Goal: Task Accomplishment & Management: Complete application form

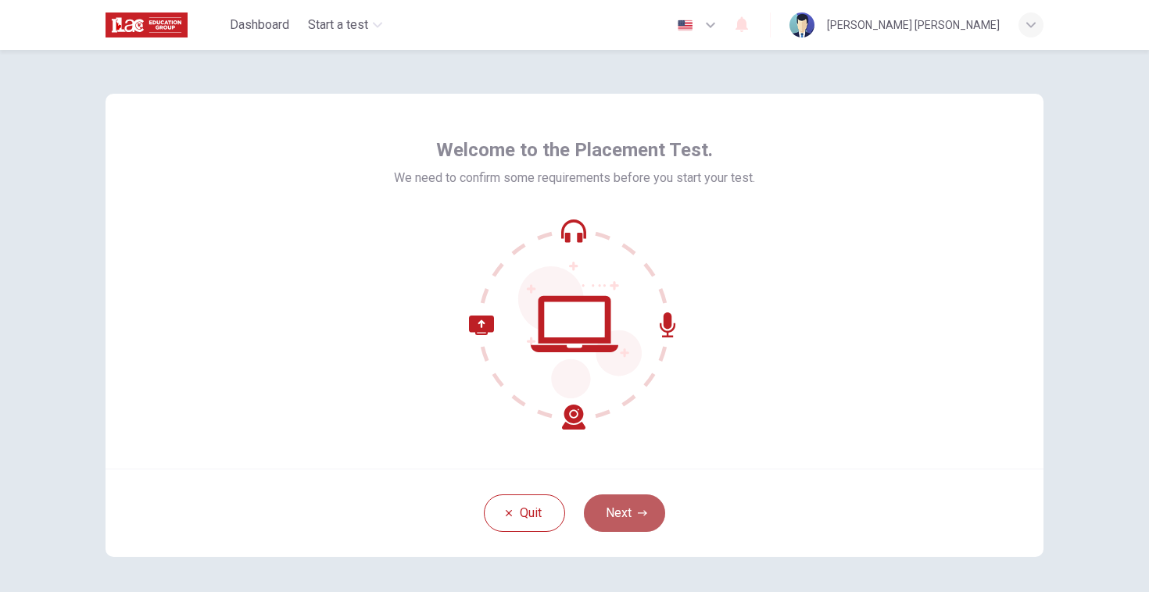
click at [639, 516] on icon "button" at bounding box center [642, 513] width 9 height 9
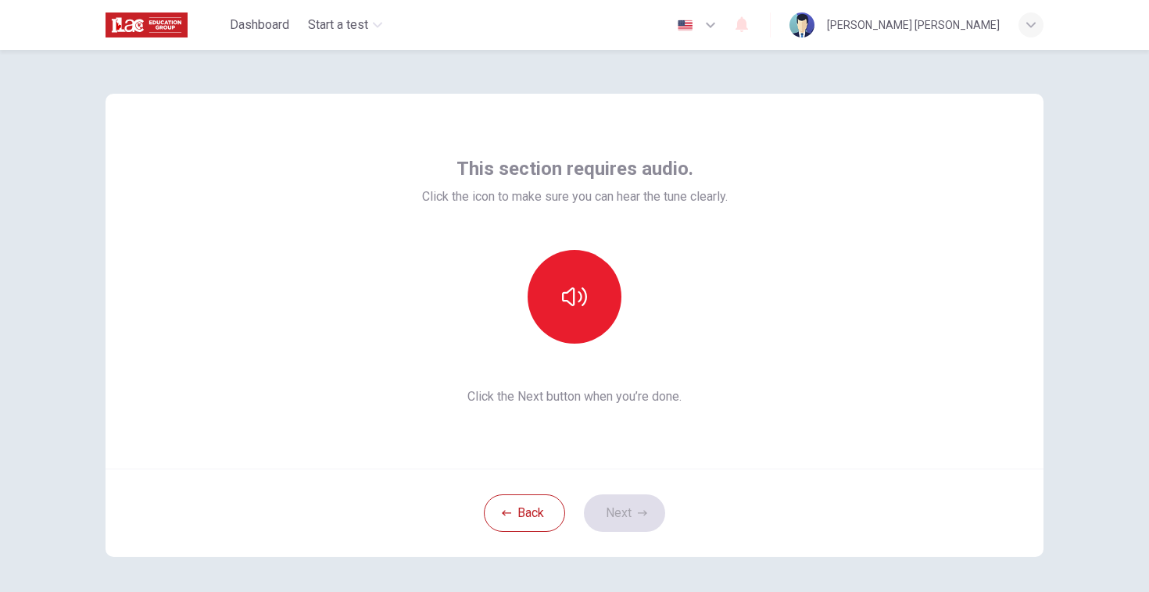
click at [721, 294] on div at bounding box center [575, 297] width 306 height 94
click at [581, 311] on button "button" at bounding box center [575, 297] width 94 height 94
click at [619, 509] on button "Next" at bounding box center [624, 514] width 81 height 38
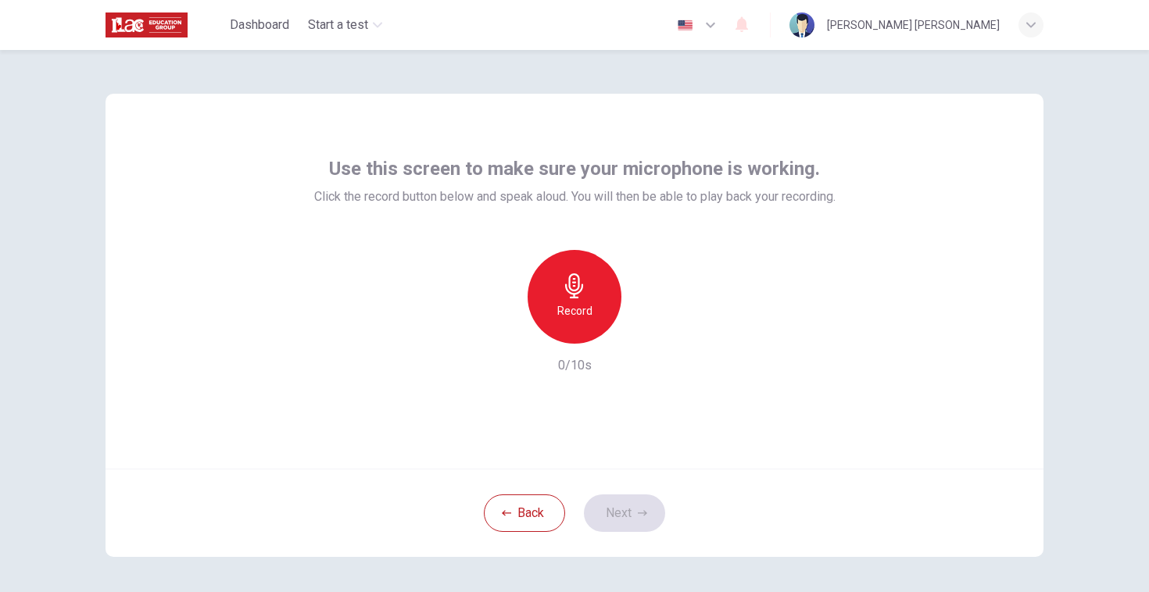
click at [588, 306] on h6 "Record" at bounding box center [574, 311] width 35 height 19
click at [588, 306] on div "Stop" at bounding box center [575, 297] width 94 height 94
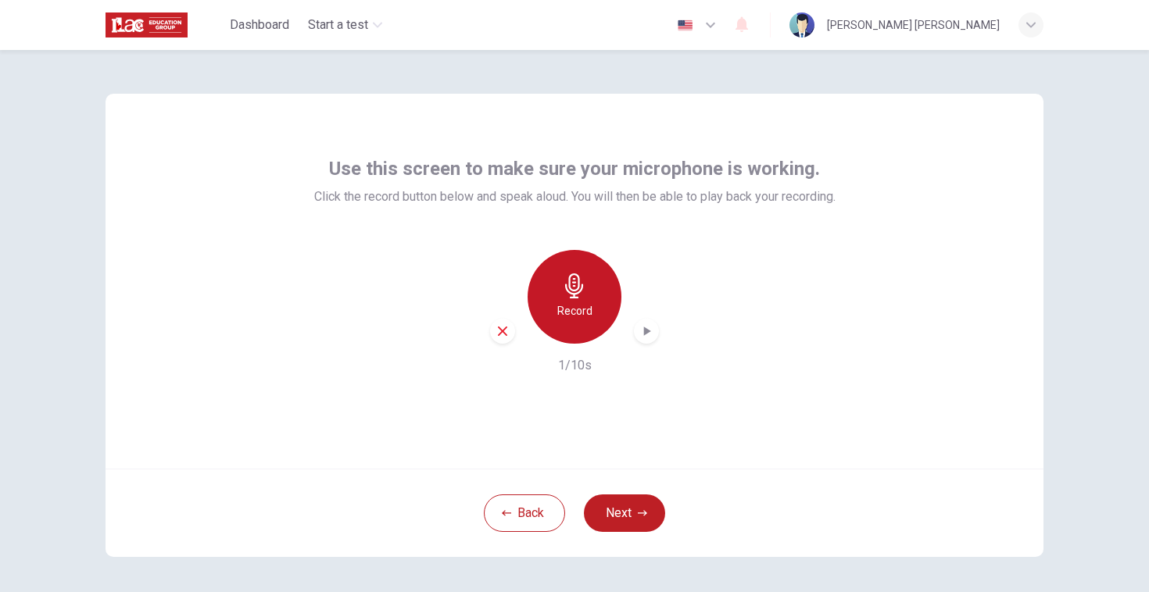
click at [581, 291] on icon "button" at bounding box center [574, 286] width 25 height 25
click at [642, 333] on icon "button" at bounding box center [647, 332] width 16 height 16
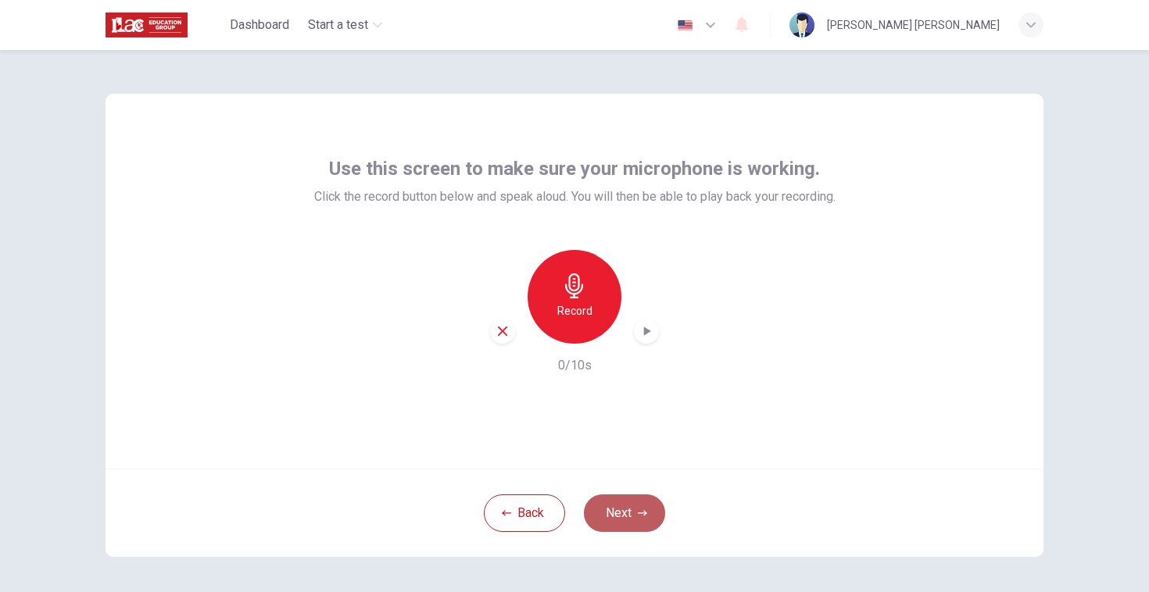
click at [619, 510] on button "Next" at bounding box center [624, 514] width 81 height 38
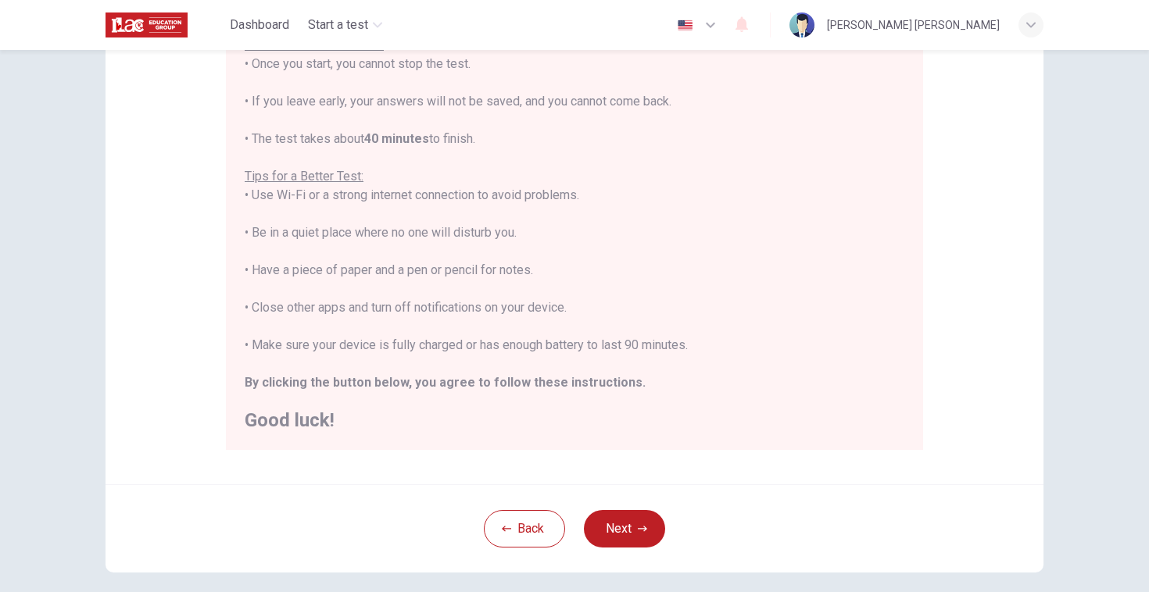
scroll to position [188, 0]
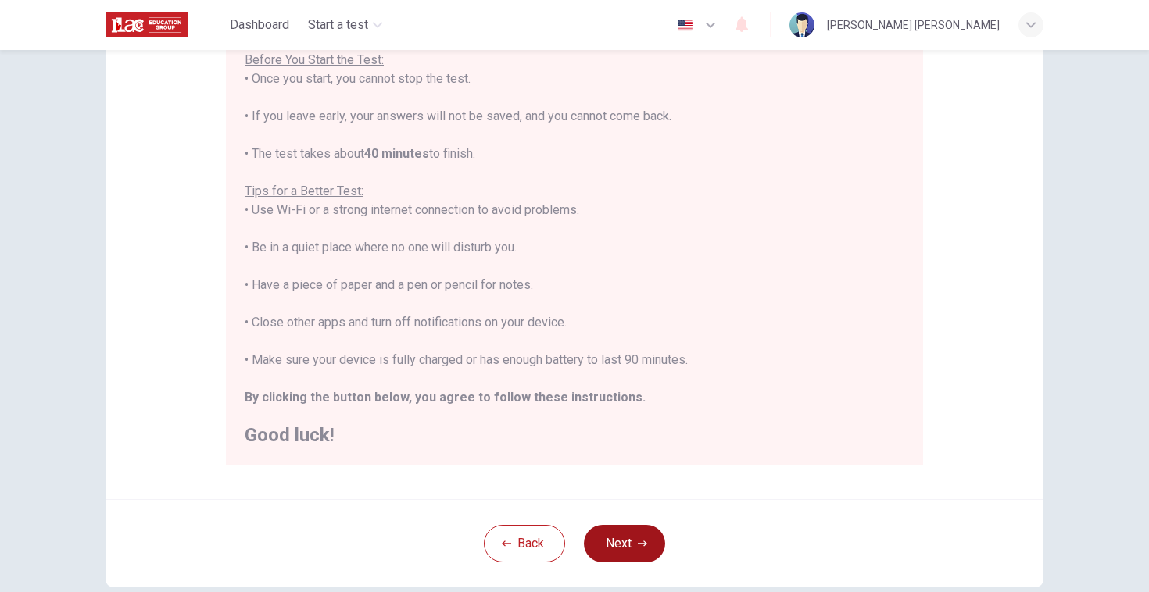
click at [634, 546] on button "Next" at bounding box center [624, 544] width 81 height 38
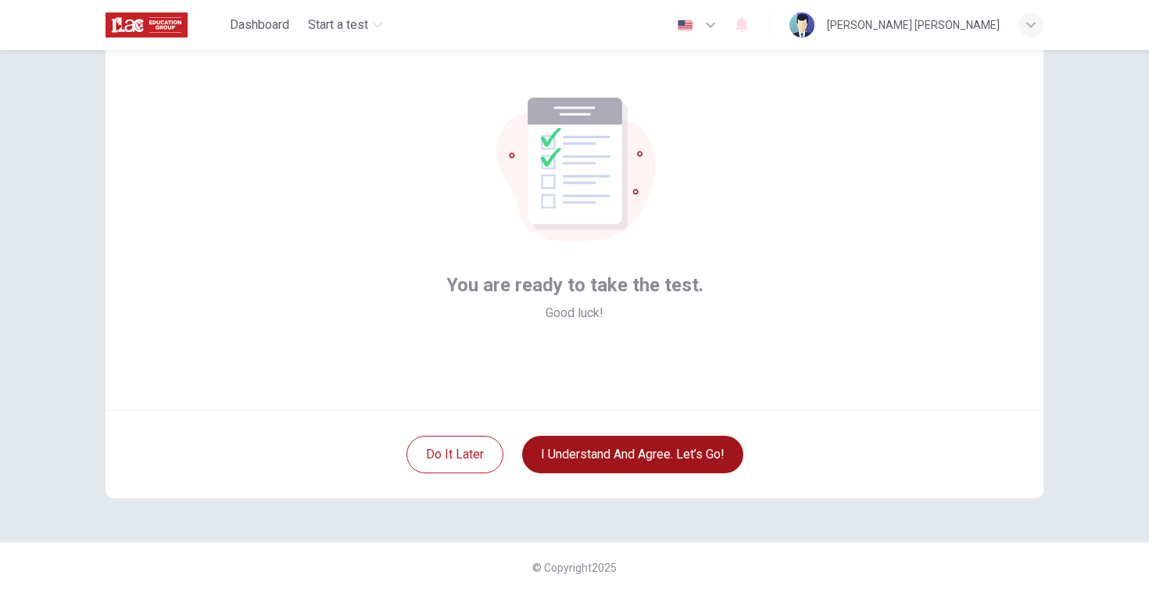
scroll to position [59, 0]
click at [624, 453] on button "I understand and agree. Let’s go!" at bounding box center [632, 455] width 221 height 38
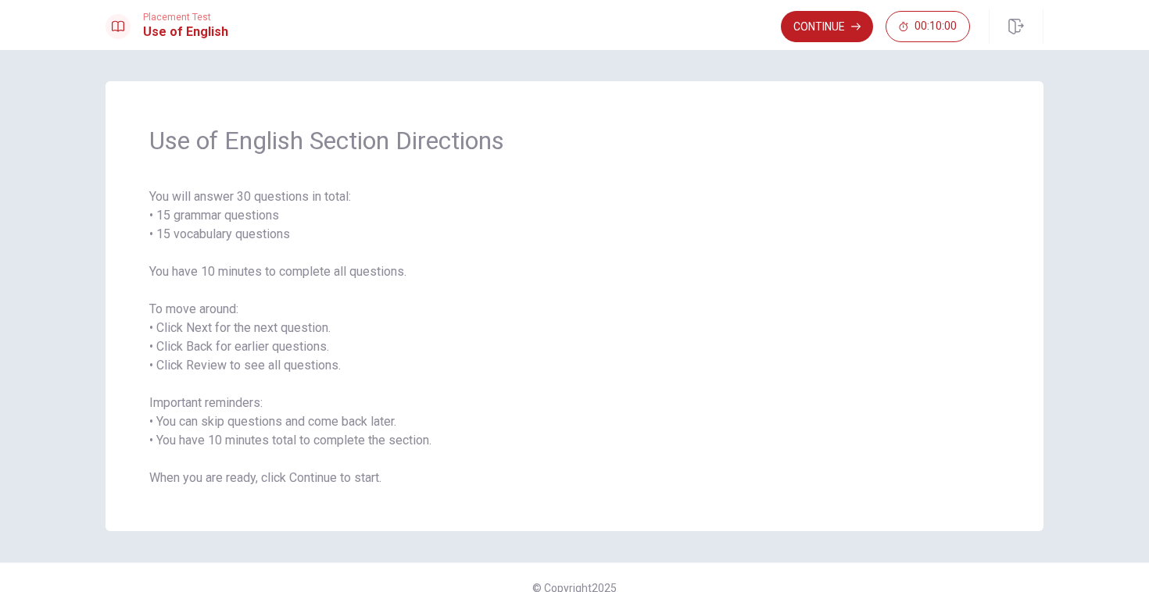
scroll to position [20, 0]
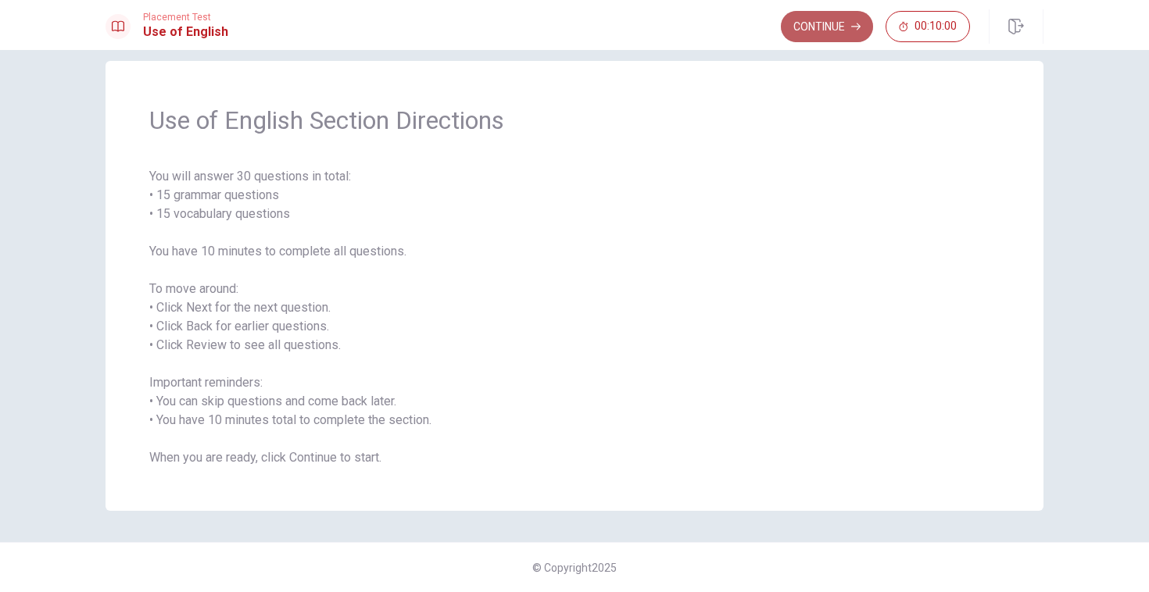
click at [828, 30] on button "Continue" at bounding box center [827, 26] width 92 height 31
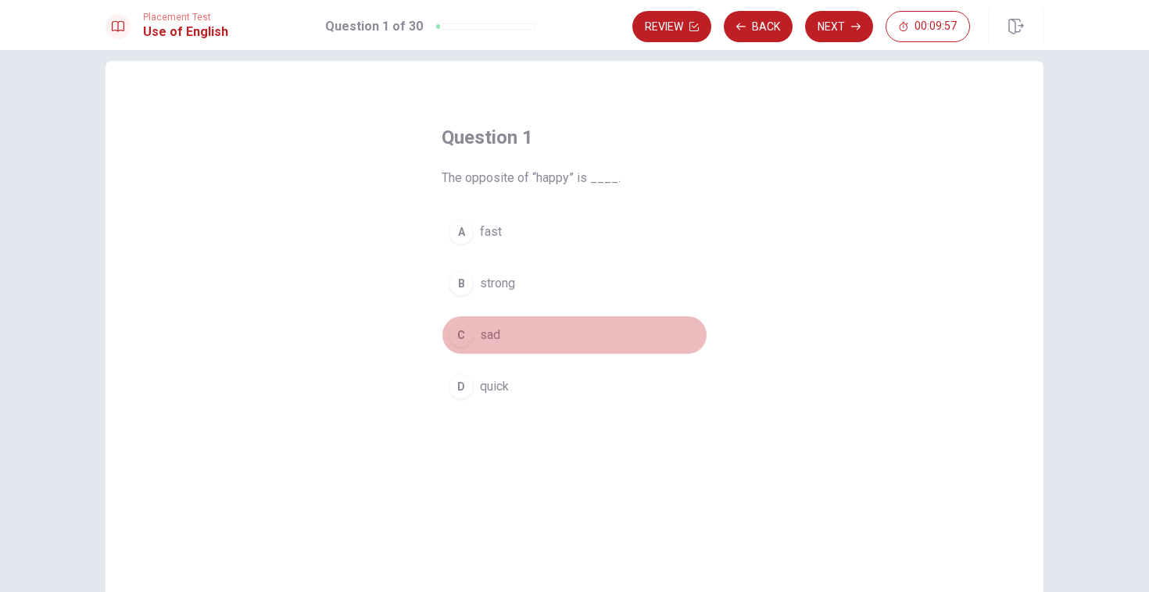
click at [459, 337] on div "C" at bounding box center [461, 335] width 25 height 25
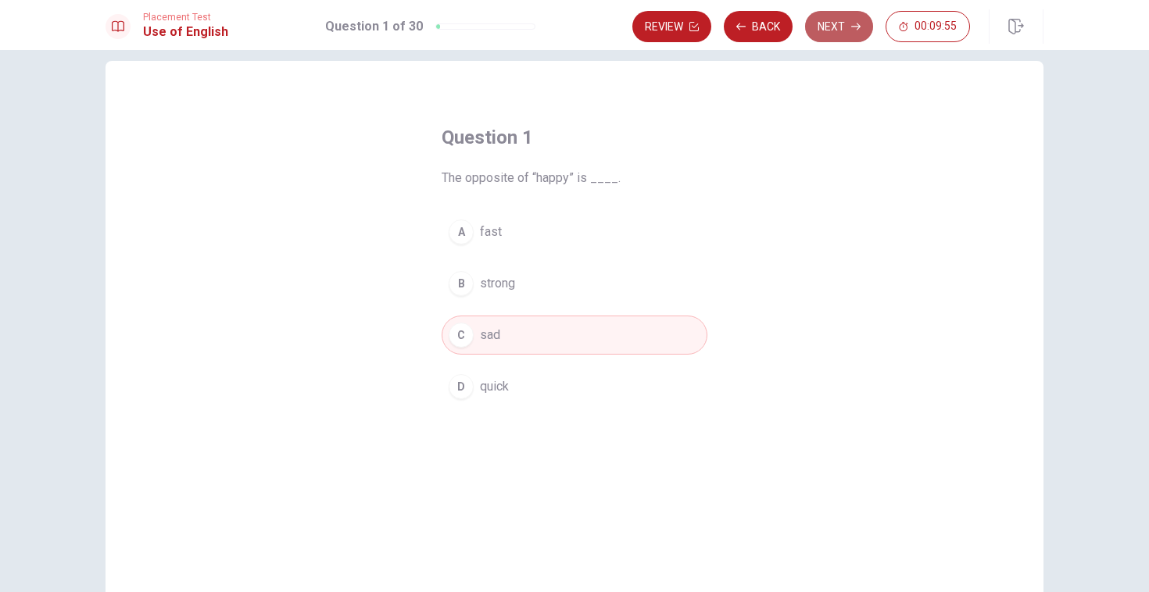
click at [835, 31] on button "Next" at bounding box center [839, 26] width 68 height 31
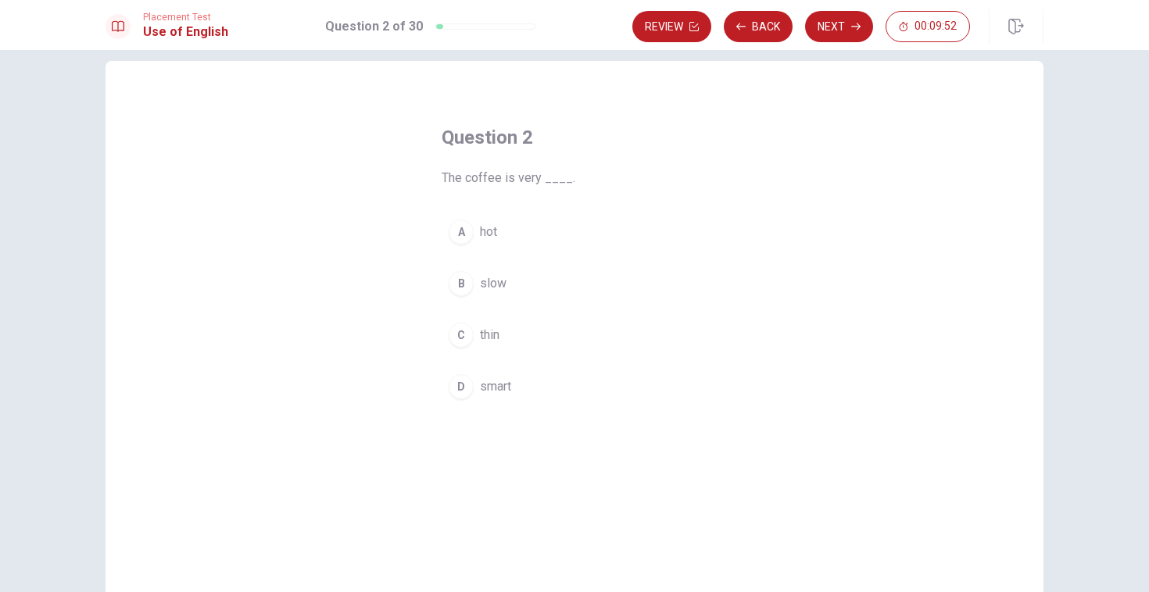
click at [466, 228] on div "A" at bounding box center [461, 232] width 25 height 25
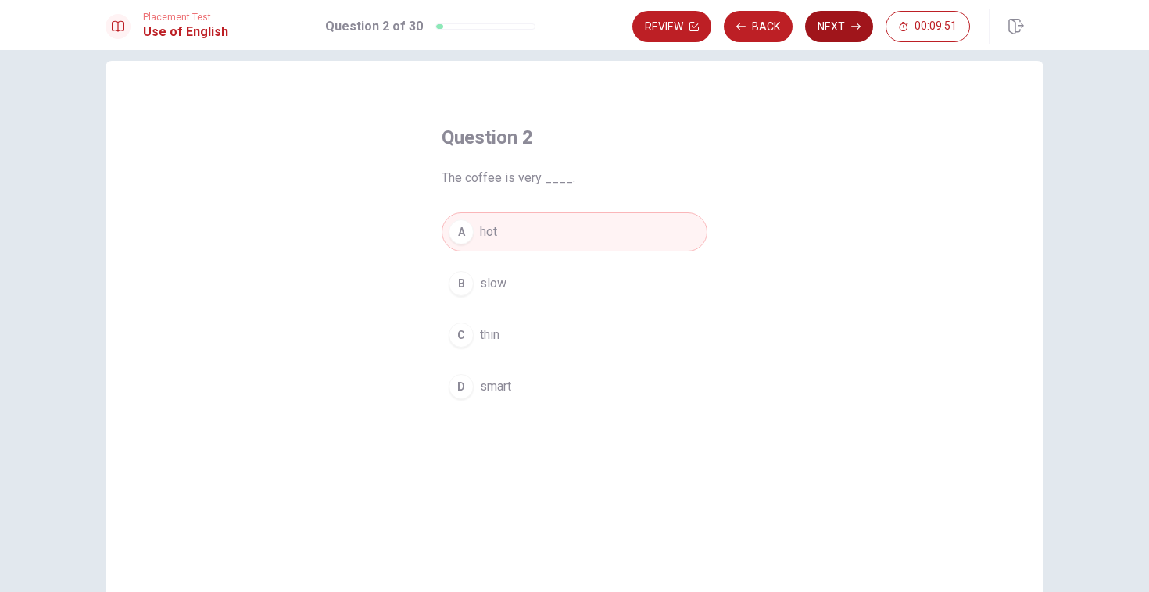
click at [828, 29] on button "Next" at bounding box center [839, 26] width 68 height 31
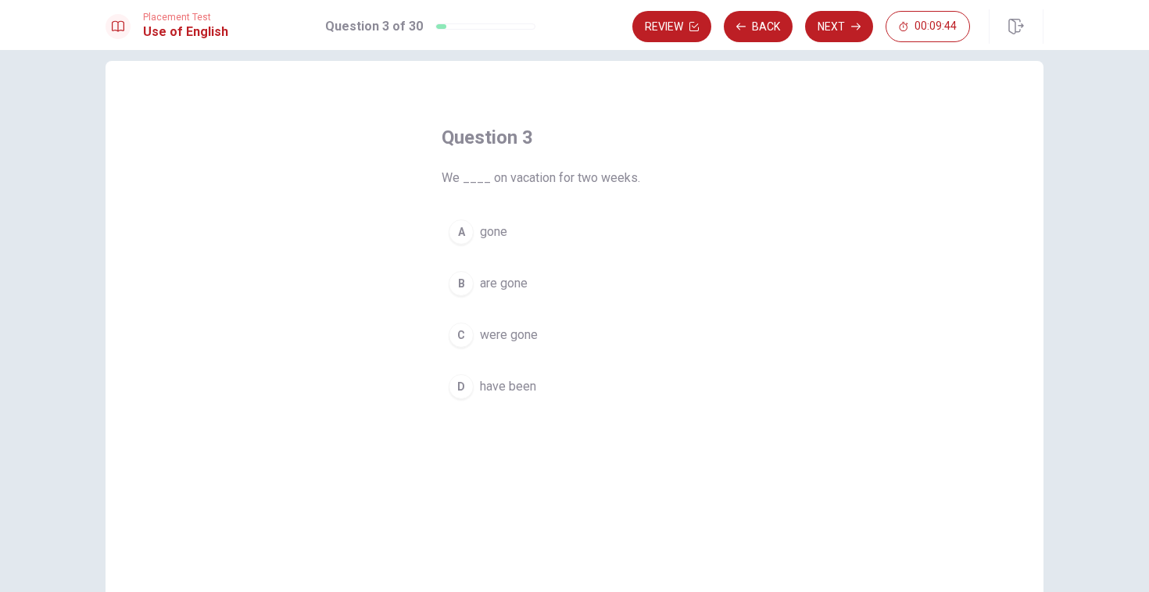
click at [469, 396] on button "D have been" at bounding box center [575, 386] width 266 height 39
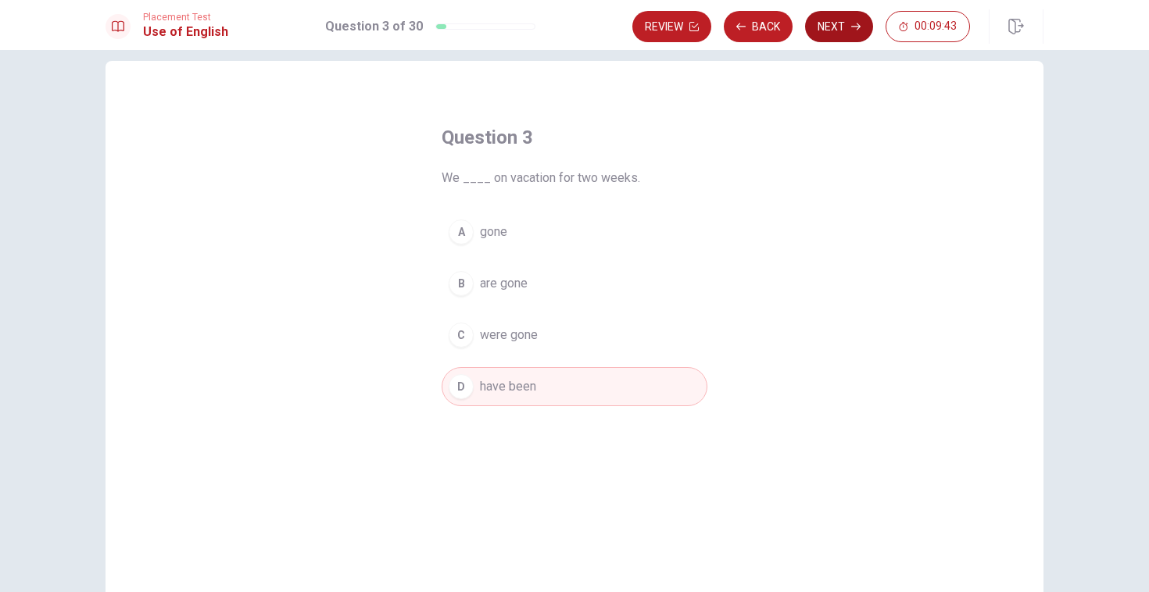
click at [851, 21] on button "Next" at bounding box center [839, 26] width 68 height 31
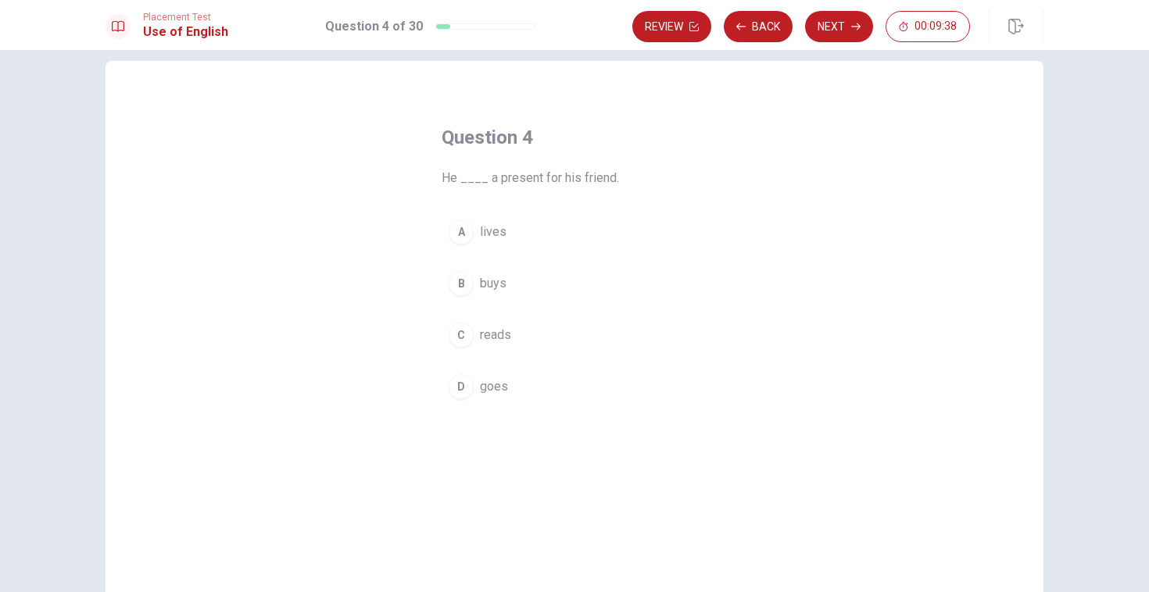
click at [467, 284] on div "B" at bounding box center [461, 283] width 25 height 25
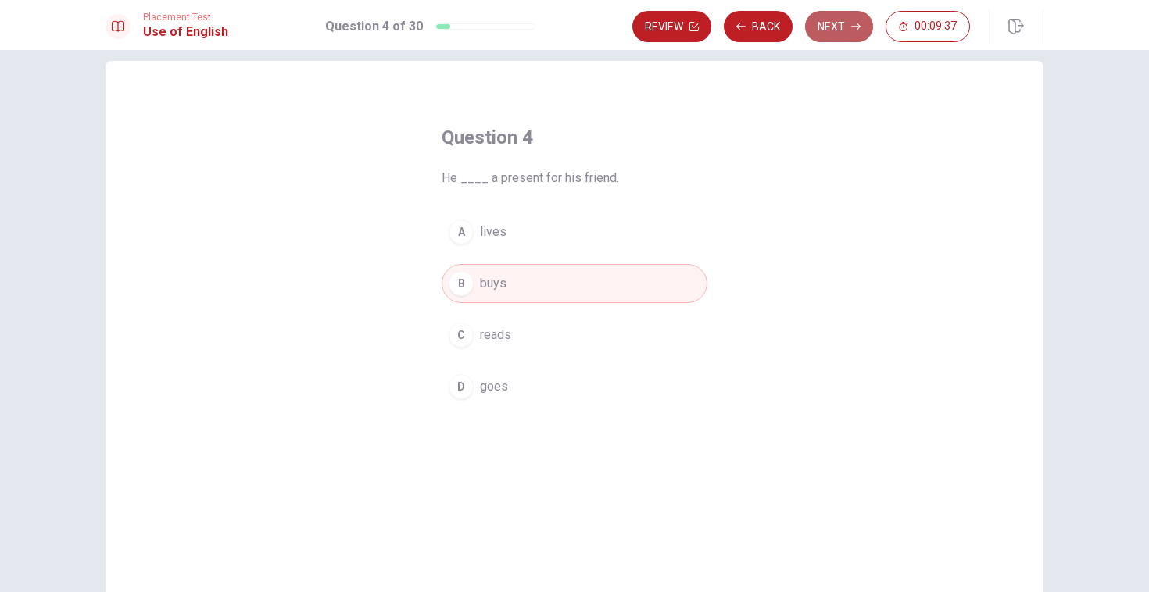
click at [832, 34] on button "Next" at bounding box center [839, 26] width 68 height 31
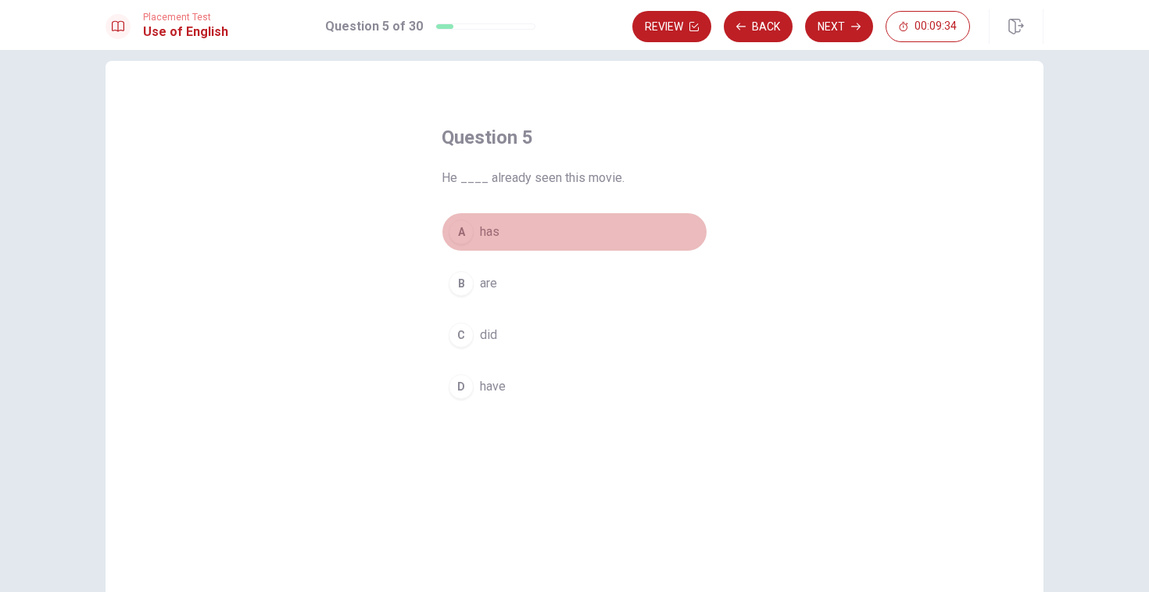
click at [464, 228] on div "A" at bounding box center [461, 232] width 25 height 25
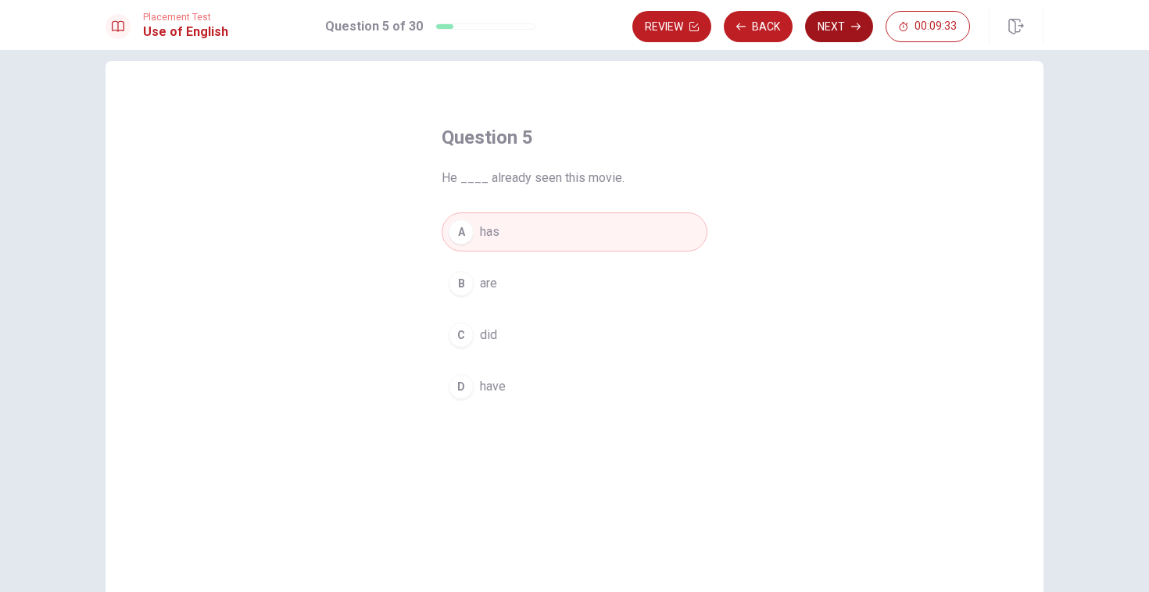
click at [842, 25] on button "Next" at bounding box center [839, 26] width 68 height 31
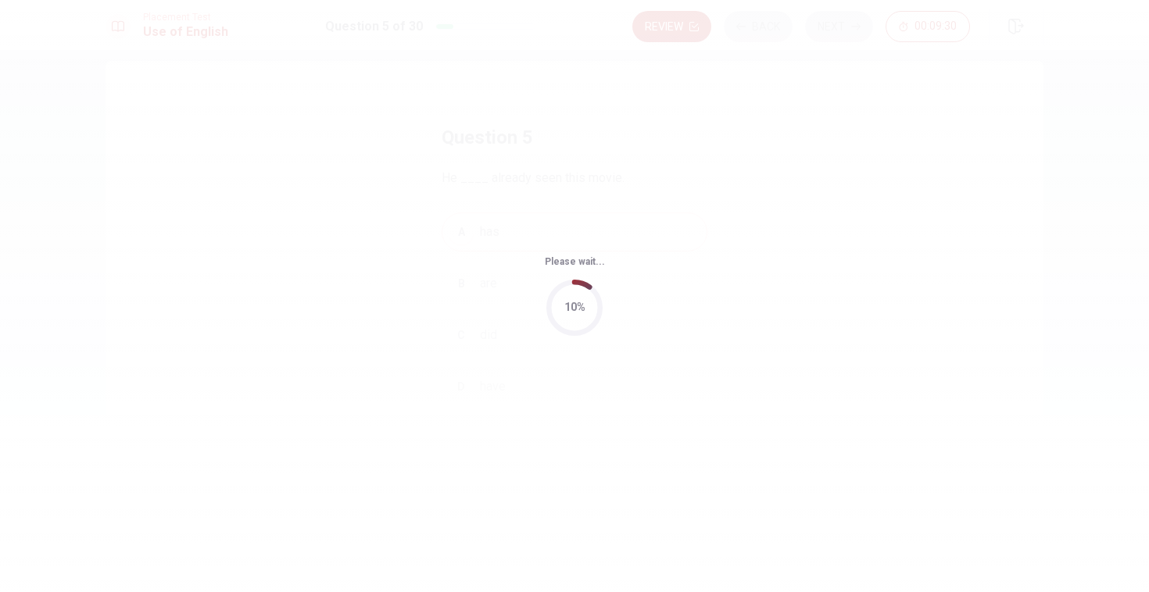
scroll to position [0, 0]
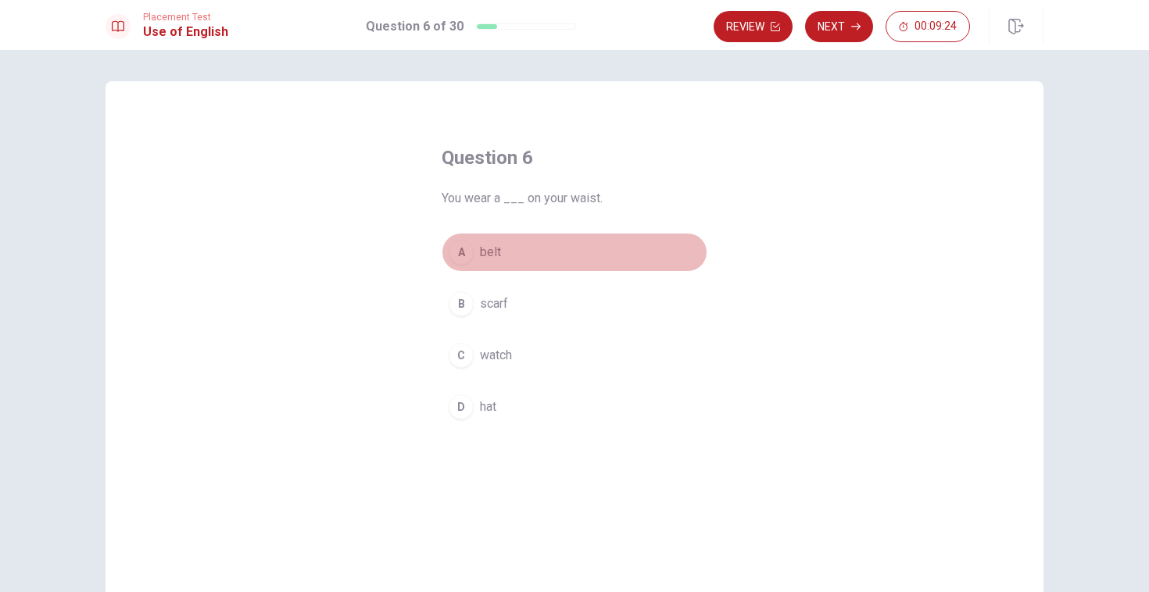
click at [467, 247] on div "A" at bounding box center [461, 252] width 25 height 25
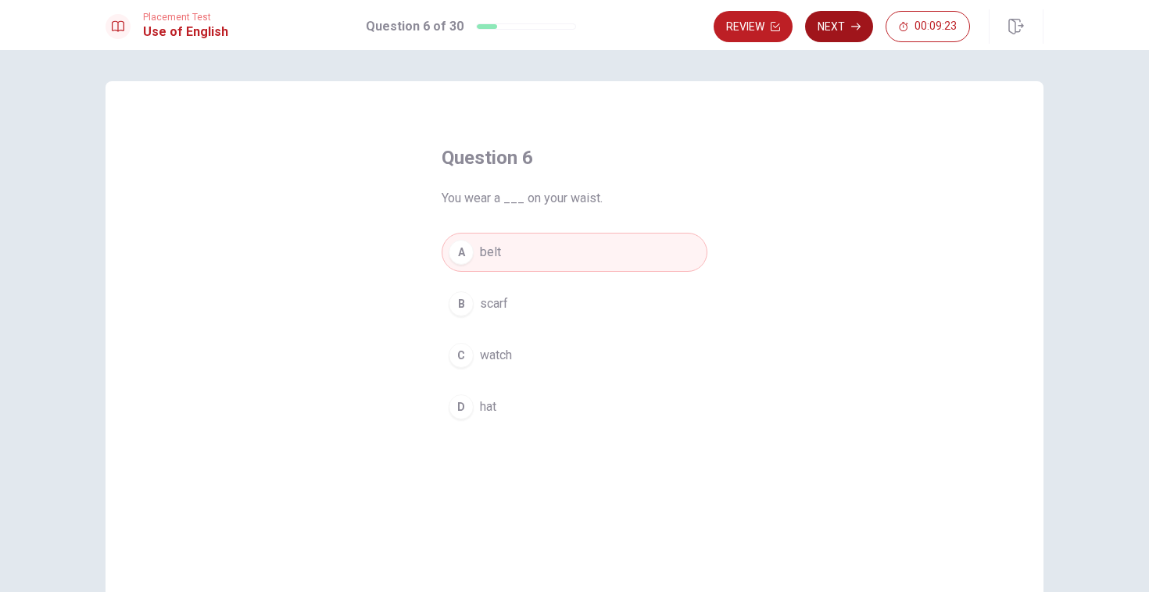
click at [836, 26] on button "Next" at bounding box center [839, 26] width 68 height 31
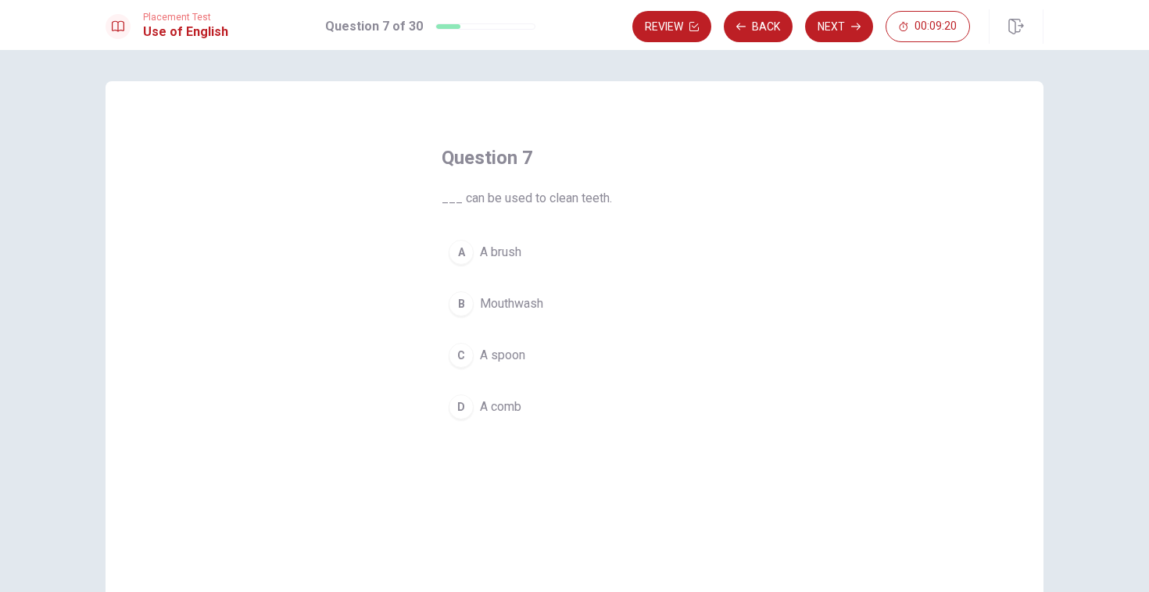
click at [467, 256] on div "A" at bounding box center [461, 252] width 25 height 25
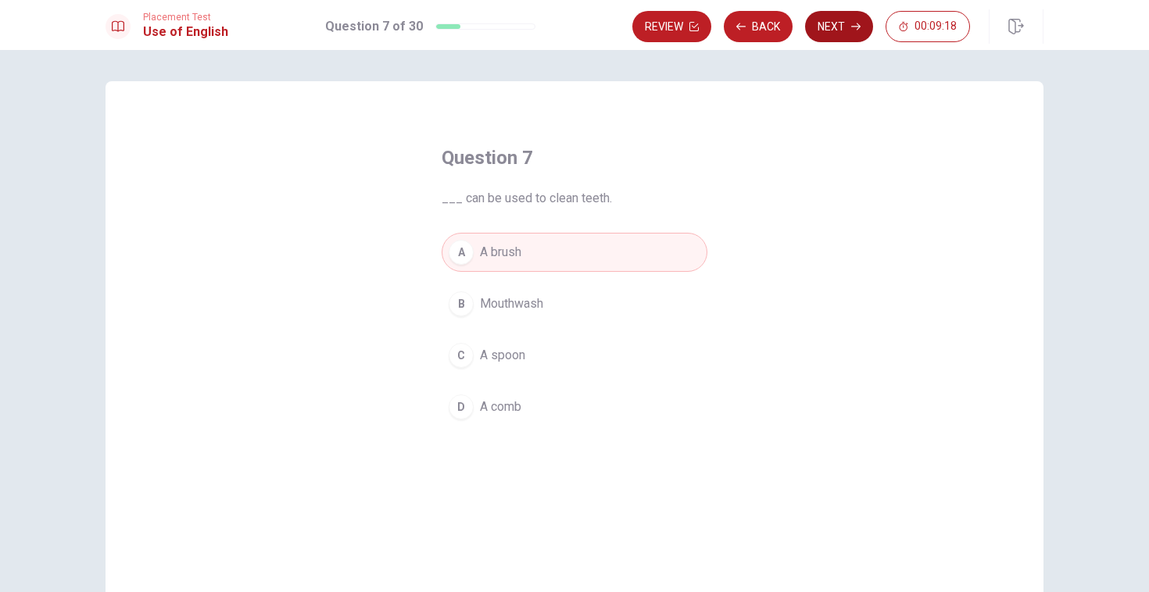
click at [821, 27] on button "Next" at bounding box center [839, 26] width 68 height 31
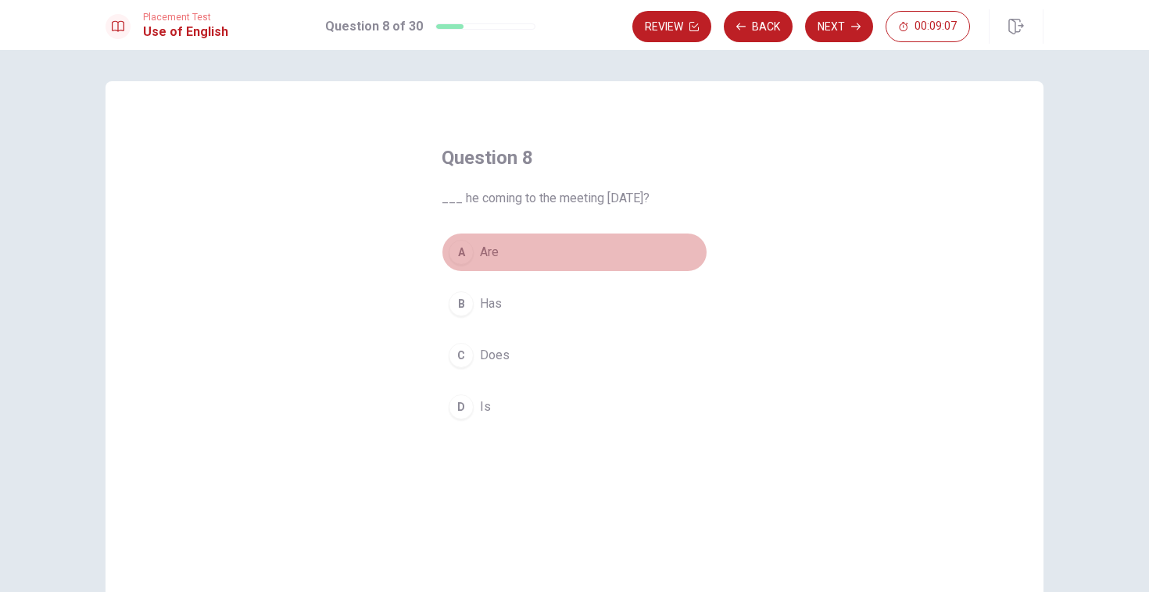
click at [469, 256] on div "A" at bounding box center [461, 252] width 25 height 25
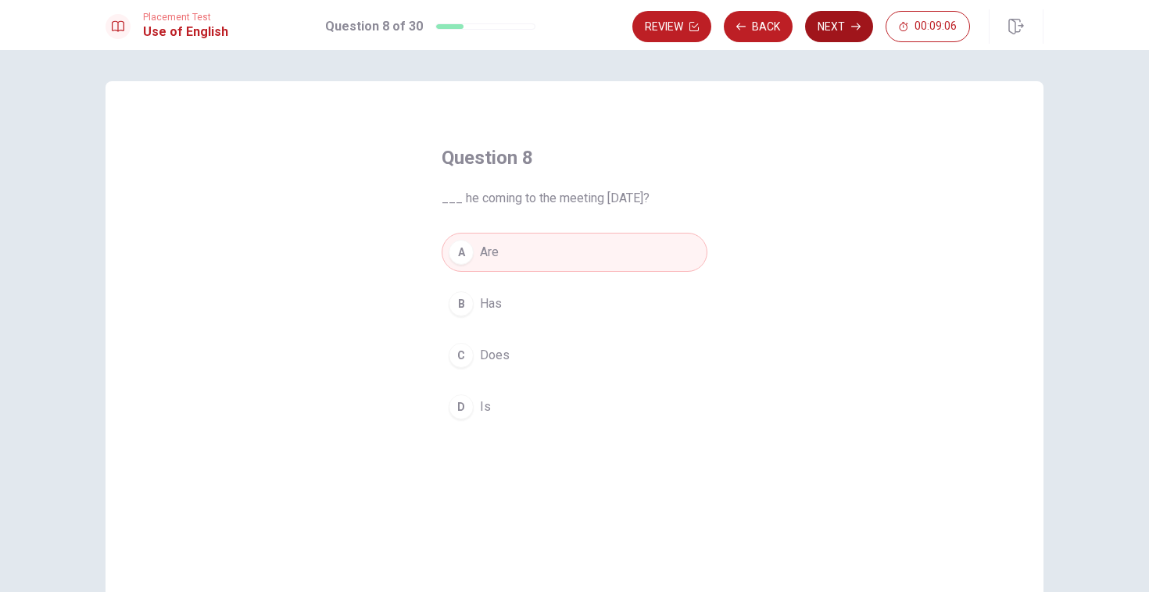
click at [817, 26] on button "Next" at bounding box center [839, 26] width 68 height 31
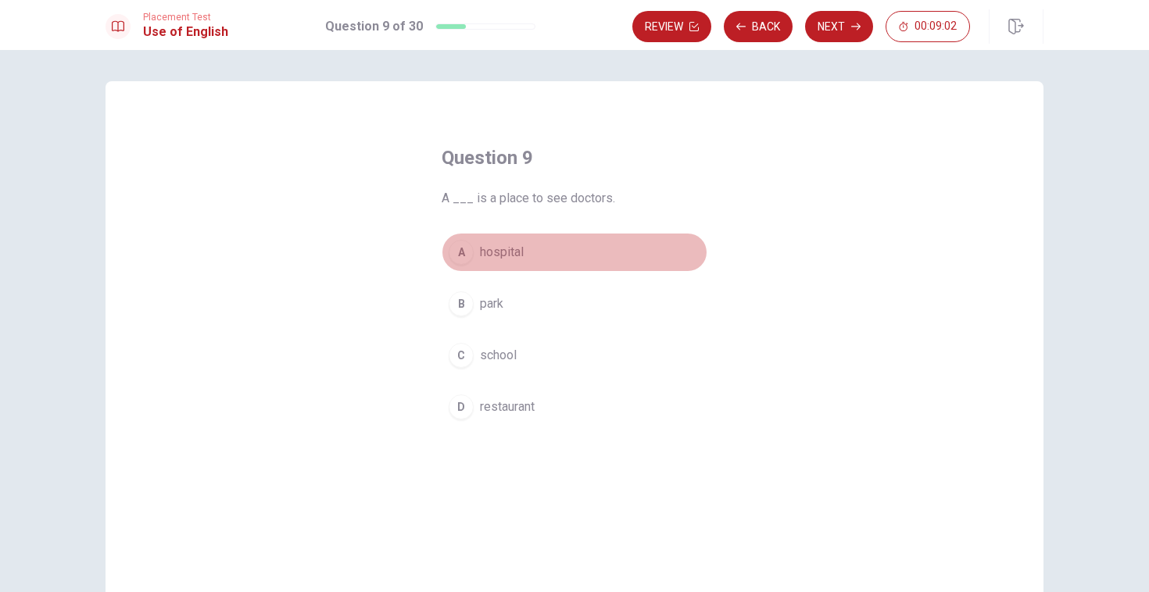
click at [463, 252] on div "A" at bounding box center [461, 252] width 25 height 25
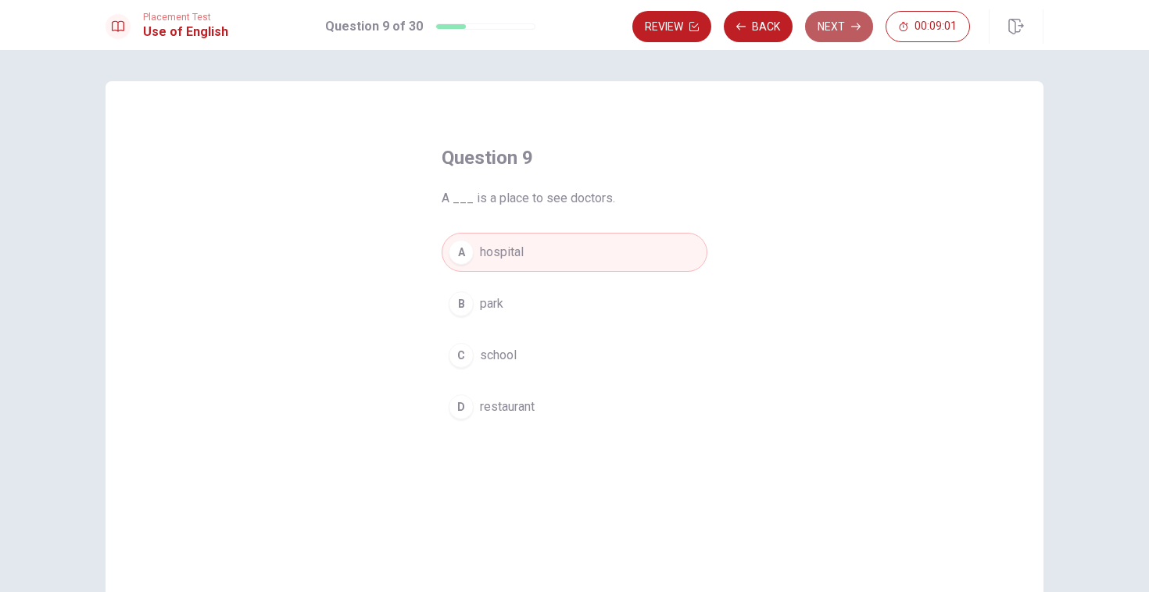
click at [857, 12] on button "Next" at bounding box center [839, 26] width 68 height 31
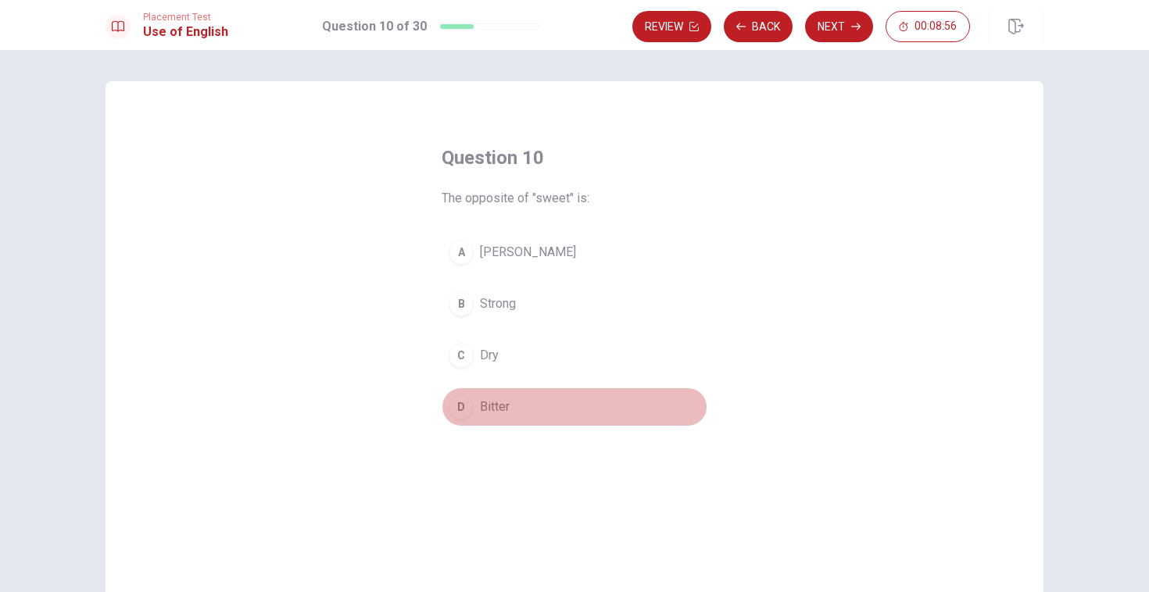
click at [474, 406] on button "D Bitter" at bounding box center [575, 407] width 266 height 39
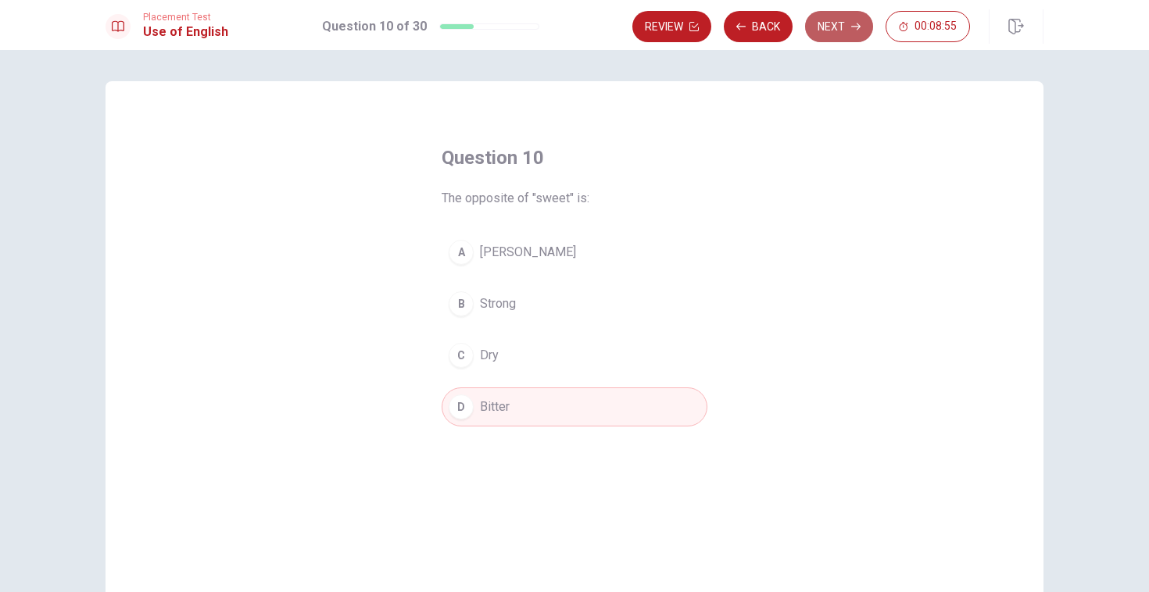
click at [842, 36] on button "Next" at bounding box center [839, 26] width 68 height 31
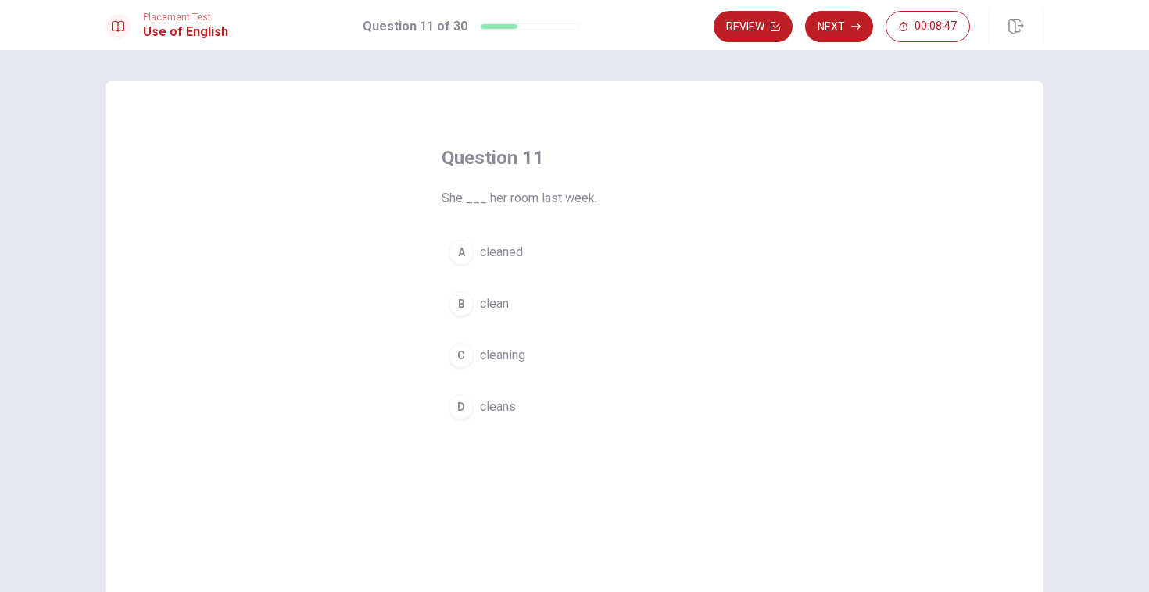
click at [463, 254] on div "A" at bounding box center [461, 252] width 25 height 25
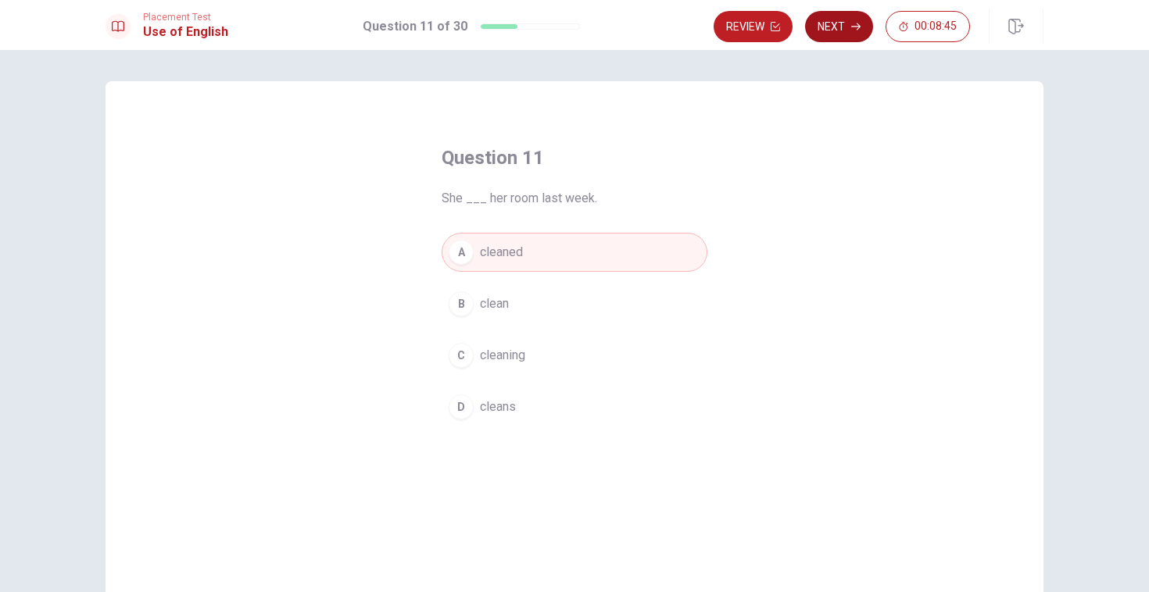
click at [833, 37] on button "Next" at bounding box center [839, 26] width 68 height 31
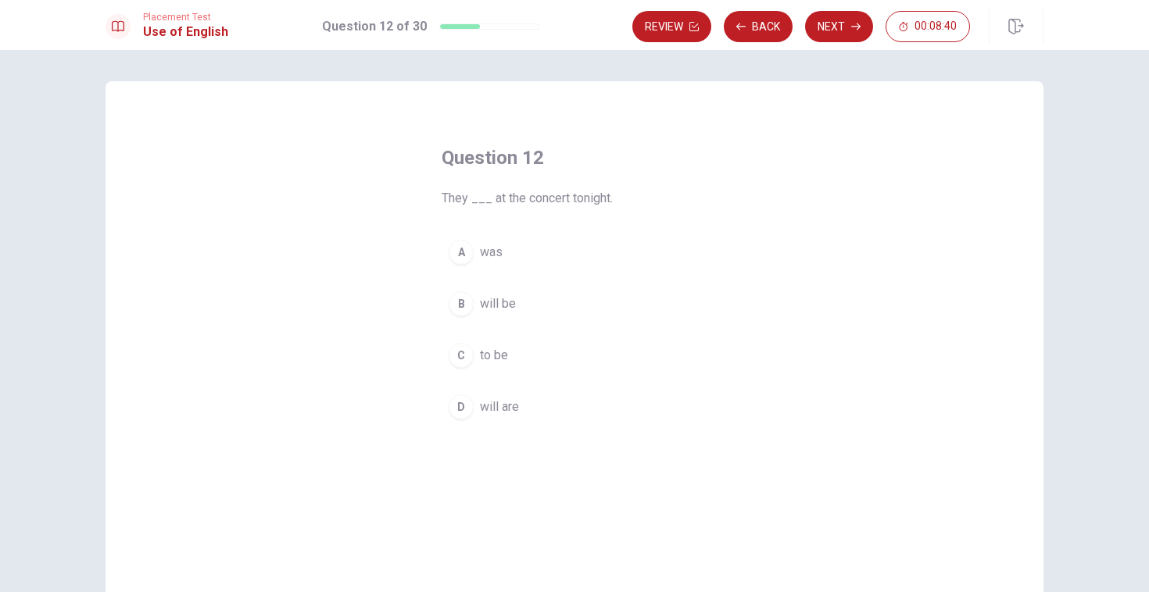
click at [466, 309] on div "B" at bounding box center [461, 304] width 25 height 25
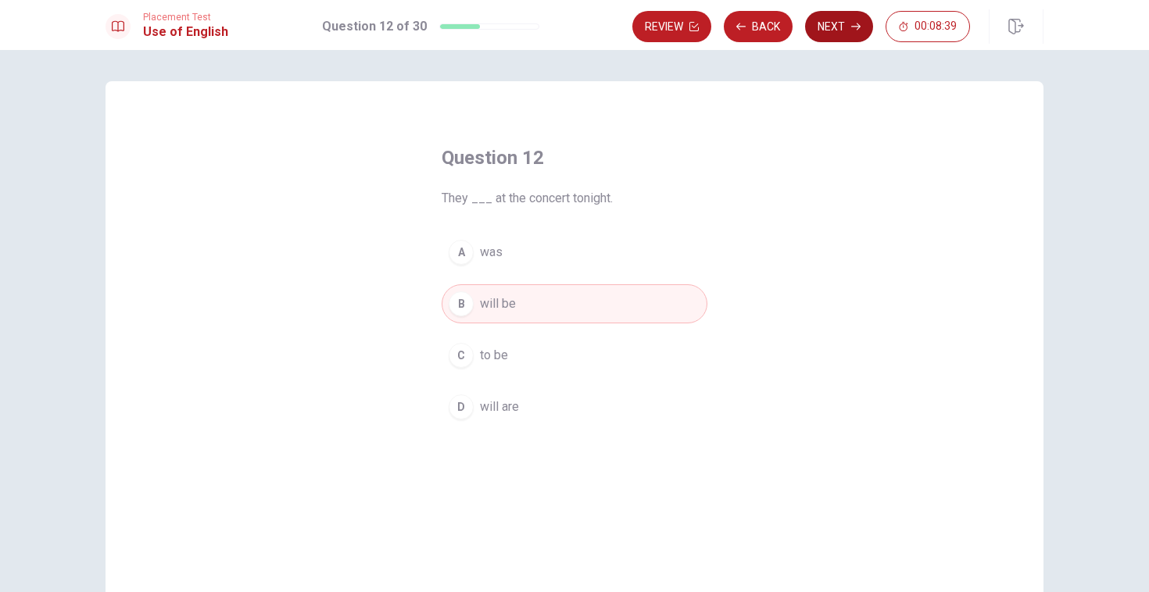
click at [834, 34] on button "Next" at bounding box center [839, 26] width 68 height 31
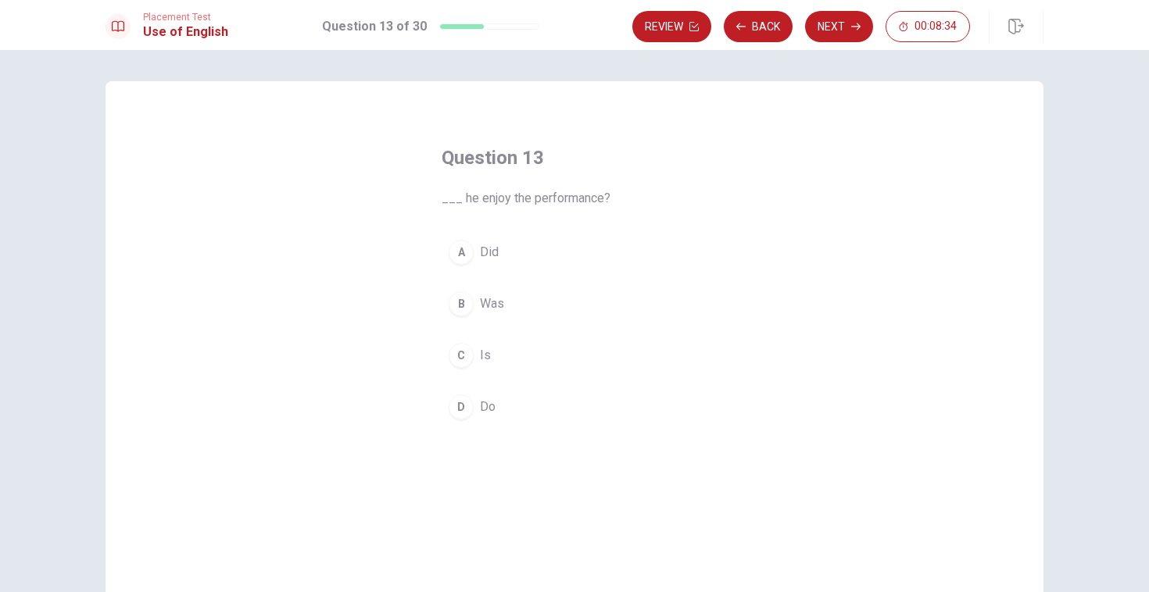
click at [467, 249] on div "A" at bounding box center [461, 252] width 25 height 25
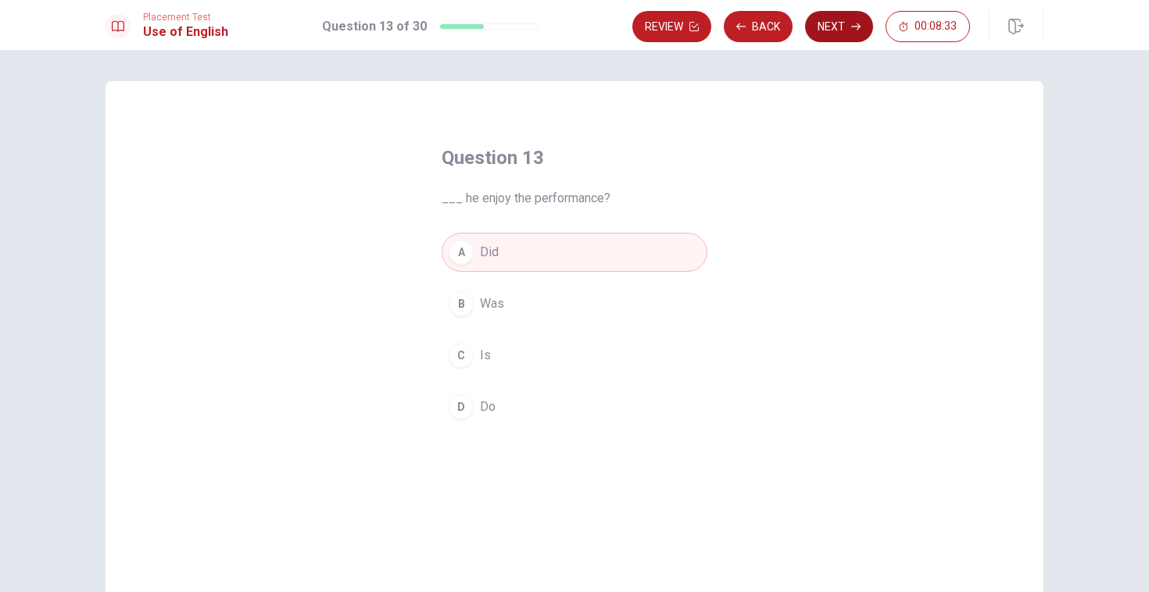
click at [835, 26] on button "Next" at bounding box center [839, 26] width 68 height 31
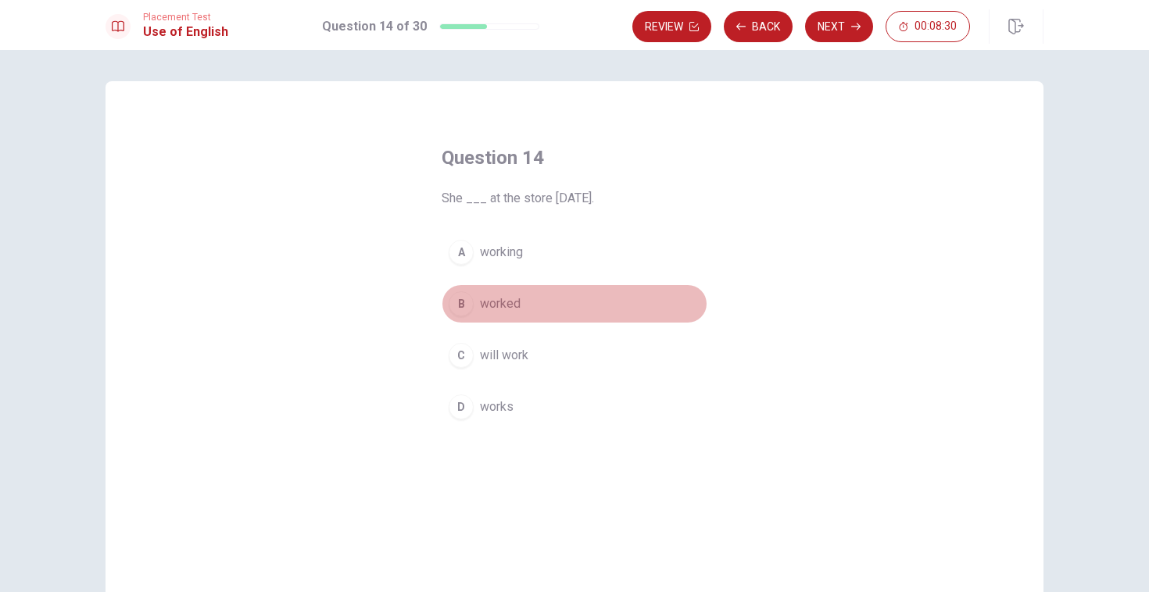
click at [466, 310] on div "B" at bounding box center [461, 304] width 25 height 25
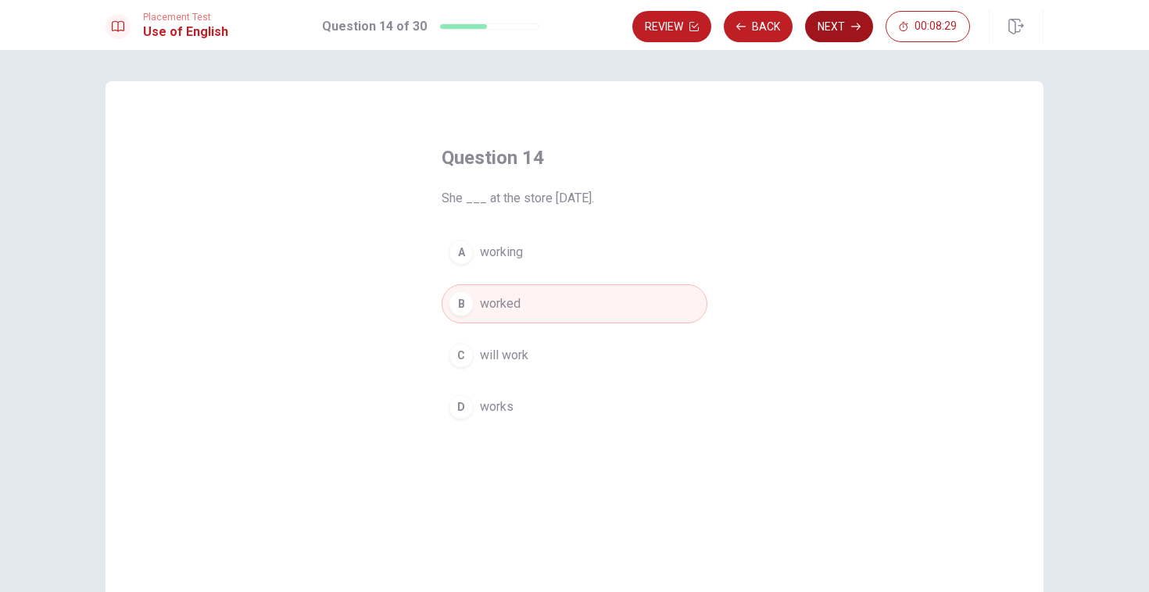
click at [836, 23] on button "Next" at bounding box center [839, 26] width 68 height 31
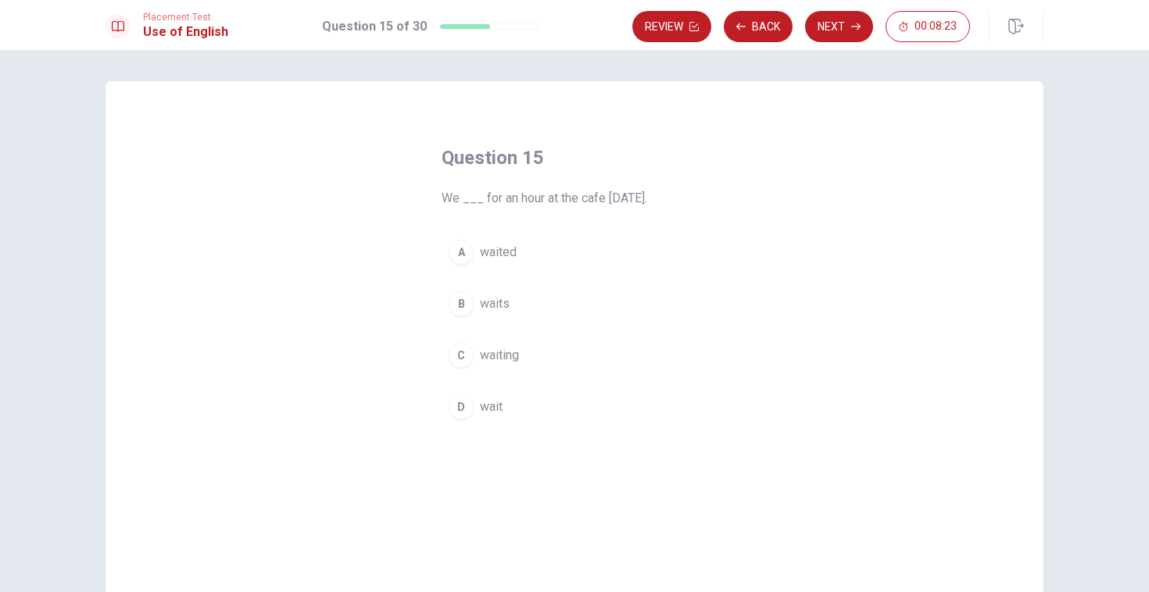
click at [462, 246] on div "A" at bounding box center [461, 252] width 25 height 25
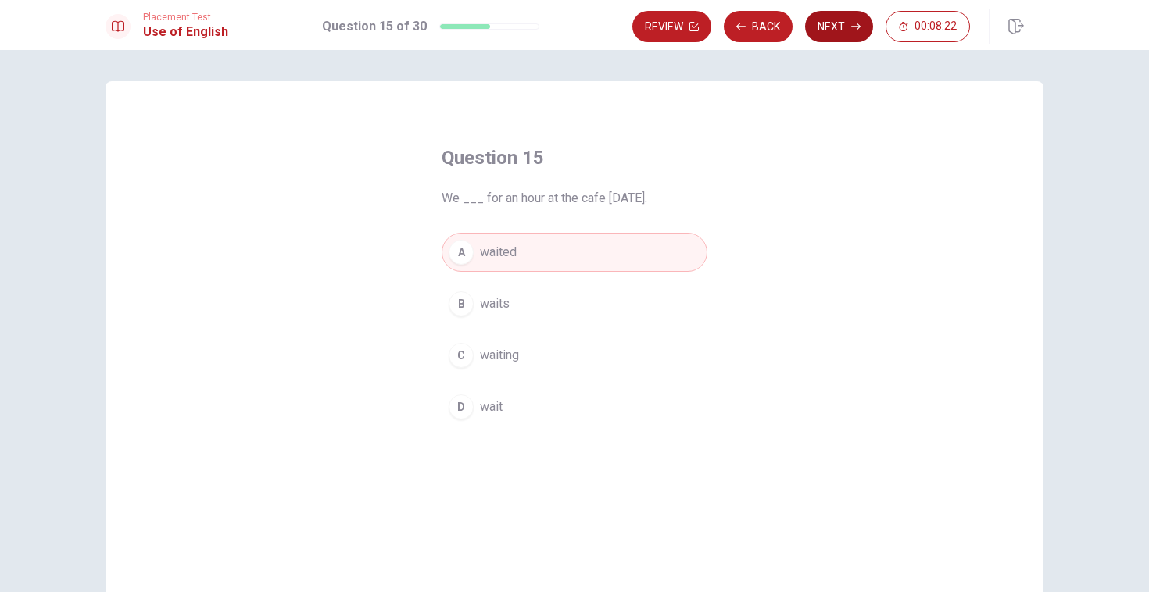
click at [821, 26] on button "Next" at bounding box center [839, 26] width 68 height 31
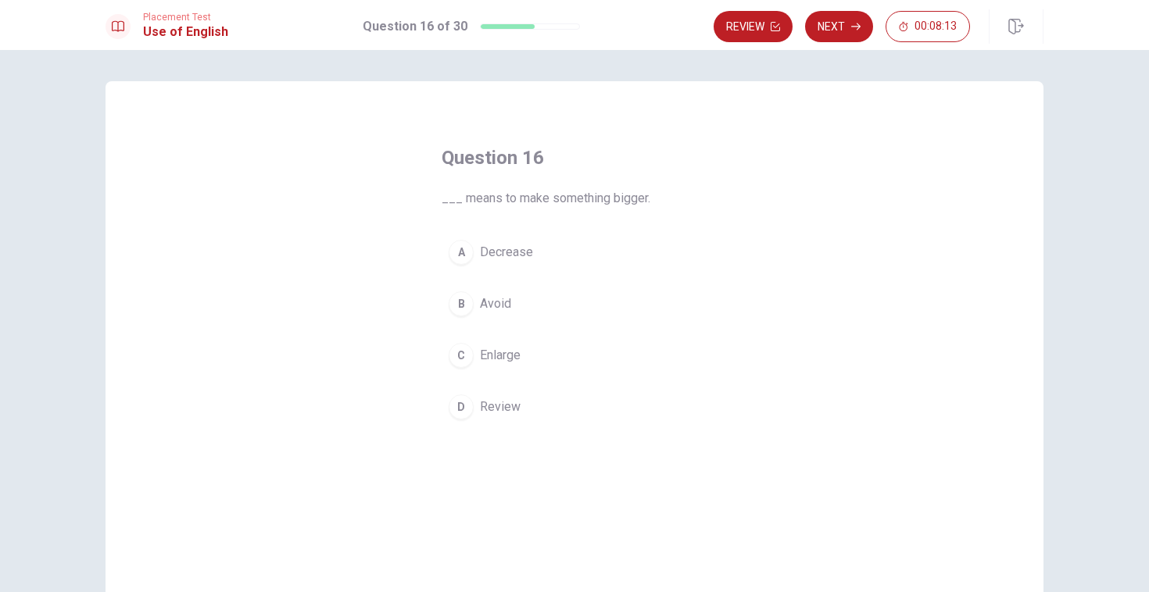
click at [458, 353] on div "C" at bounding box center [461, 355] width 25 height 25
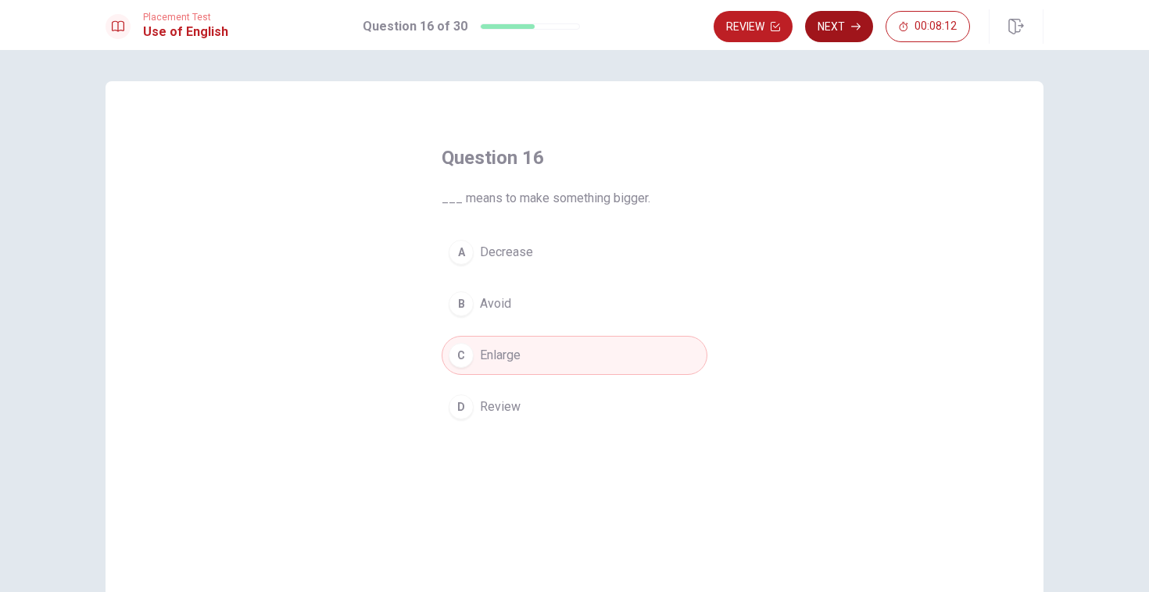
click at [843, 27] on button "Next" at bounding box center [839, 26] width 68 height 31
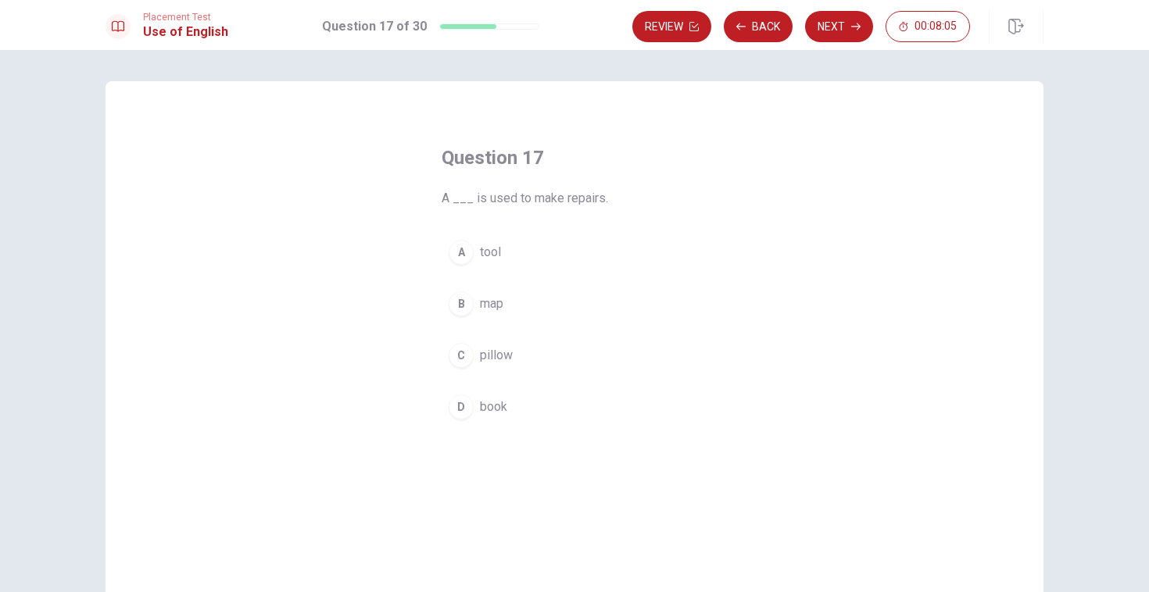
click at [460, 244] on div "A" at bounding box center [461, 252] width 25 height 25
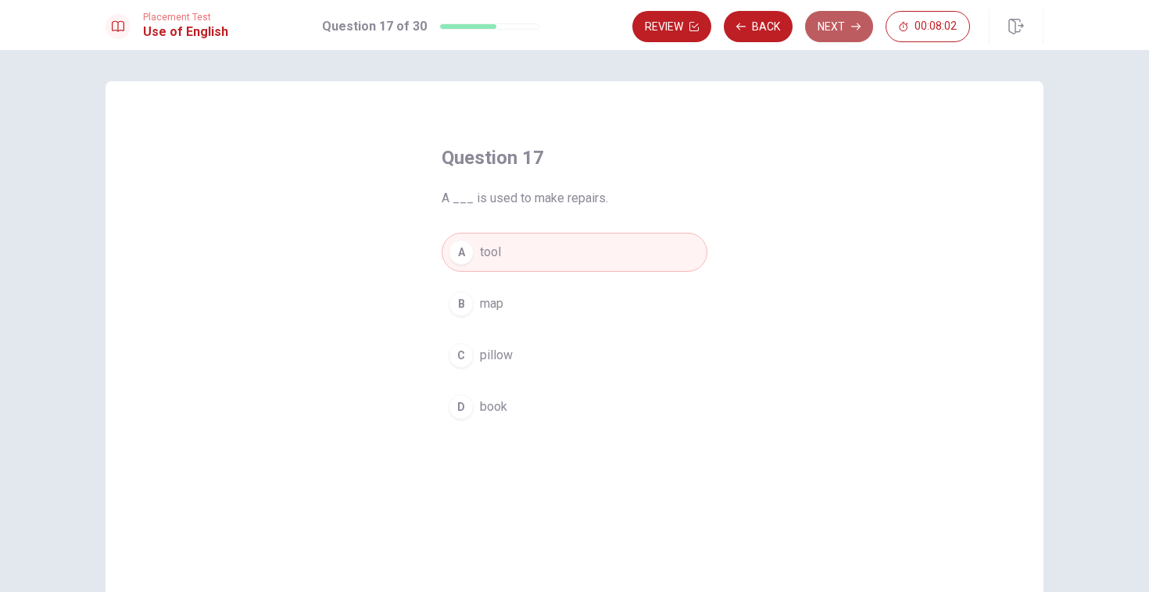
click at [835, 36] on button "Next" at bounding box center [839, 26] width 68 height 31
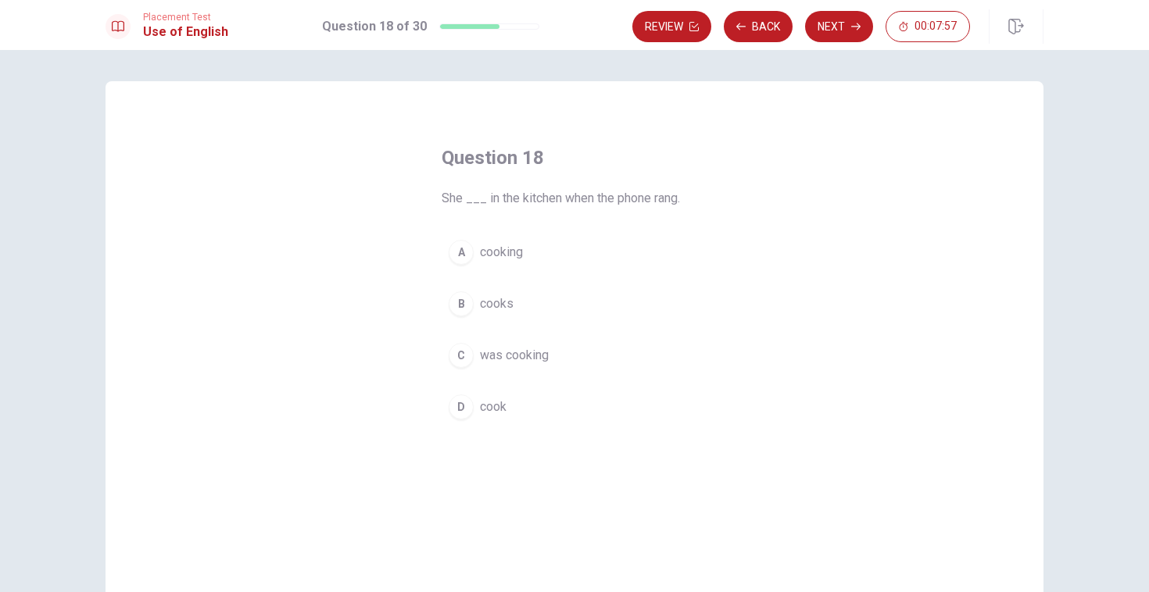
click at [470, 356] on div "C" at bounding box center [461, 355] width 25 height 25
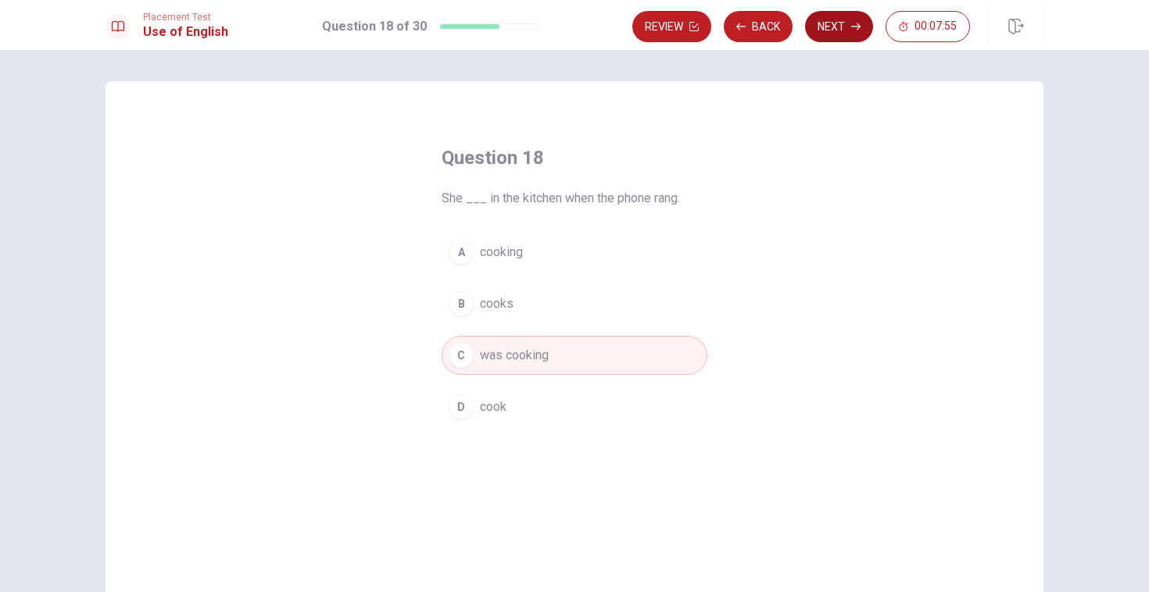
click at [831, 30] on button "Next" at bounding box center [839, 26] width 68 height 31
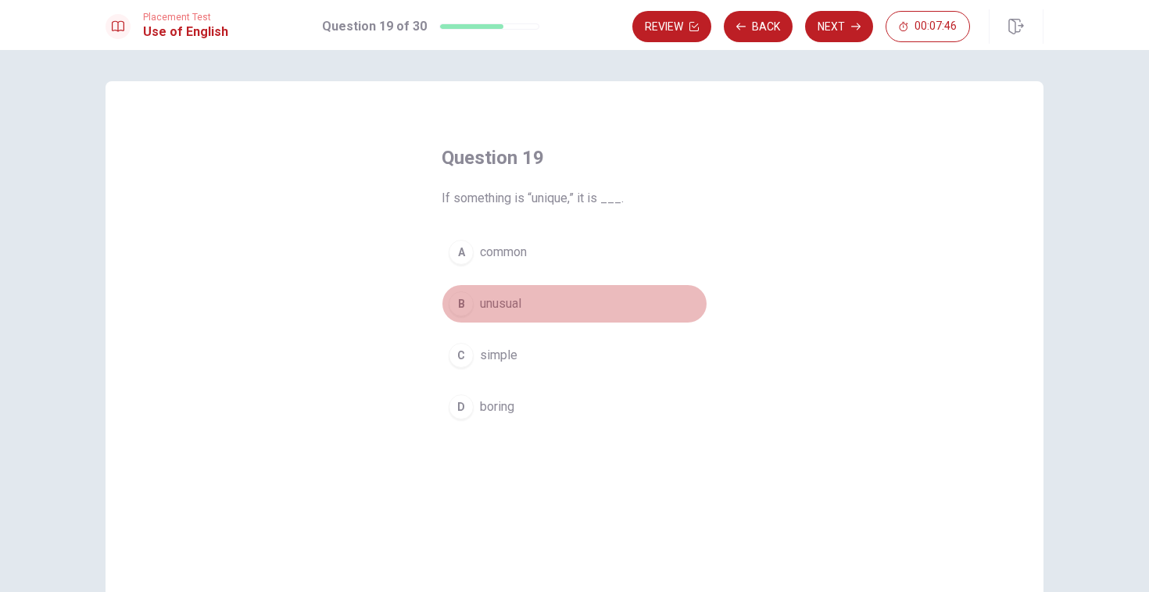
click at [467, 306] on div "B" at bounding box center [461, 304] width 25 height 25
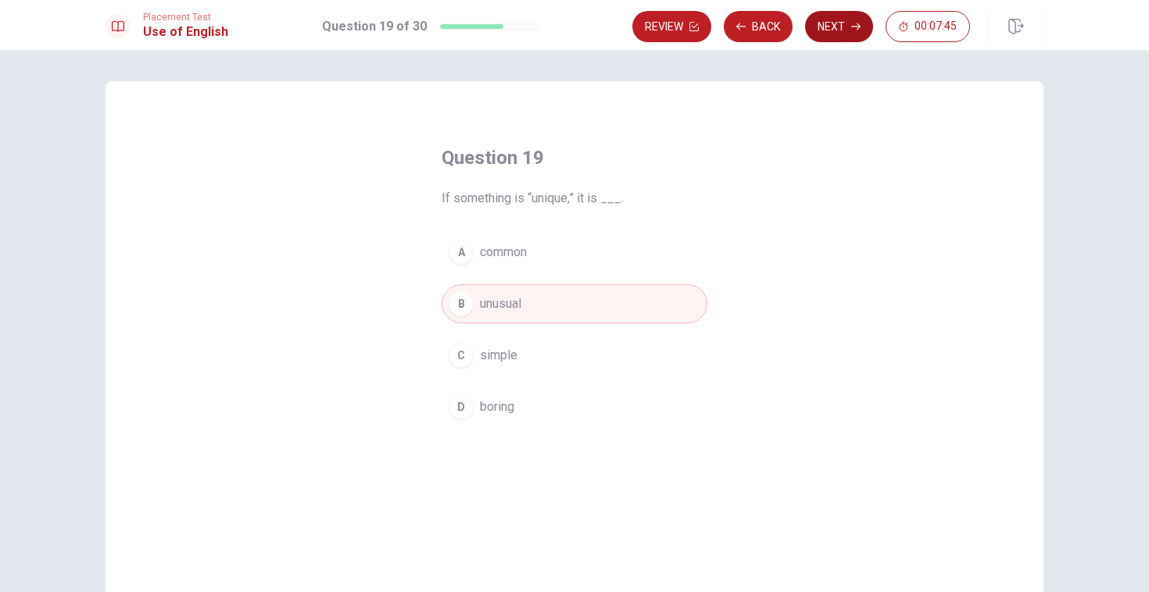
click at [825, 16] on button "Next" at bounding box center [839, 26] width 68 height 31
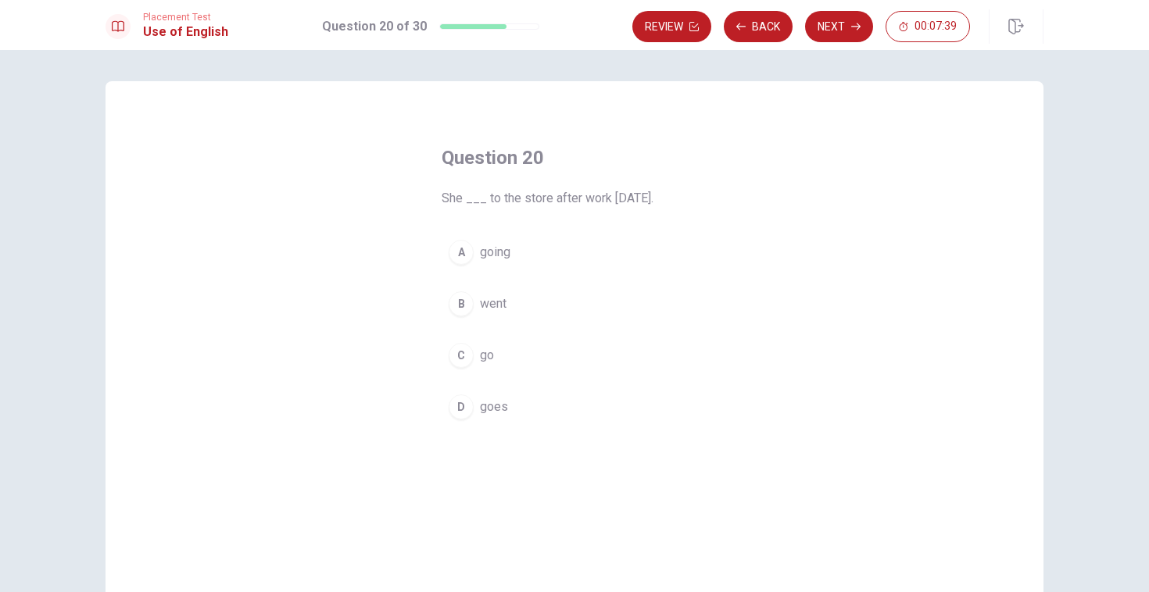
click at [463, 302] on div "B" at bounding box center [461, 304] width 25 height 25
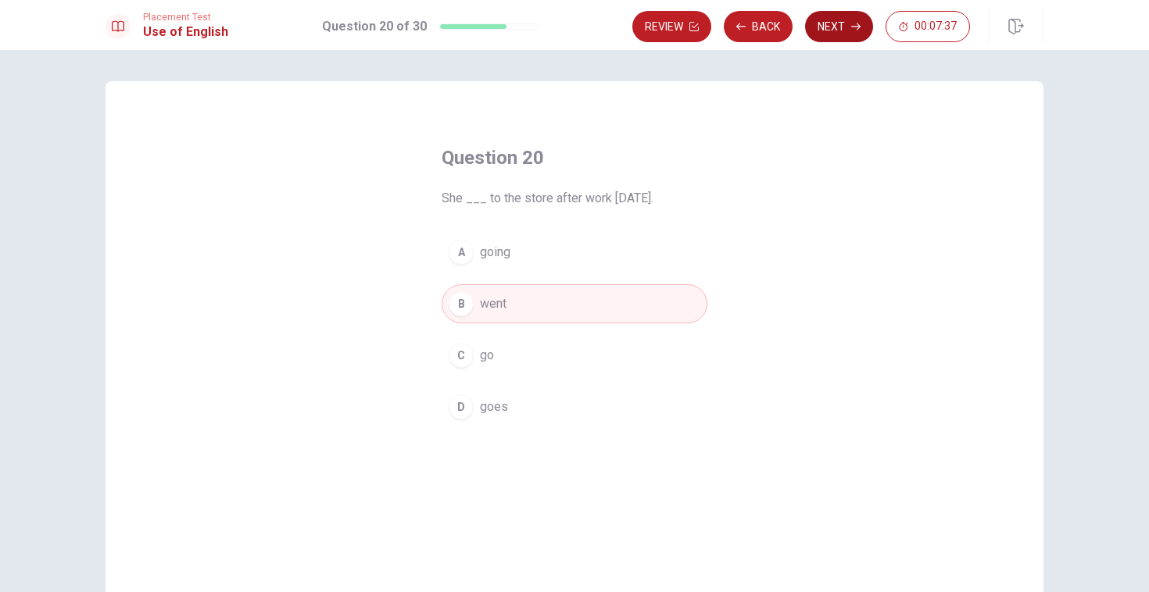
click at [842, 27] on button "Next" at bounding box center [839, 26] width 68 height 31
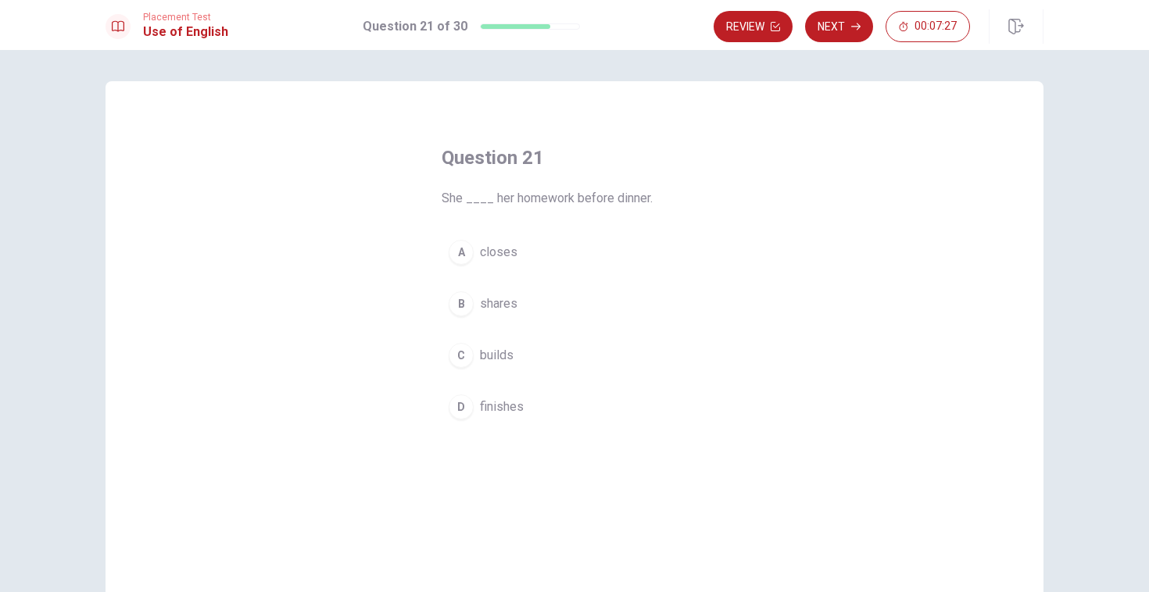
click at [466, 422] on button "D finishes" at bounding box center [575, 407] width 266 height 39
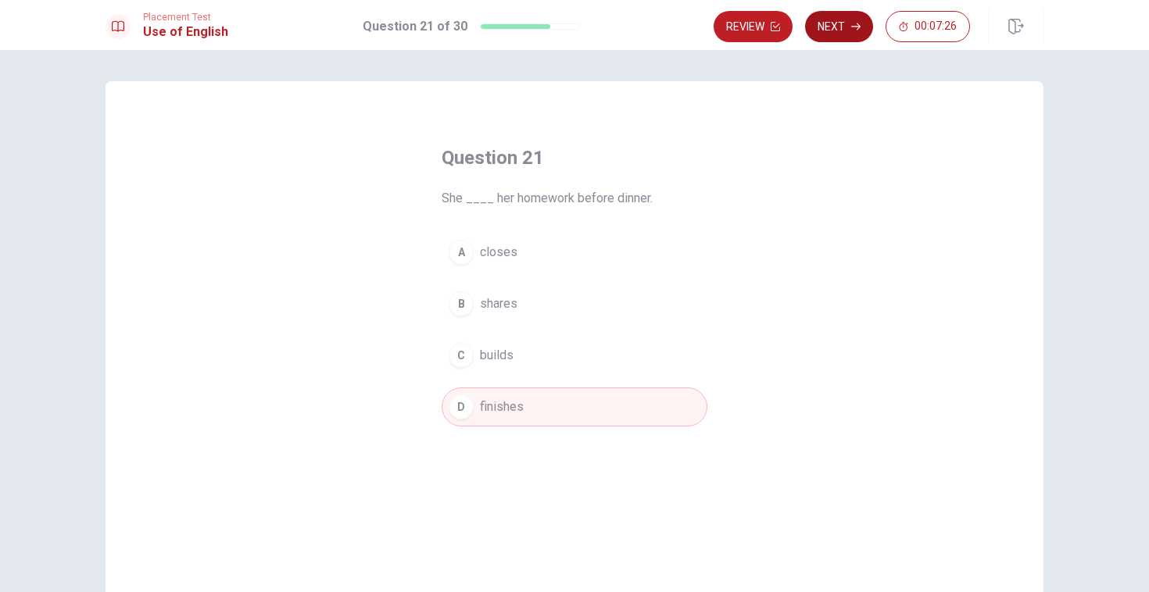
click at [851, 28] on icon "button" at bounding box center [855, 26] width 9 height 9
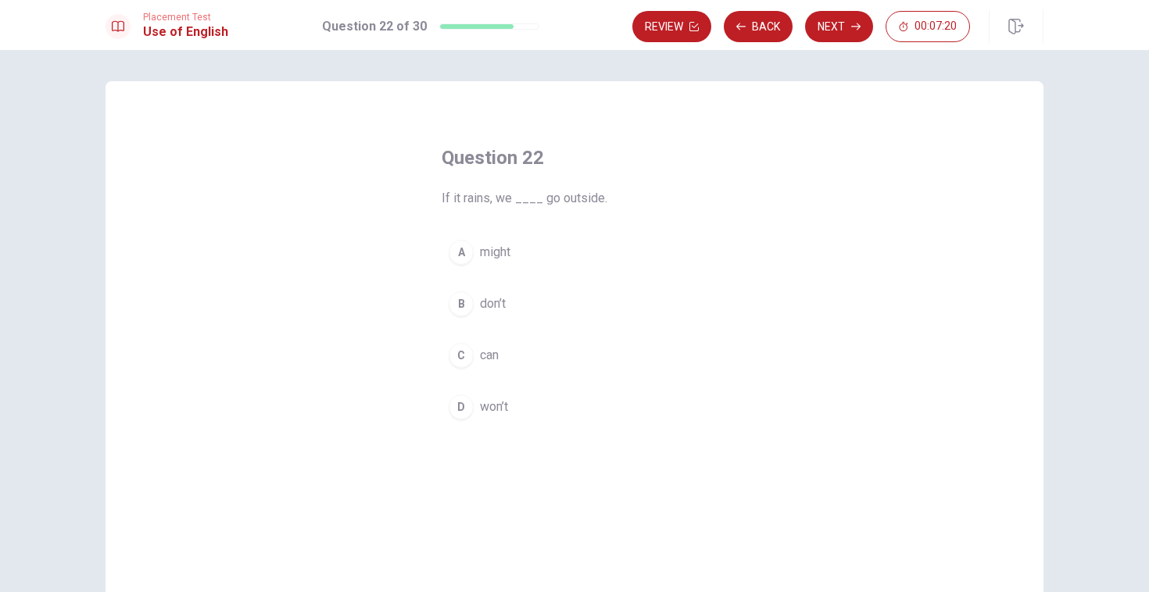
click at [470, 402] on div "D" at bounding box center [461, 407] width 25 height 25
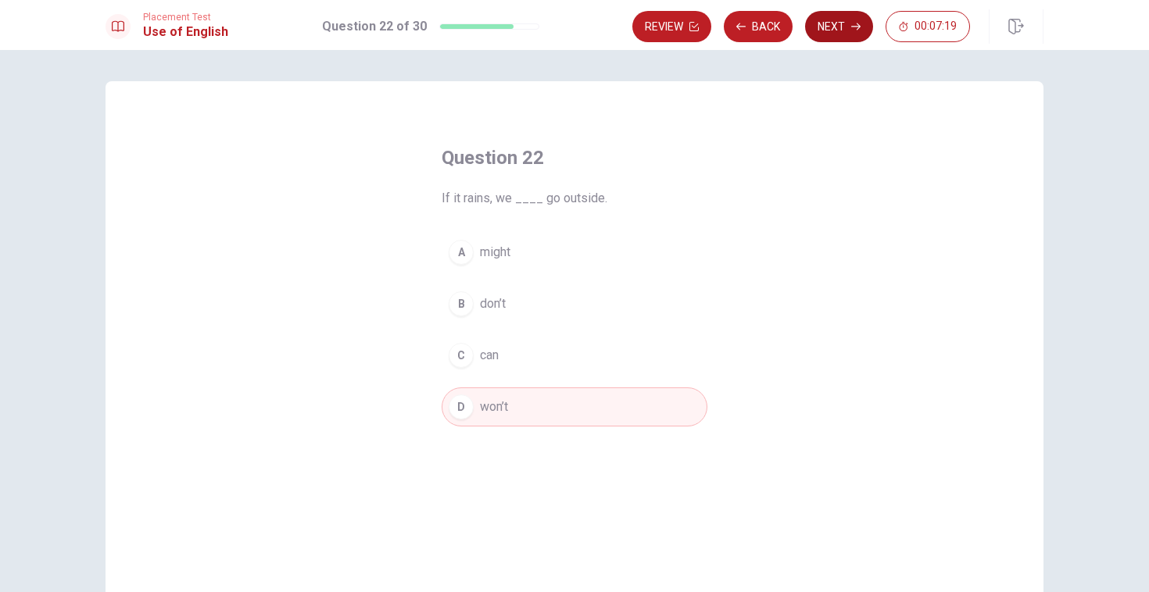
click at [828, 37] on button "Next" at bounding box center [839, 26] width 68 height 31
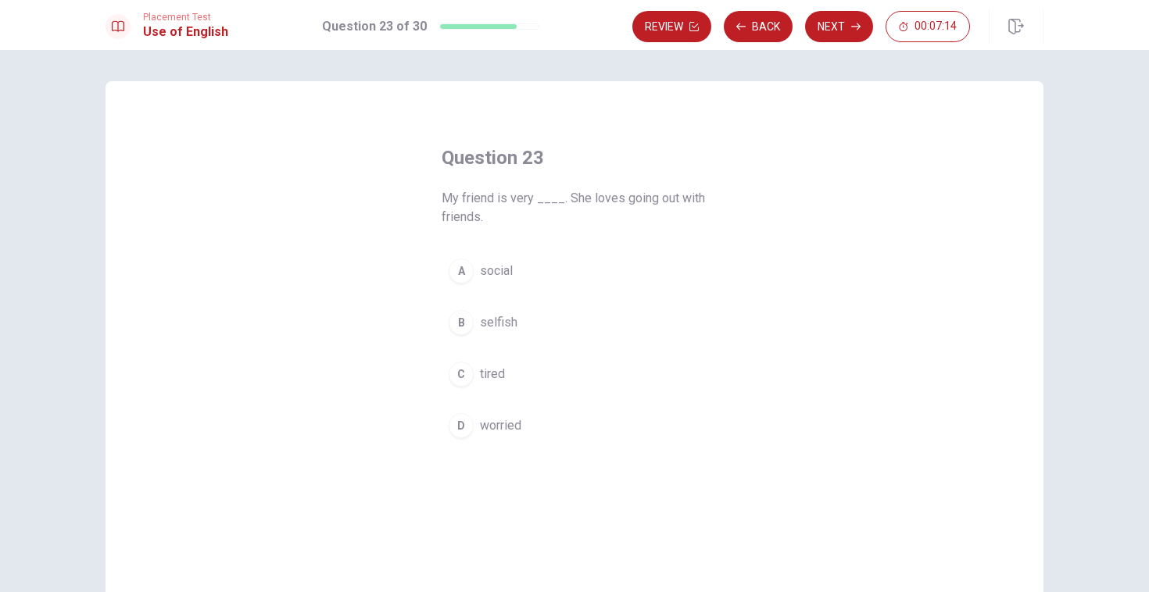
click at [459, 257] on button "A social" at bounding box center [575, 271] width 266 height 39
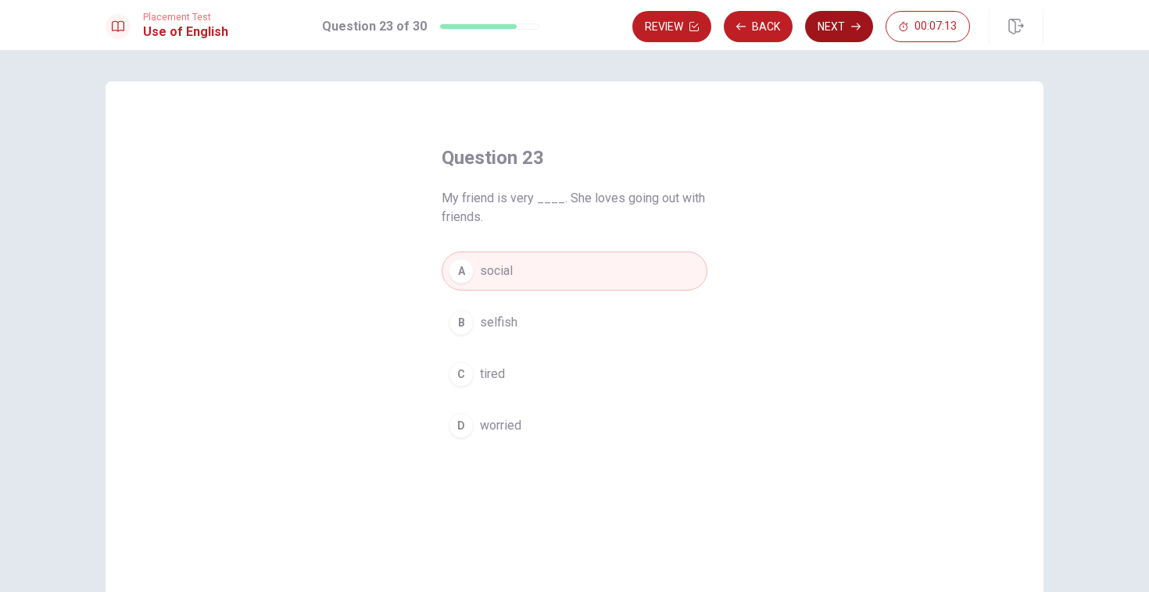
click at [835, 16] on button "Next" at bounding box center [839, 26] width 68 height 31
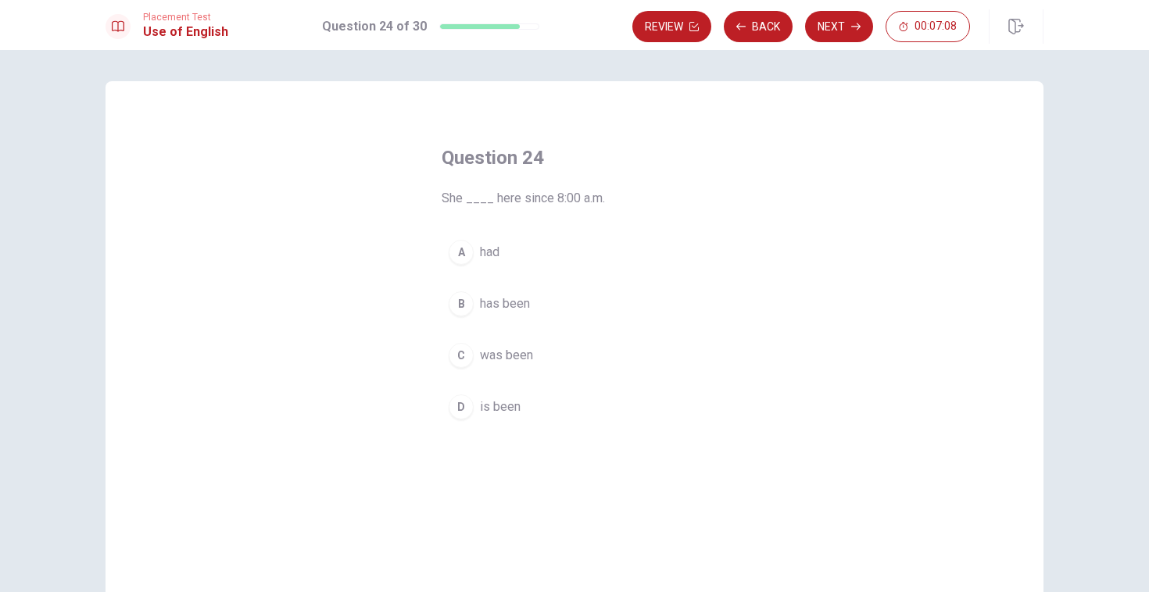
click at [472, 307] on div "B" at bounding box center [461, 304] width 25 height 25
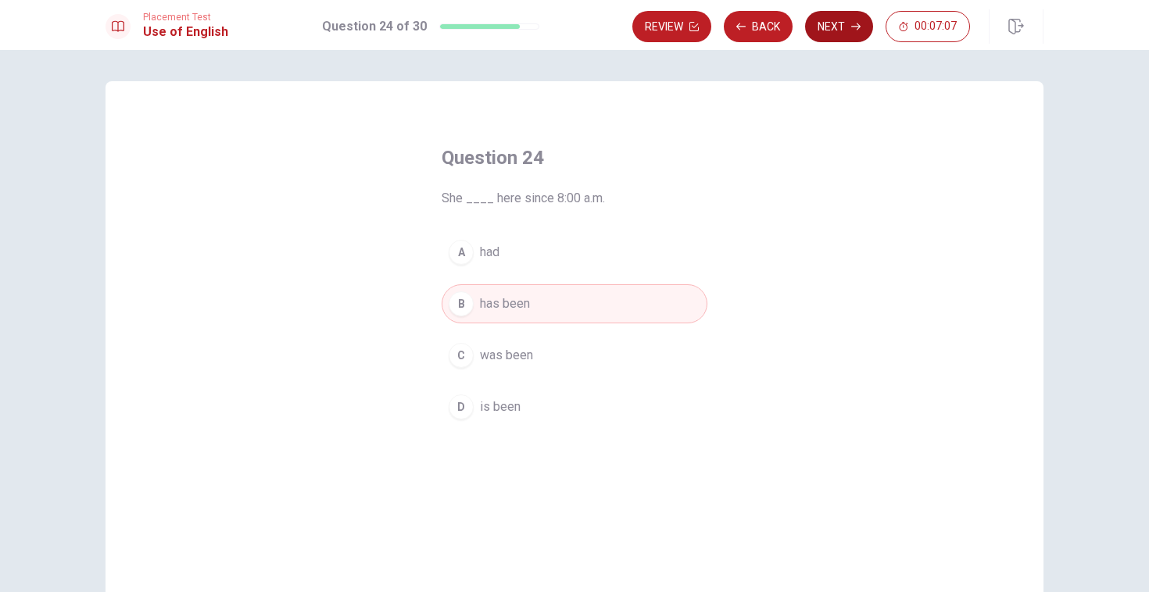
click at [828, 32] on button "Next" at bounding box center [839, 26] width 68 height 31
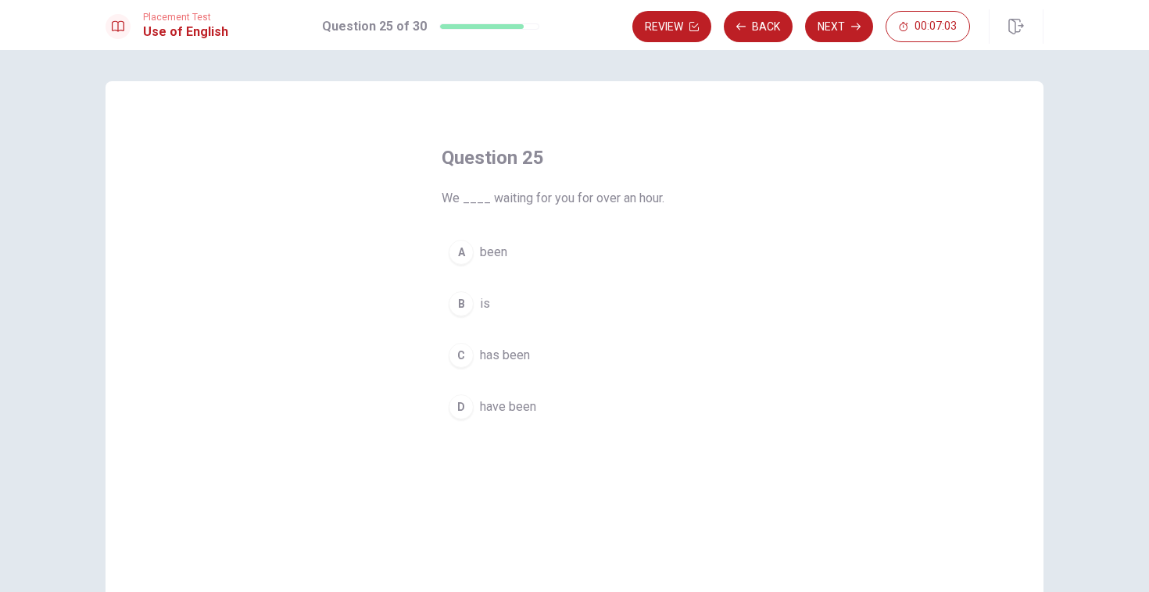
click at [470, 404] on div "D" at bounding box center [461, 407] width 25 height 25
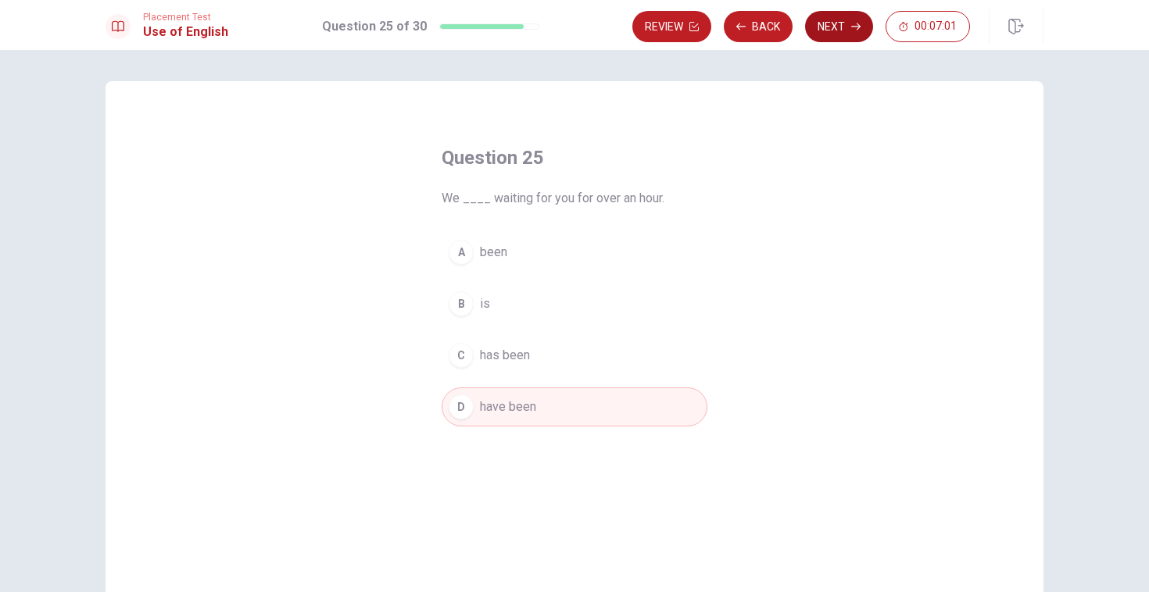
click at [849, 33] on button "Next" at bounding box center [839, 26] width 68 height 31
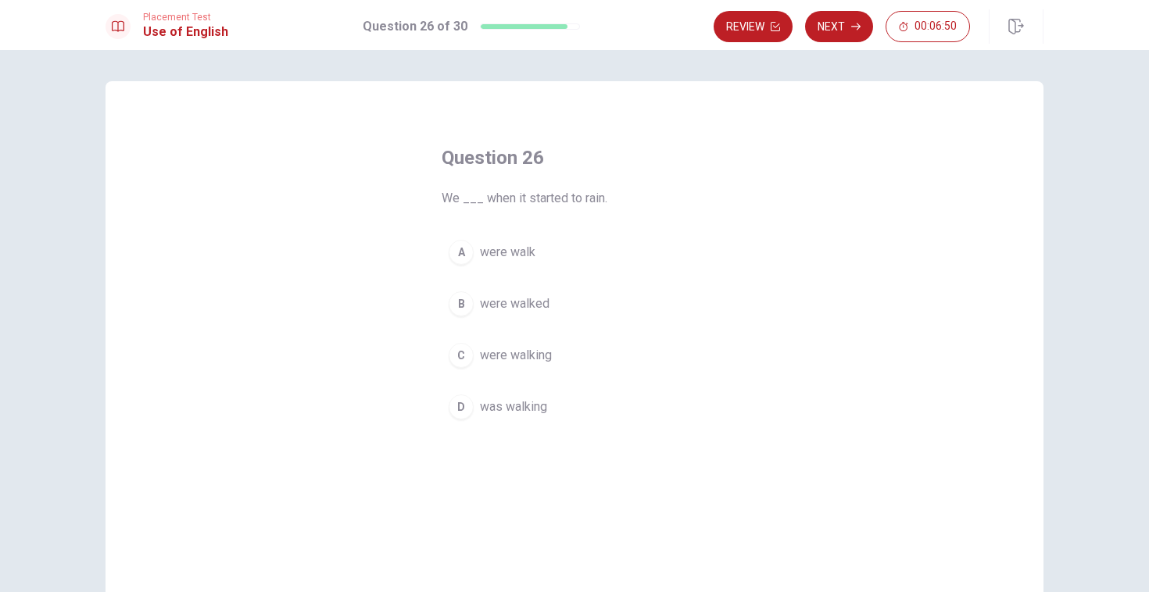
click at [474, 356] on button "C were walking" at bounding box center [575, 355] width 266 height 39
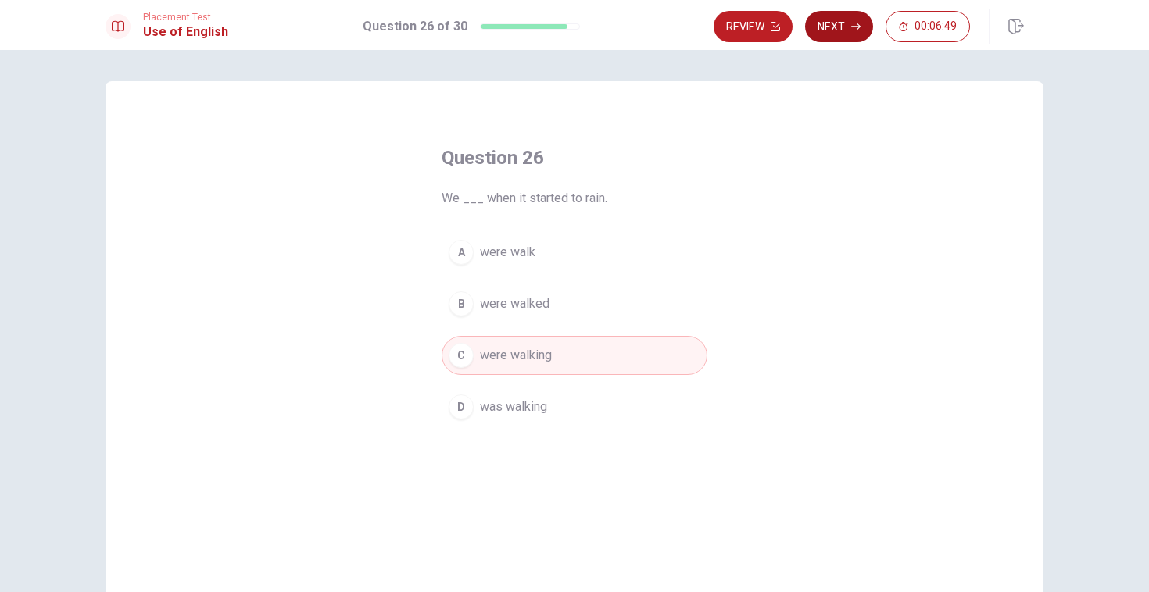
click at [835, 30] on button "Next" at bounding box center [839, 26] width 68 height 31
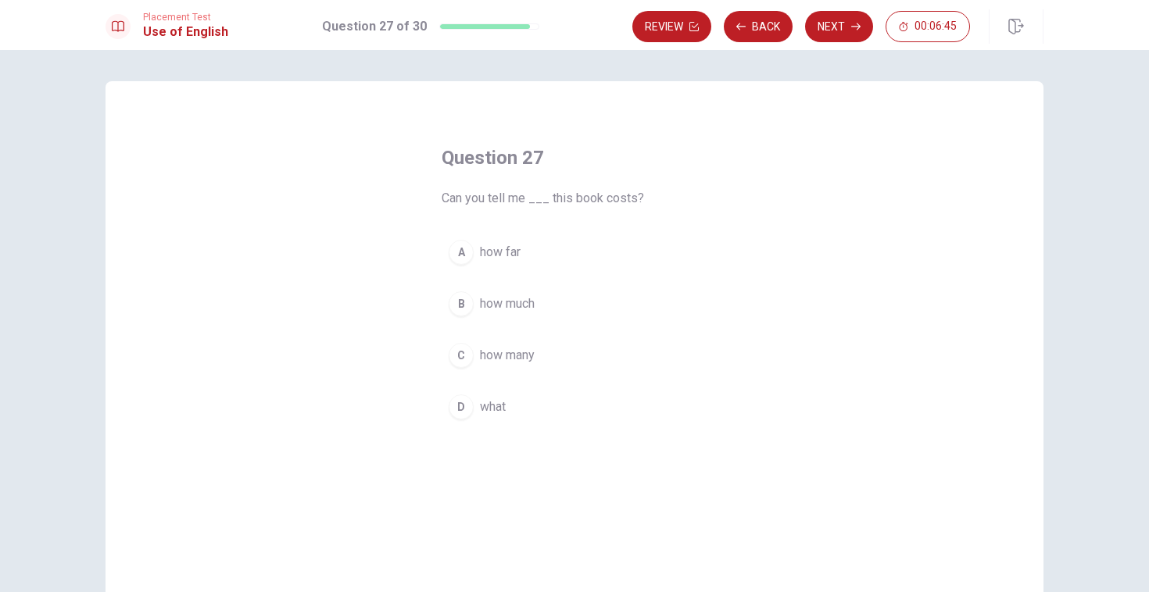
click at [465, 302] on div "B" at bounding box center [461, 304] width 25 height 25
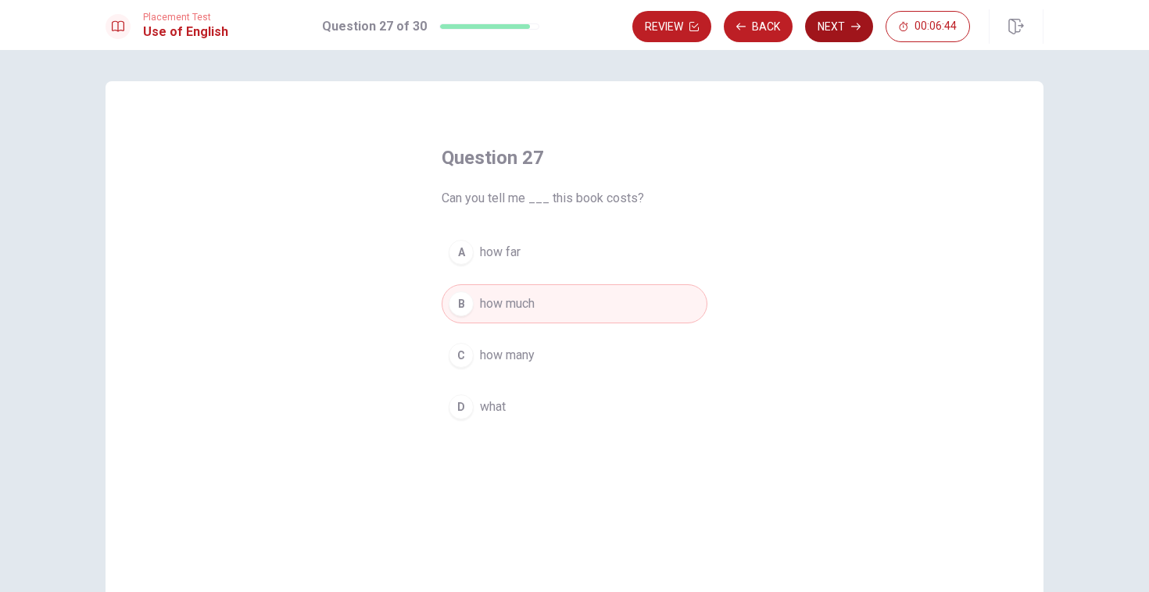
click at [823, 34] on button "Next" at bounding box center [839, 26] width 68 height 31
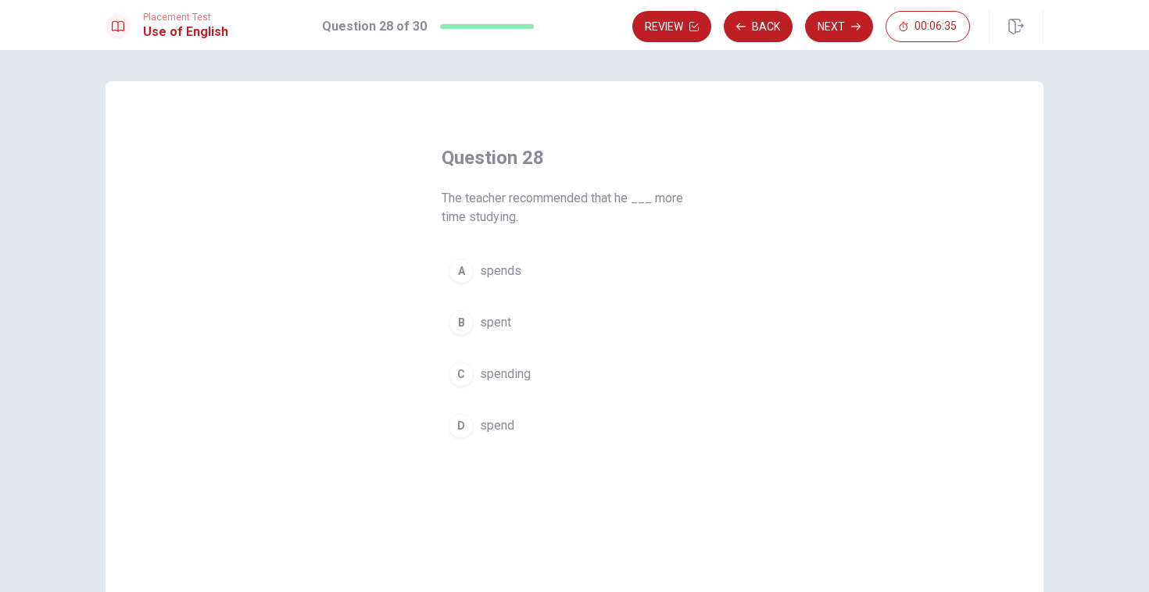
click at [467, 282] on button "A spends" at bounding box center [575, 271] width 266 height 39
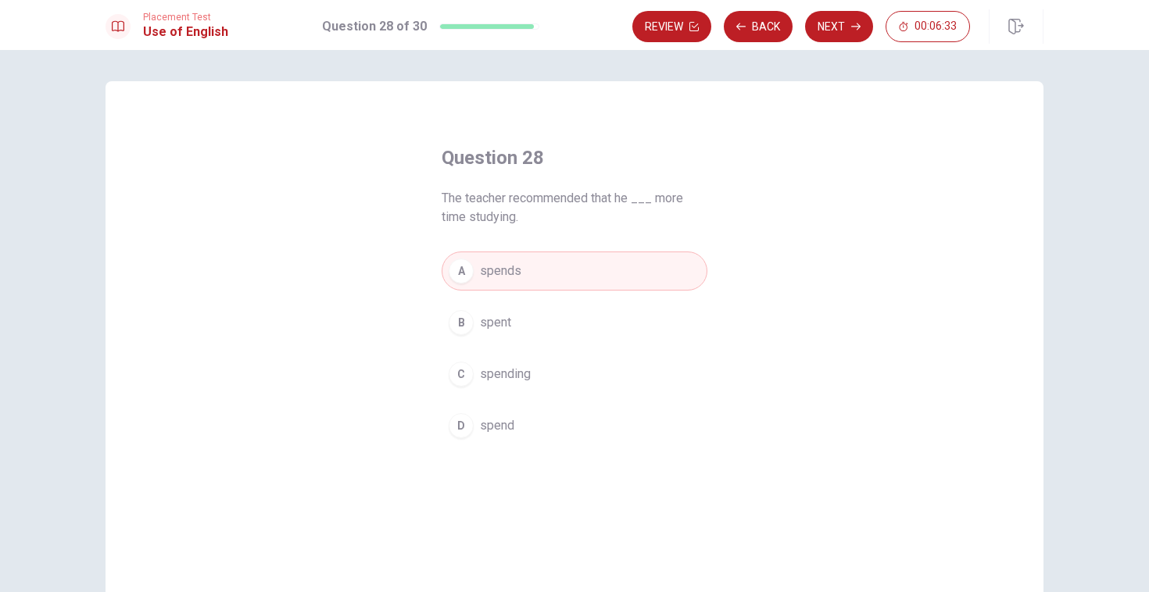
click at [491, 328] on span "spent" at bounding box center [495, 322] width 31 height 19
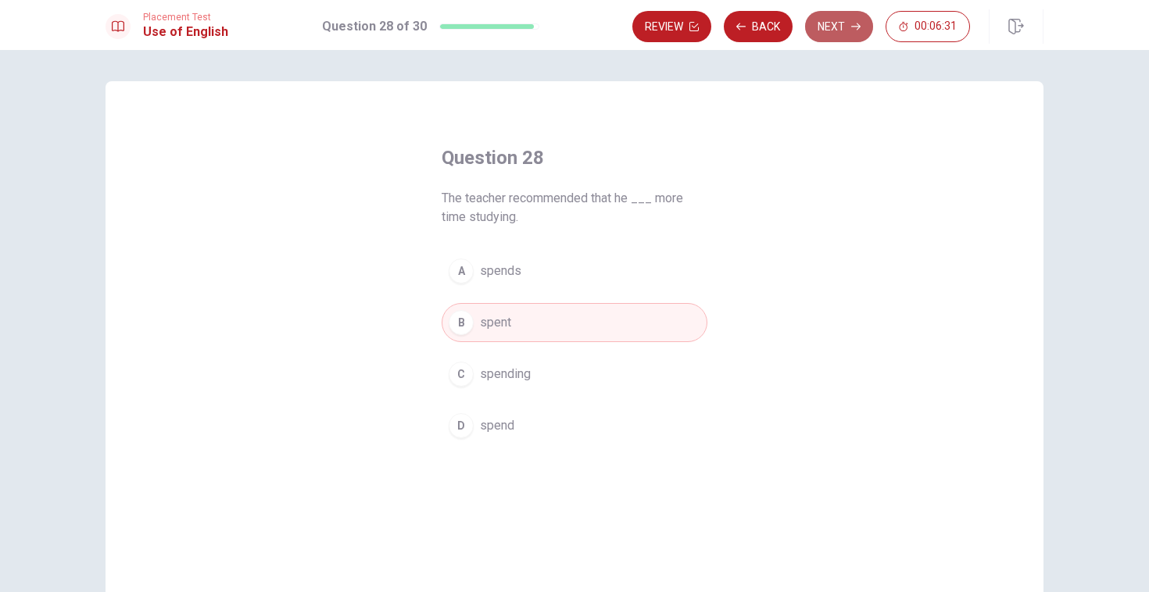
click at [847, 31] on button "Next" at bounding box center [839, 26] width 68 height 31
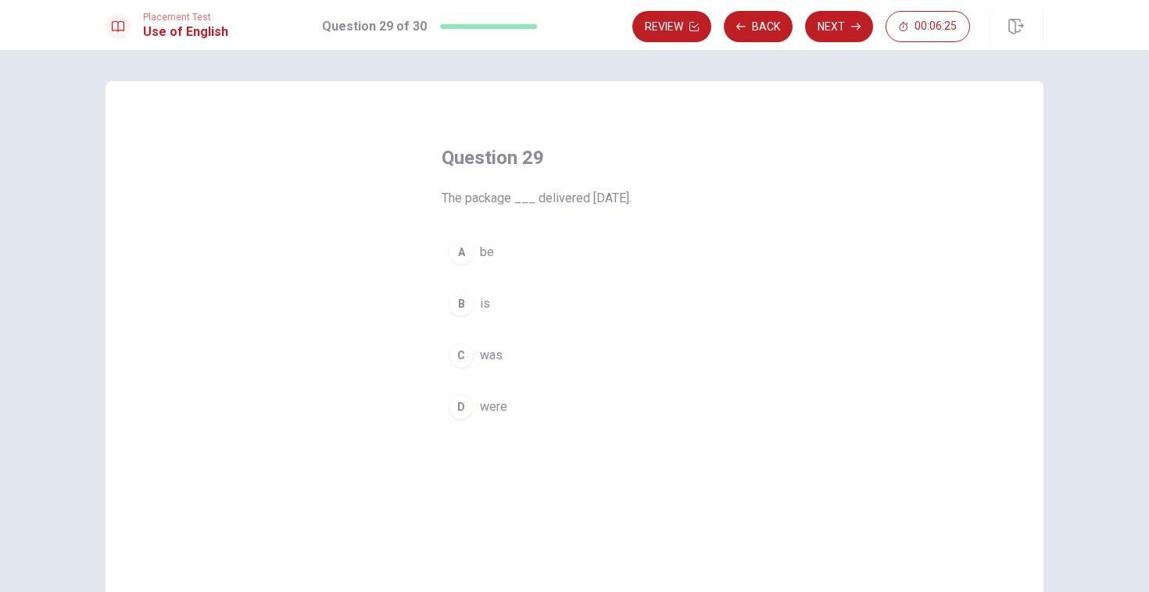
click at [467, 354] on div "C" at bounding box center [461, 355] width 25 height 25
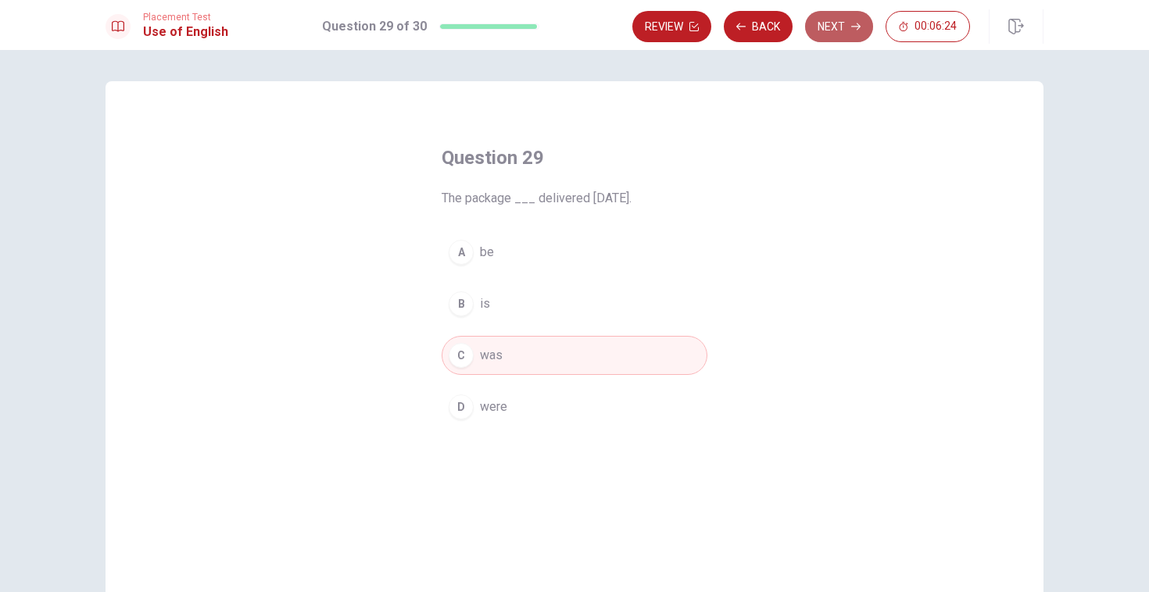
click at [831, 33] on button "Next" at bounding box center [839, 26] width 68 height 31
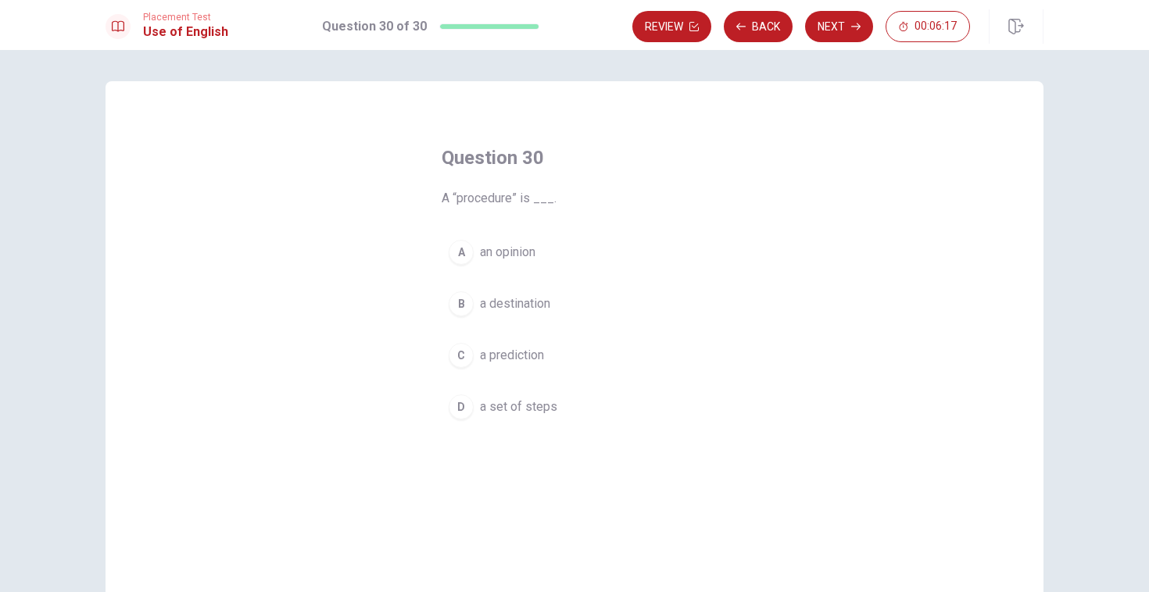
click at [453, 408] on div "D" at bounding box center [461, 407] width 25 height 25
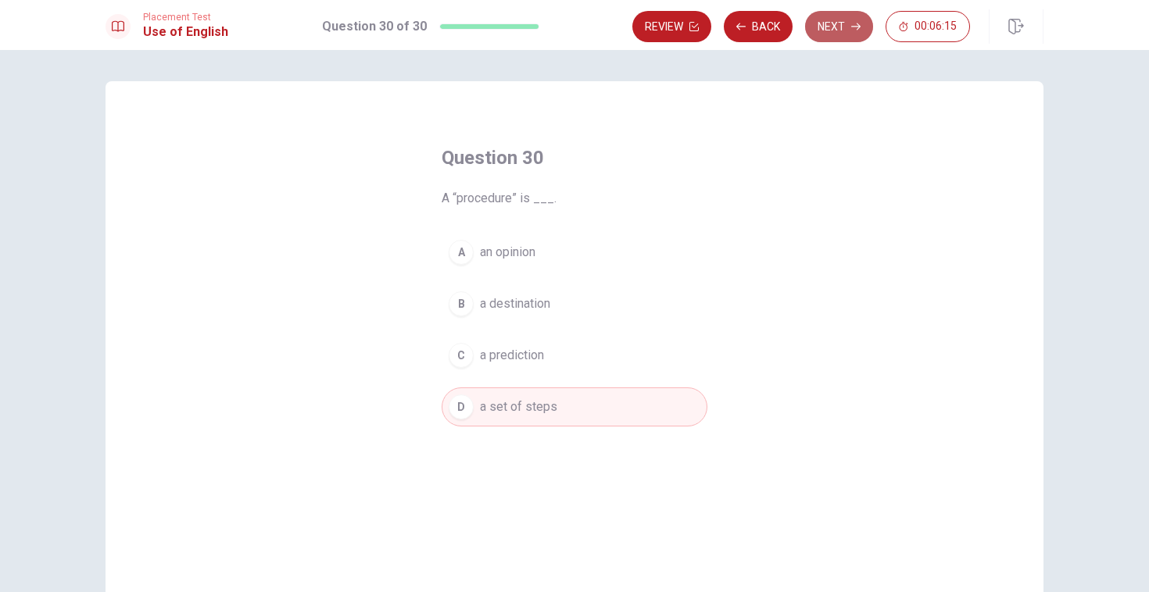
click at [831, 34] on button "Next" at bounding box center [839, 26] width 68 height 31
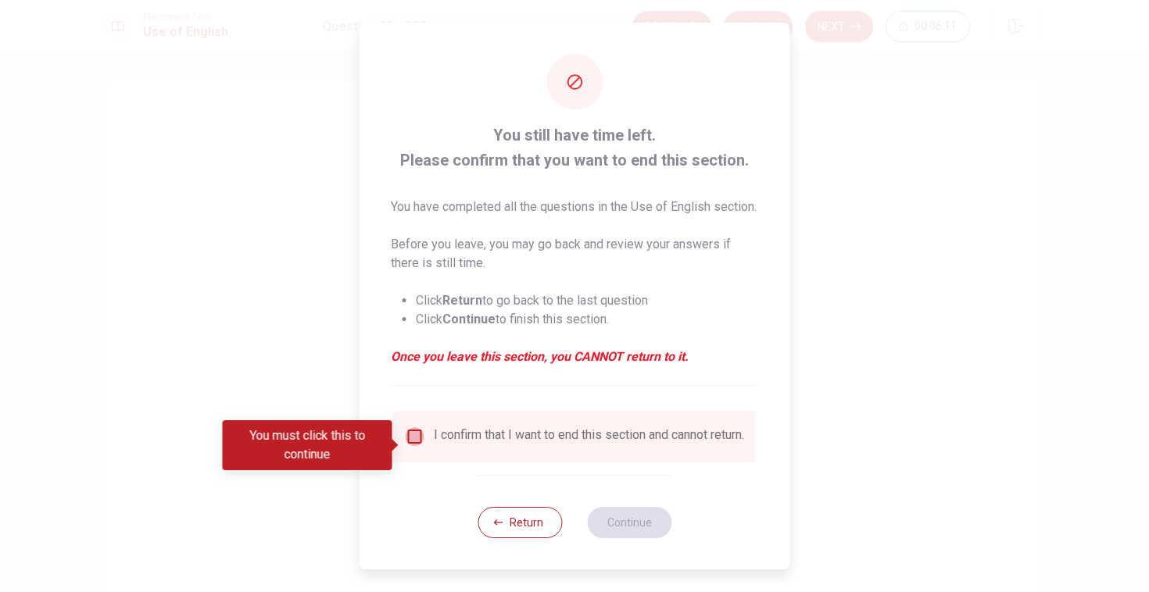
click at [418, 445] on input "You must click this to continue" at bounding box center [415, 436] width 19 height 19
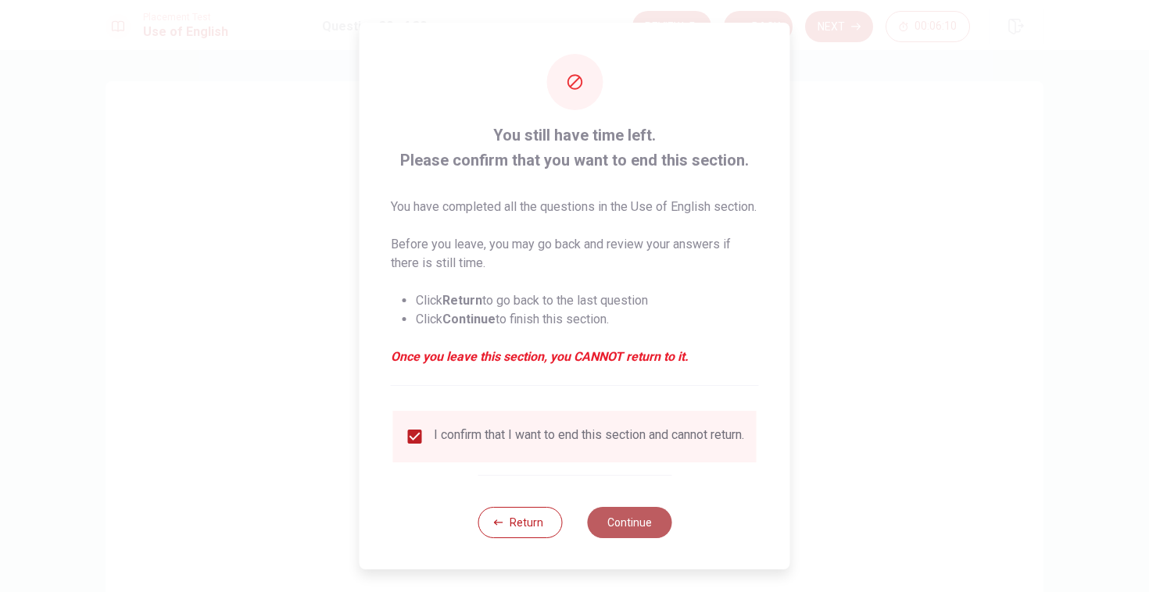
click at [619, 538] on button "Continue" at bounding box center [629, 522] width 84 height 31
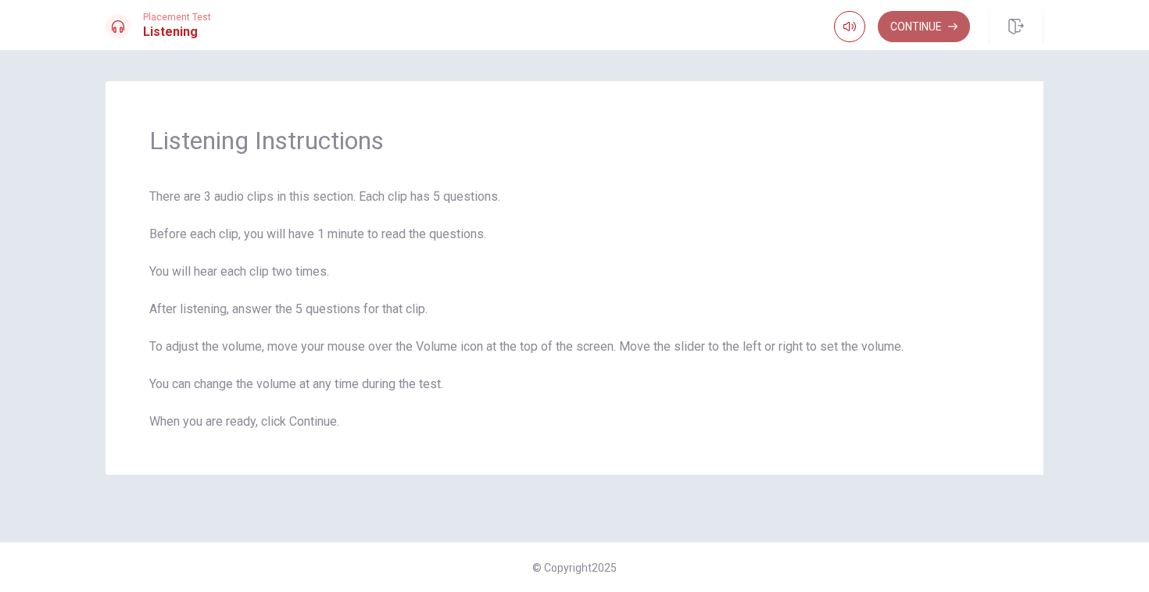
click at [926, 35] on button "Continue" at bounding box center [924, 26] width 92 height 31
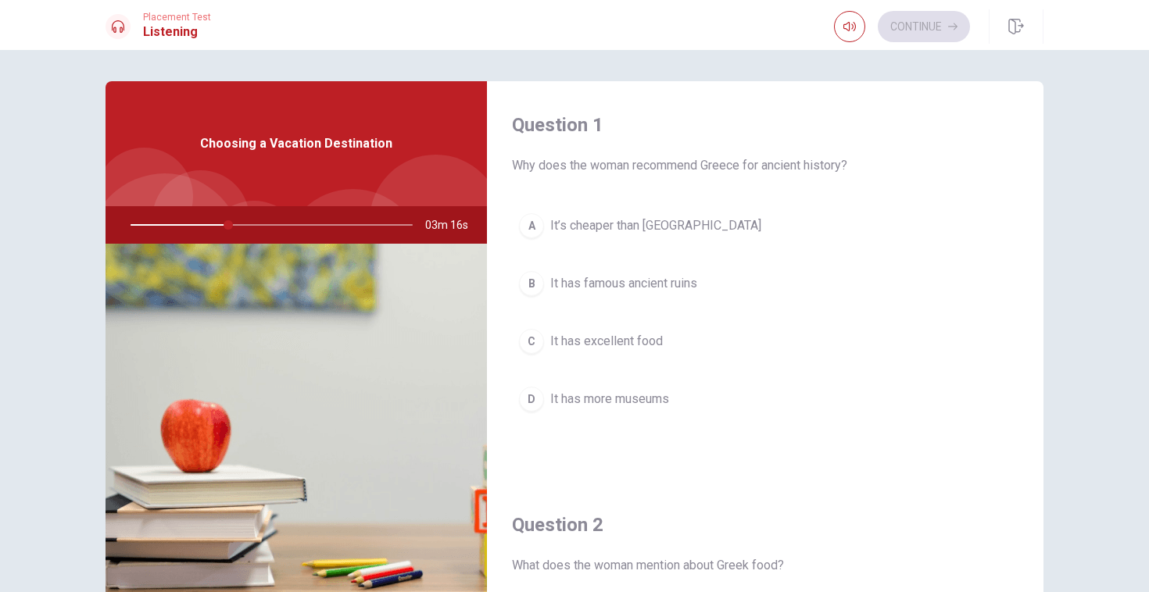
click at [542, 284] on div "B" at bounding box center [531, 283] width 25 height 25
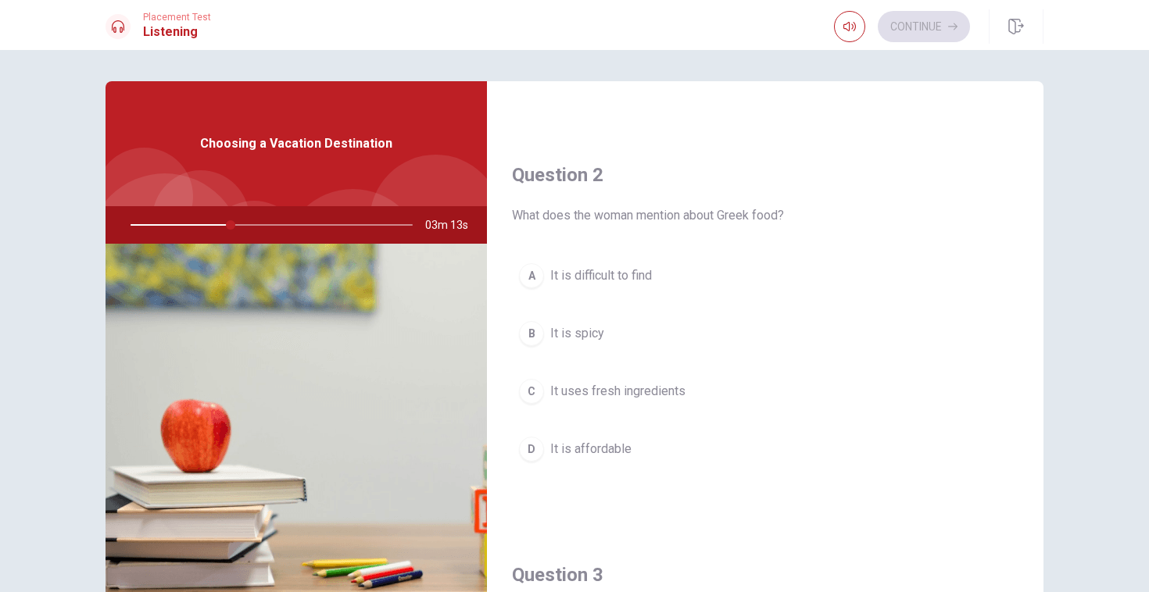
scroll to position [360, 0]
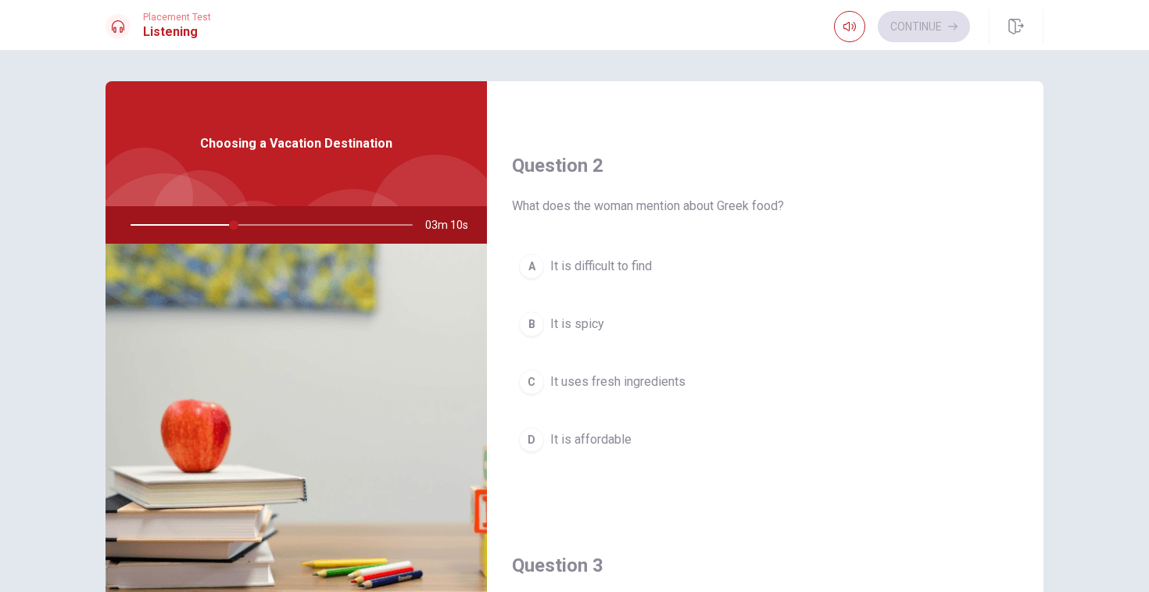
click at [539, 380] on div "C" at bounding box center [531, 382] width 25 height 25
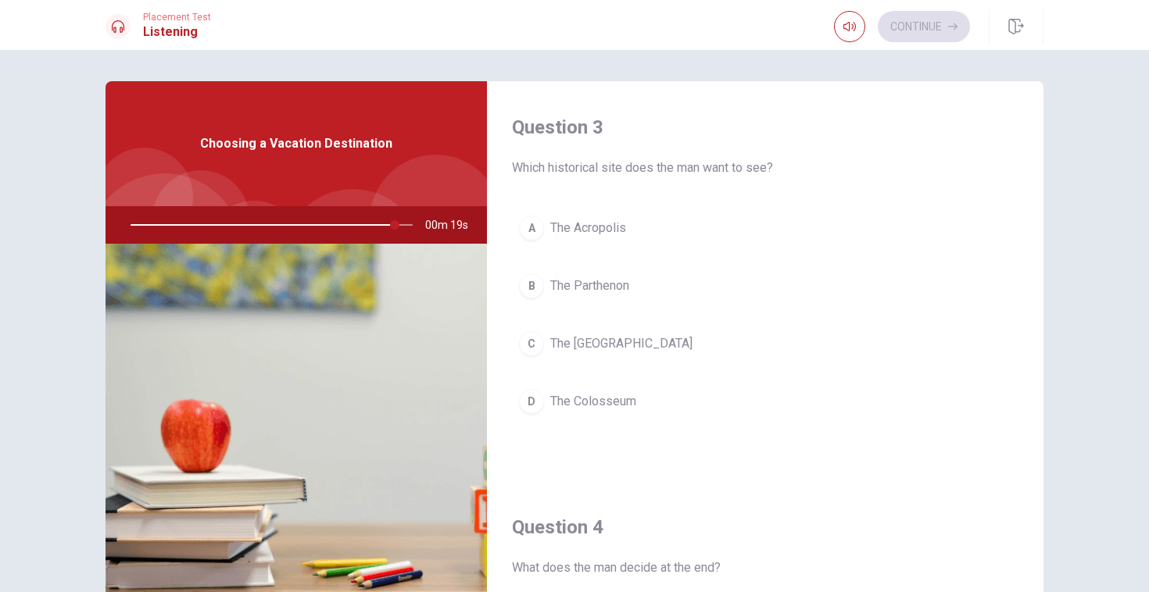
scroll to position [765, 0]
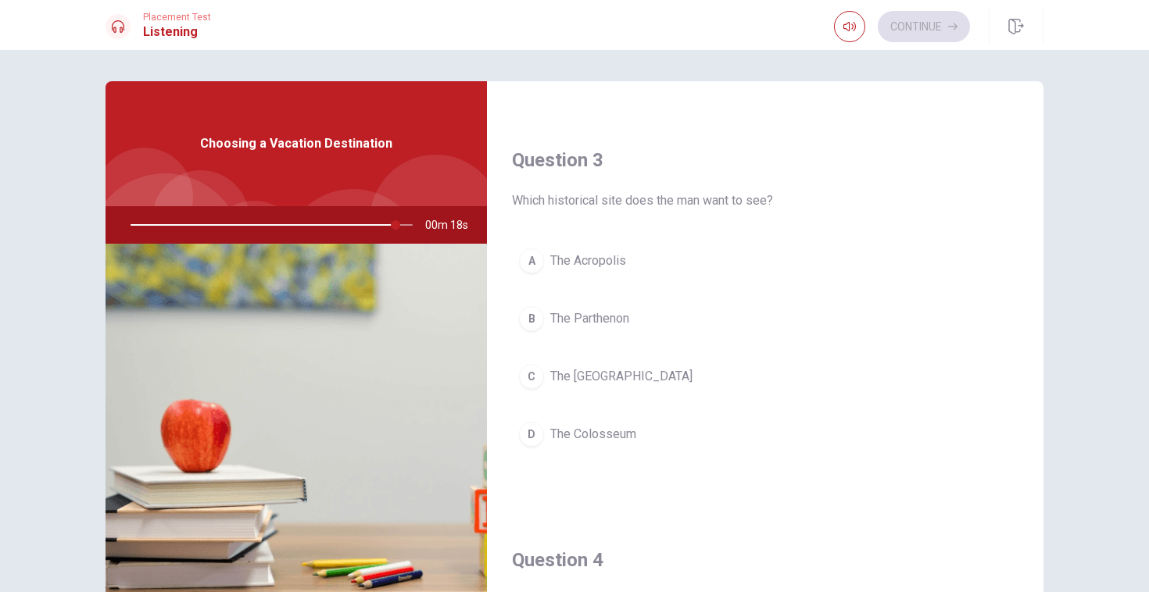
click at [524, 382] on div "C" at bounding box center [531, 376] width 25 height 25
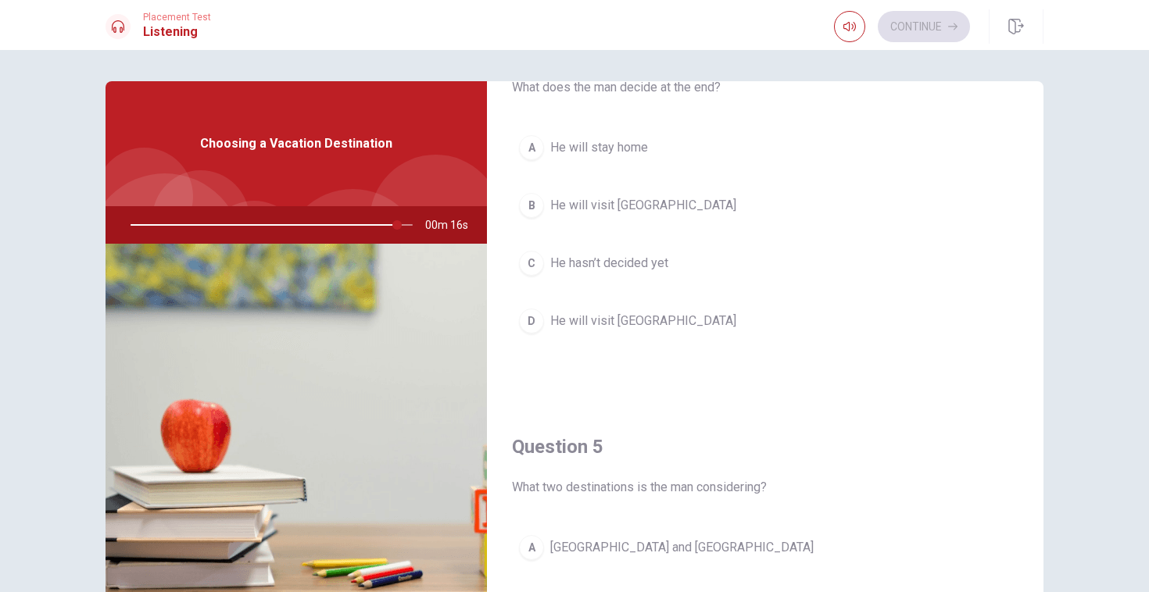
scroll to position [1268, 0]
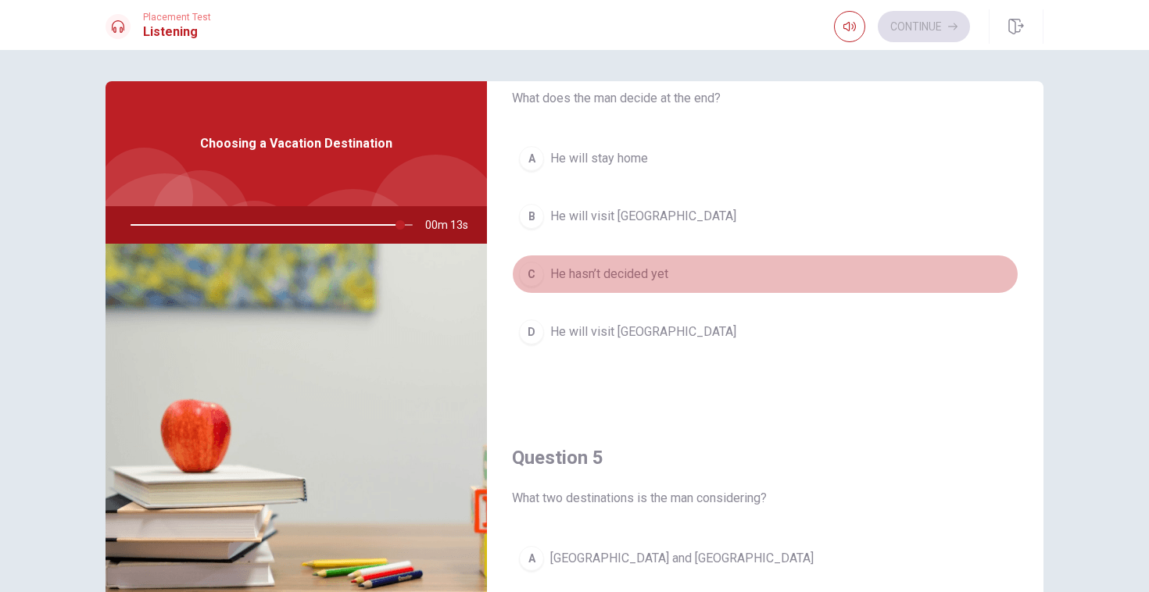
click at [535, 277] on div "C" at bounding box center [531, 274] width 25 height 25
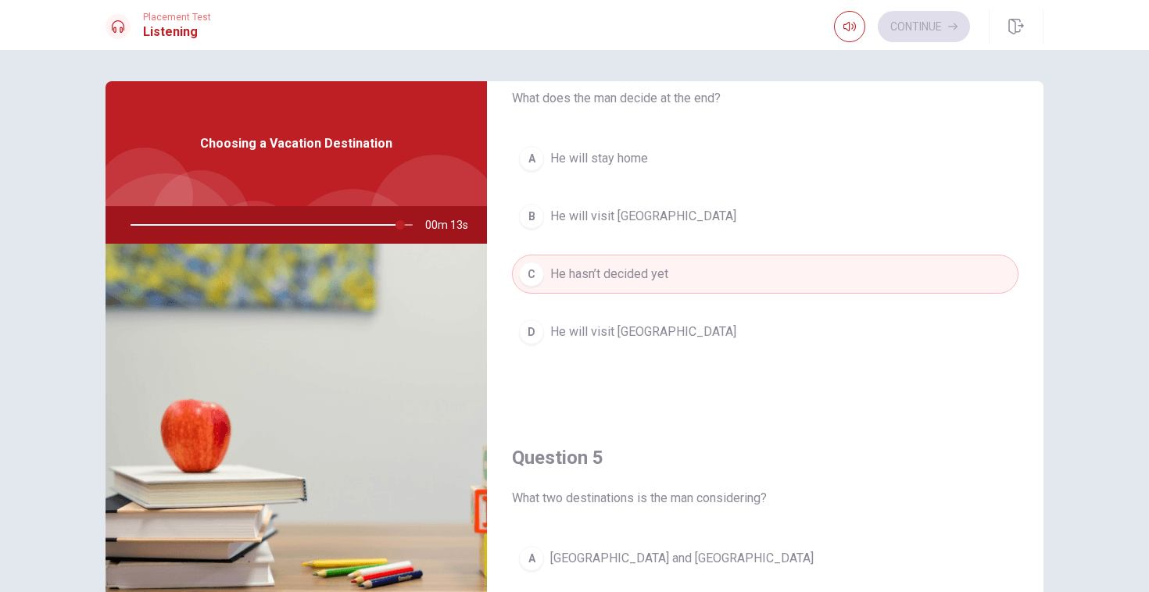
click at [528, 334] on div "D" at bounding box center [531, 332] width 25 height 25
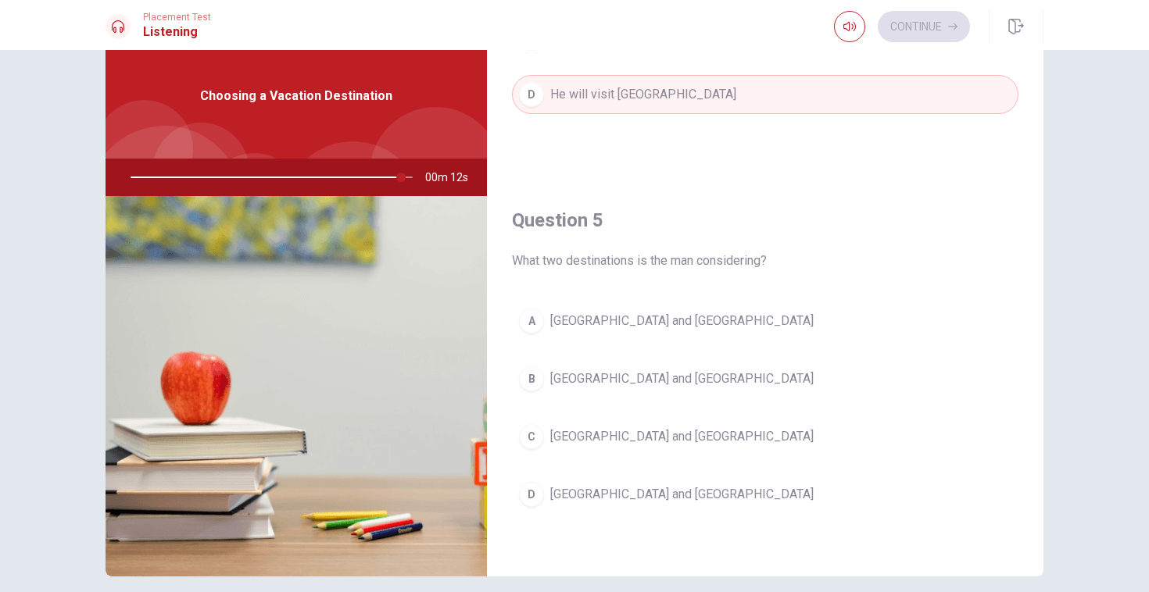
scroll to position [55, 0]
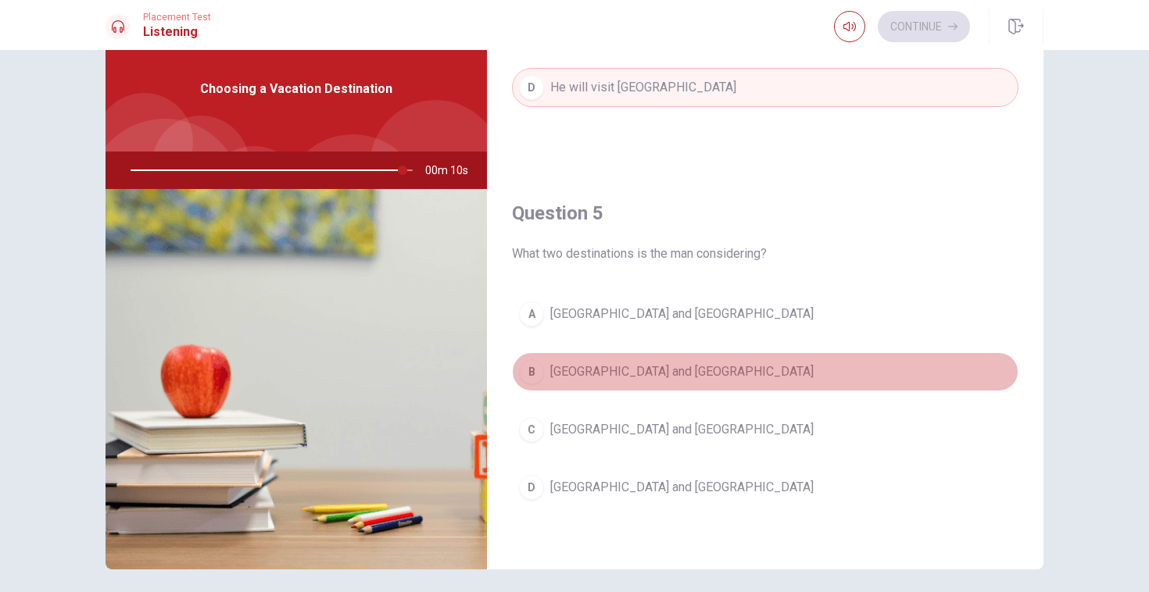
click at [532, 374] on div "B" at bounding box center [531, 372] width 25 height 25
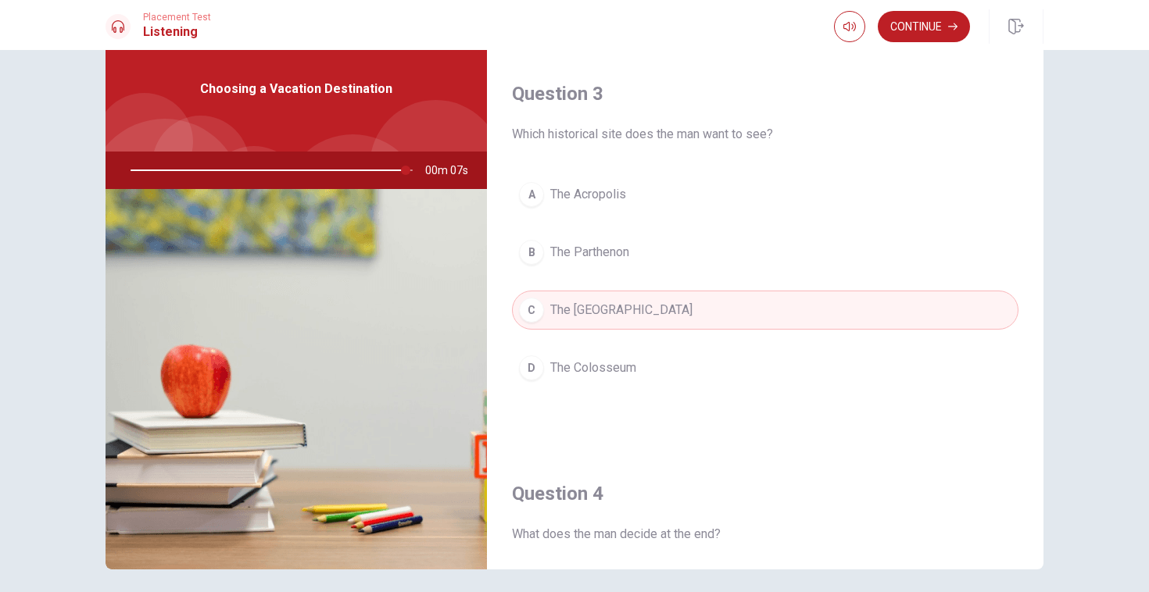
scroll to position [771, 0]
type input "0"
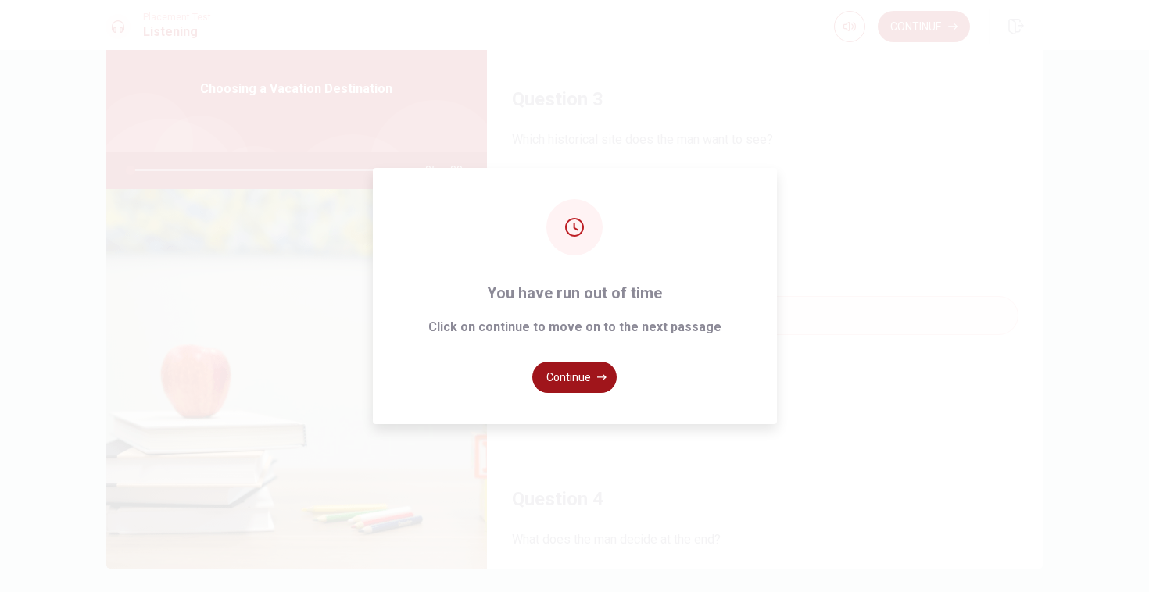
click at [575, 385] on button "Continue" at bounding box center [574, 377] width 84 height 31
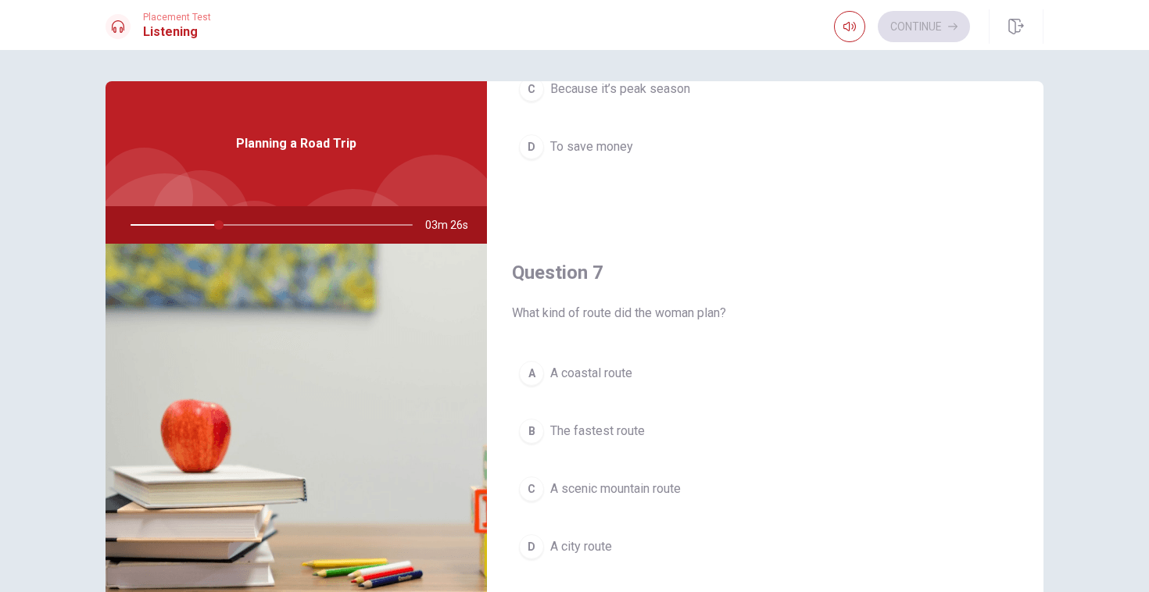
scroll to position [263, 0]
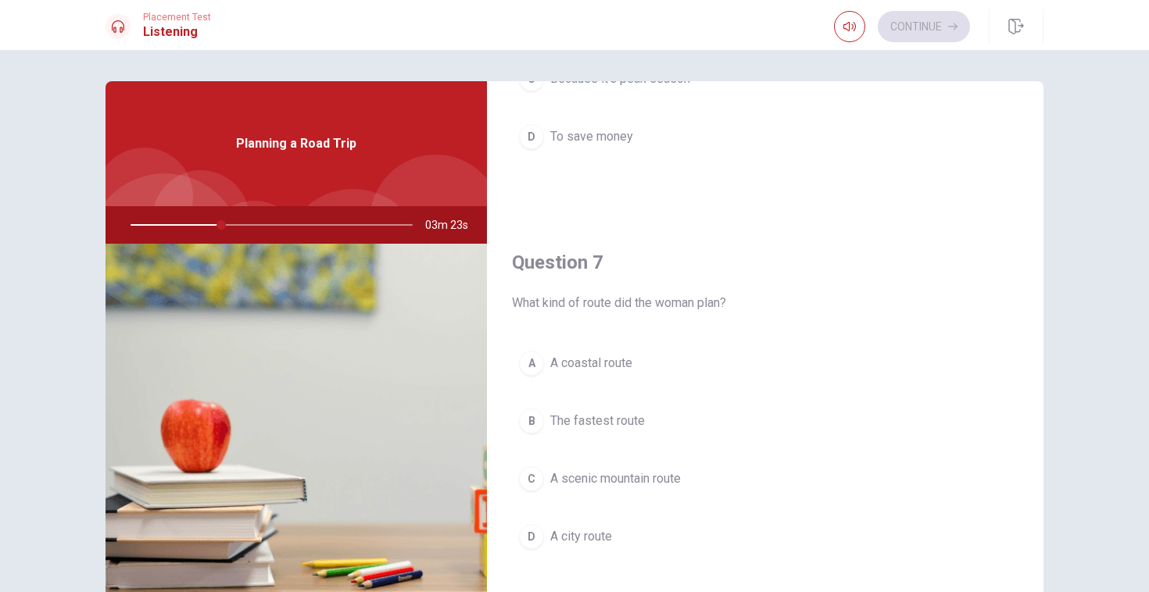
click at [531, 478] on div "C" at bounding box center [531, 479] width 25 height 25
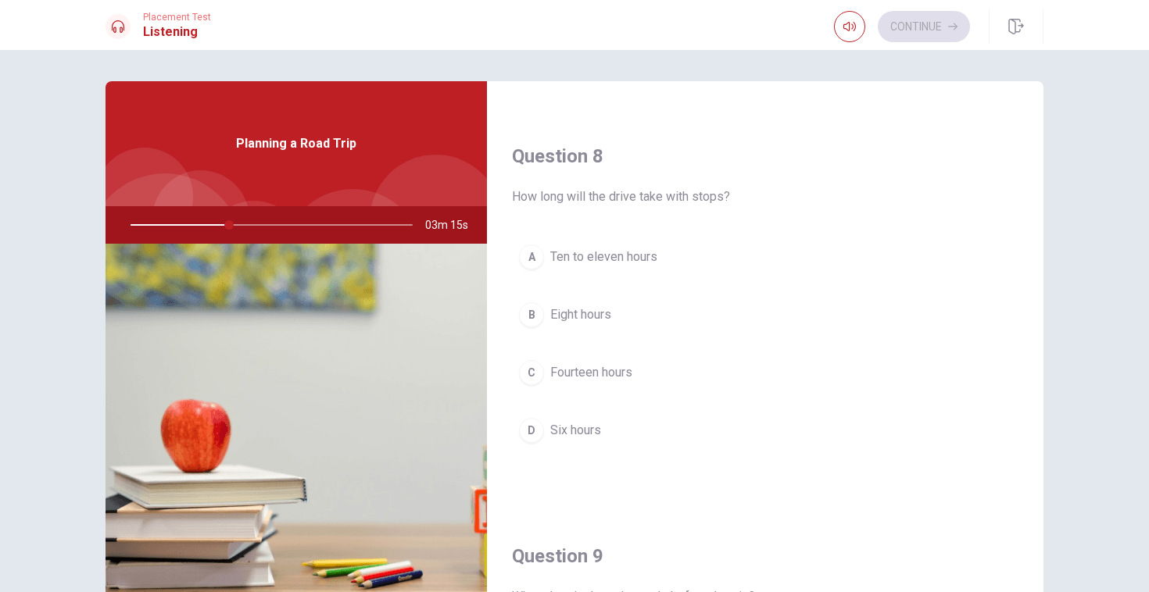
scroll to position [771, 0]
click at [546, 250] on button "A Ten to eleven hours" at bounding box center [765, 254] width 506 height 39
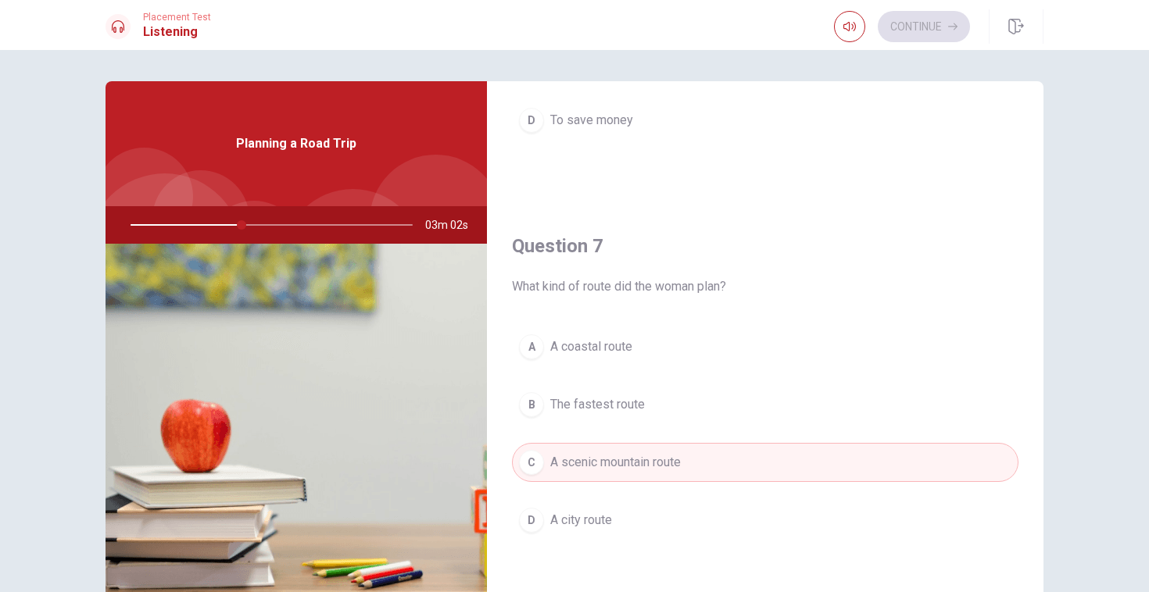
scroll to position [0, 0]
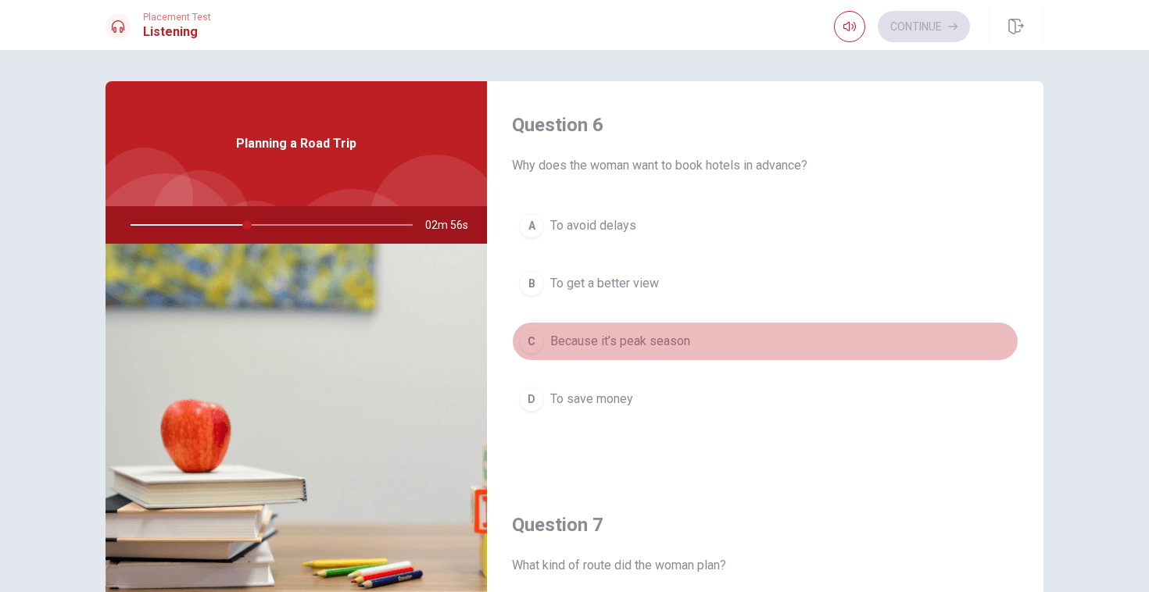
click at [520, 344] on div "C" at bounding box center [531, 341] width 25 height 25
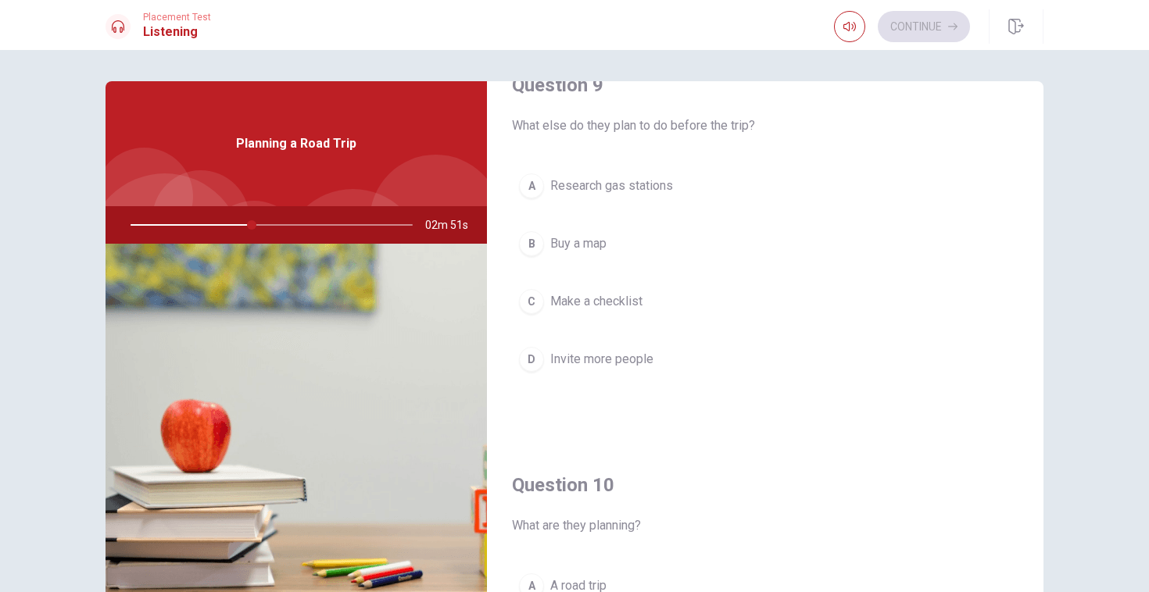
scroll to position [1236, 0]
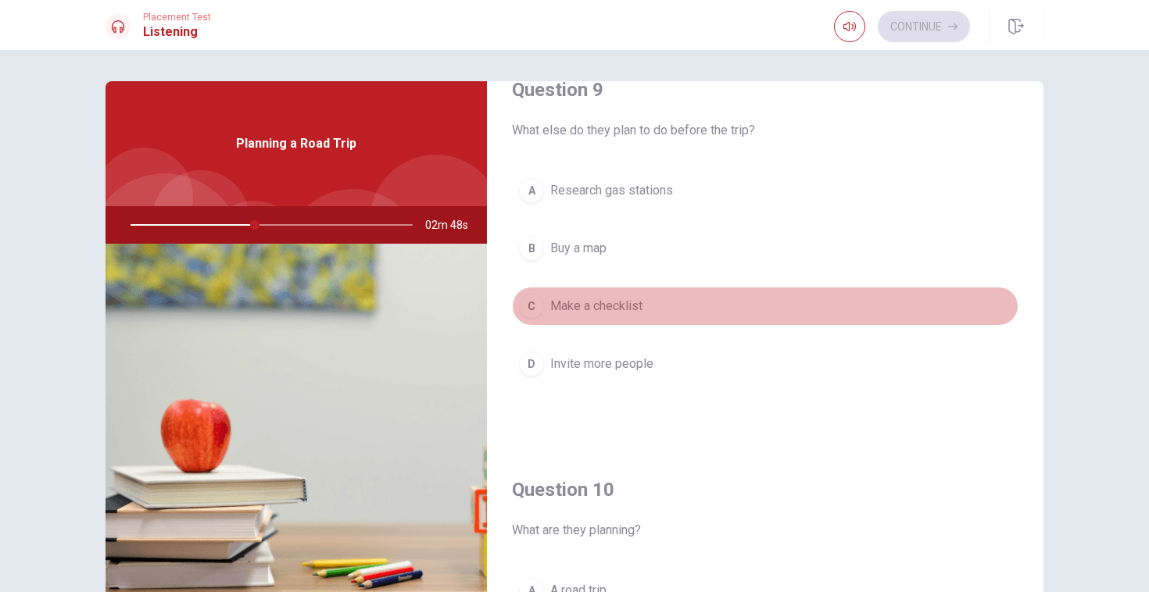
click at [530, 304] on div "C" at bounding box center [531, 306] width 25 height 25
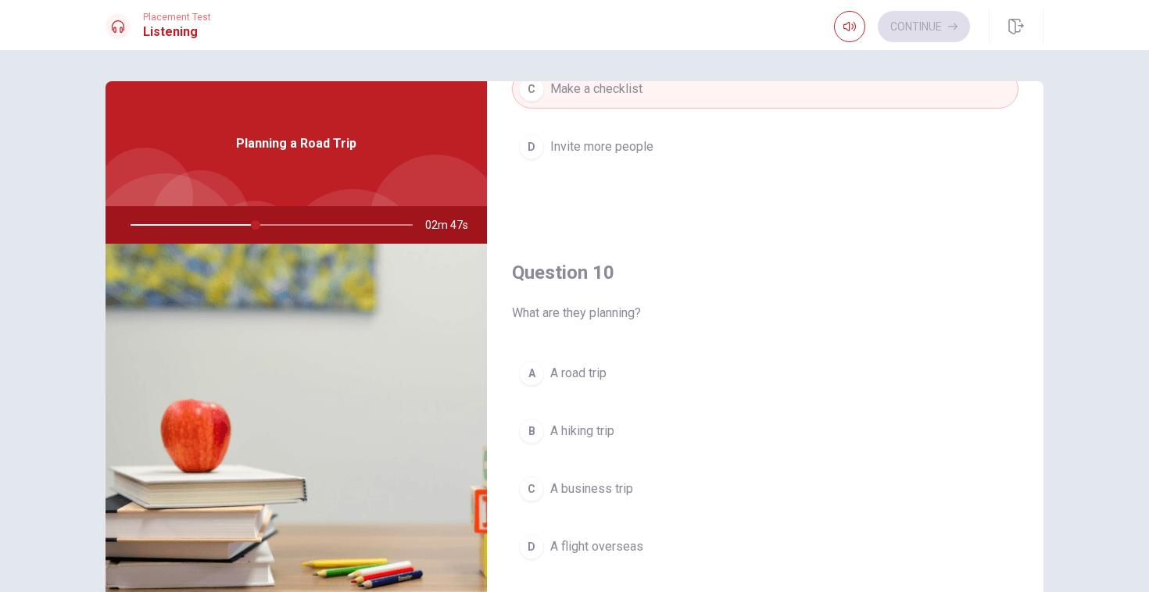
scroll to position [1458, 0]
click at [546, 361] on button "A A road trip" at bounding box center [765, 368] width 506 height 39
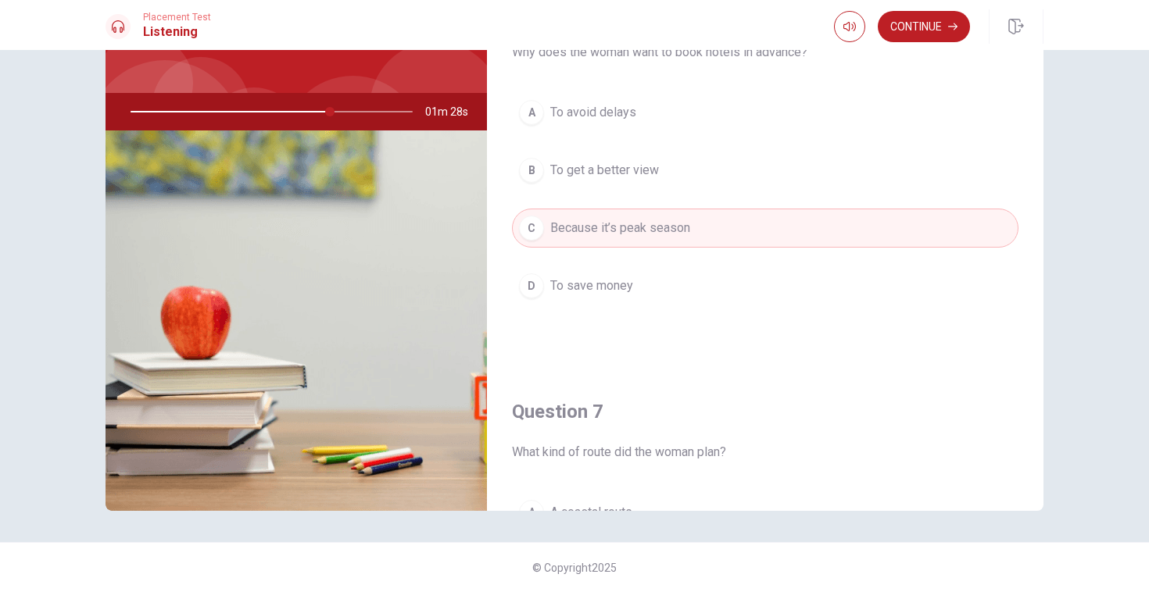
scroll to position [0, 0]
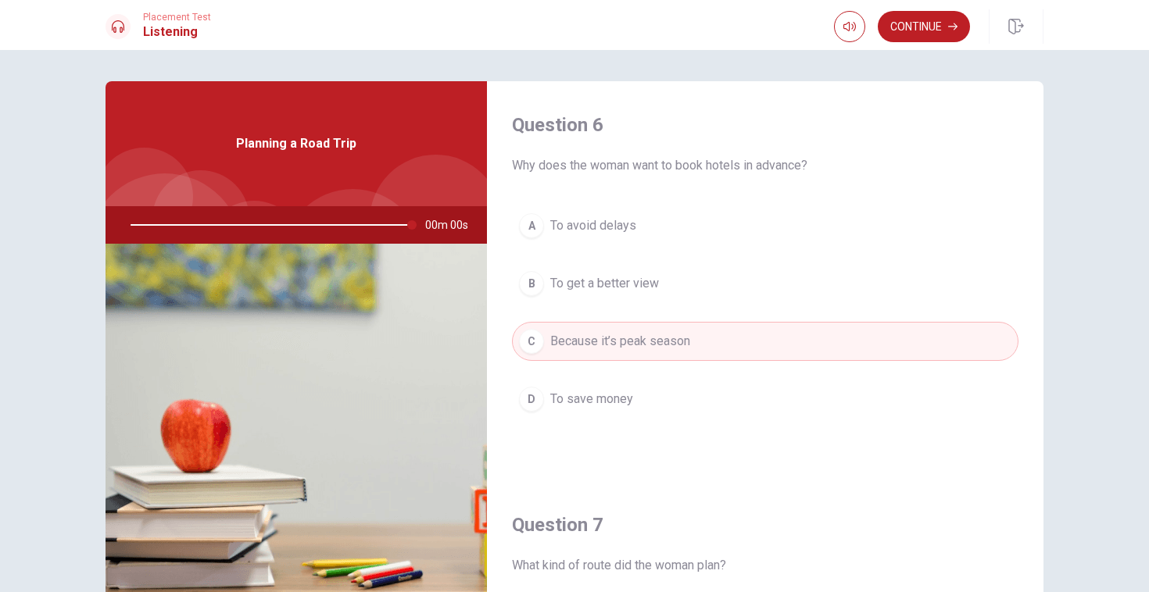
type input "0"
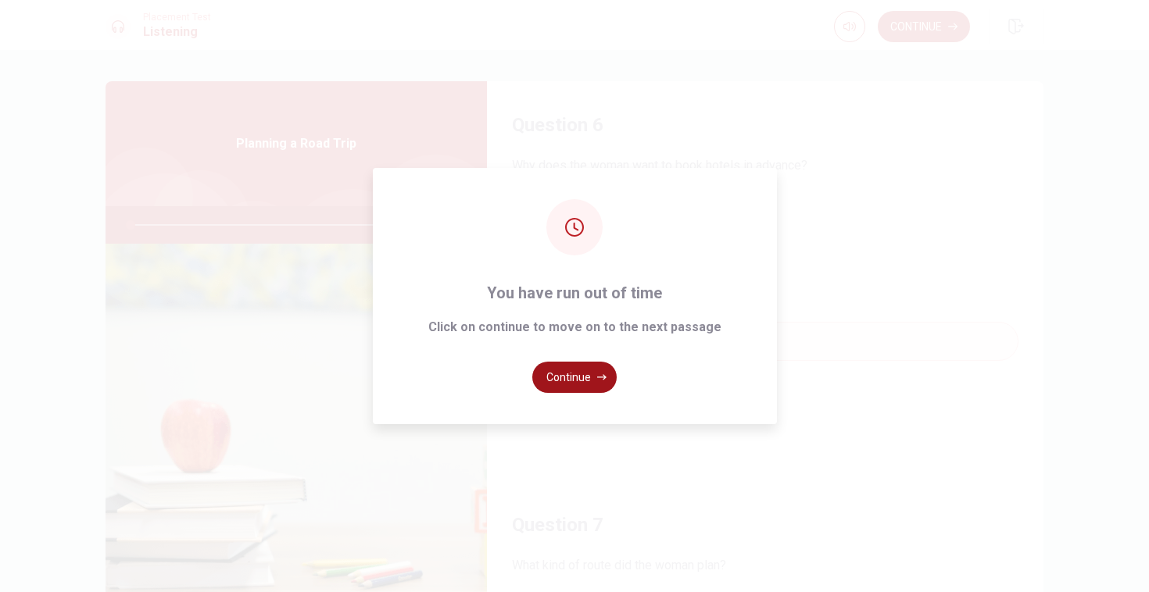
click at [568, 385] on button "Continue" at bounding box center [574, 377] width 84 height 31
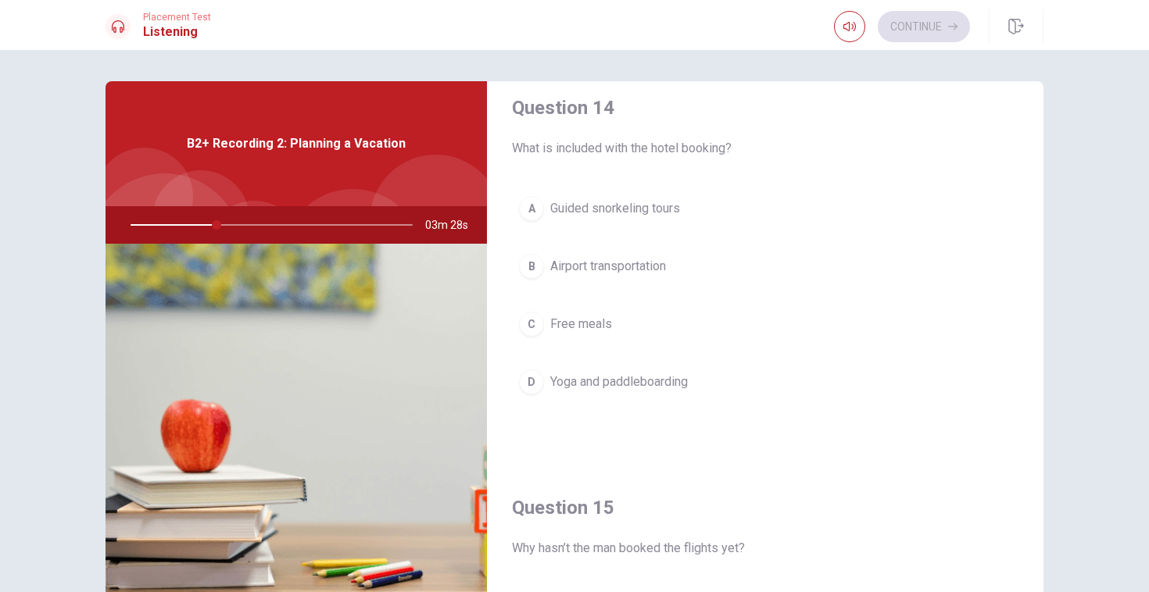
scroll to position [1458, 0]
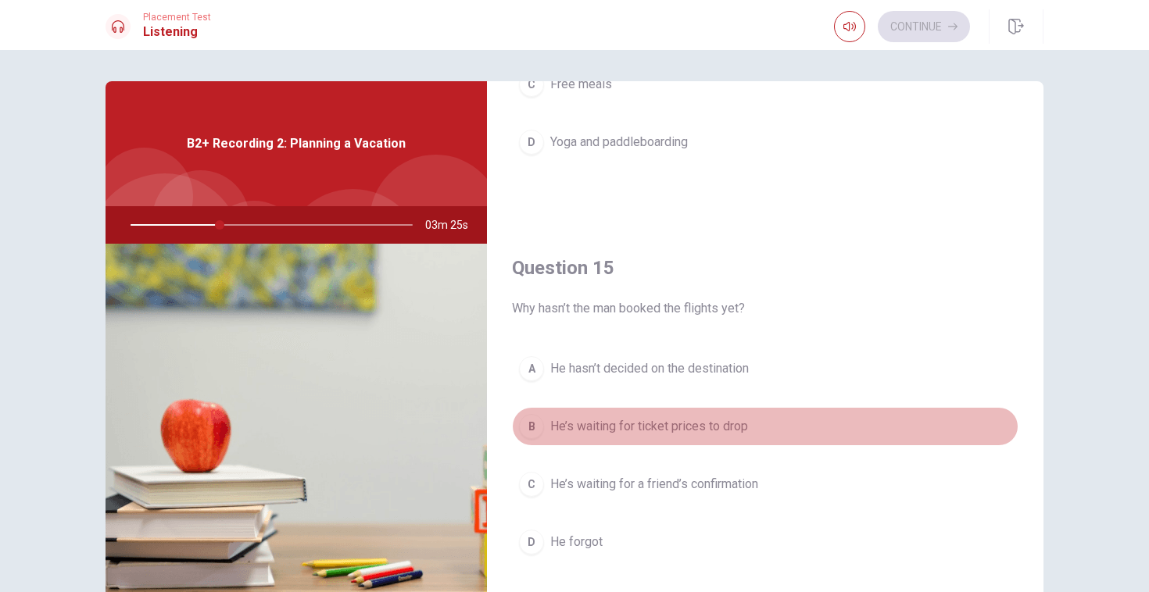
click at [535, 427] on div "B" at bounding box center [531, 426] width 25 height 25
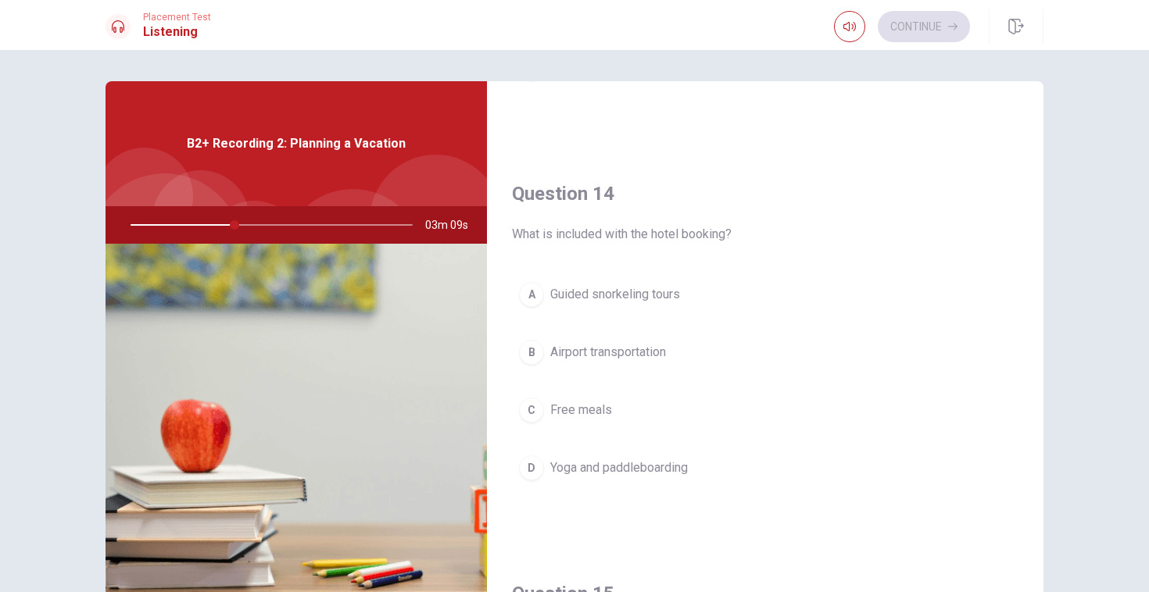
scroll to position [1135, 0]
click at [536, 471] on div "D" at bounding box center [531, 465] width 25 height 25
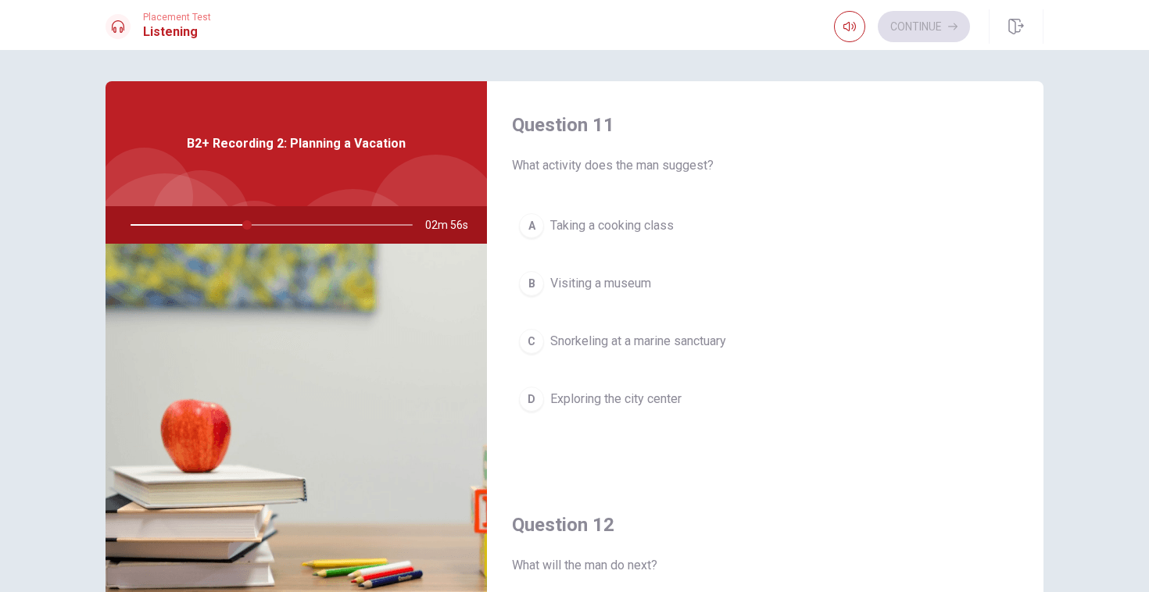
scroll to position [88, 0]
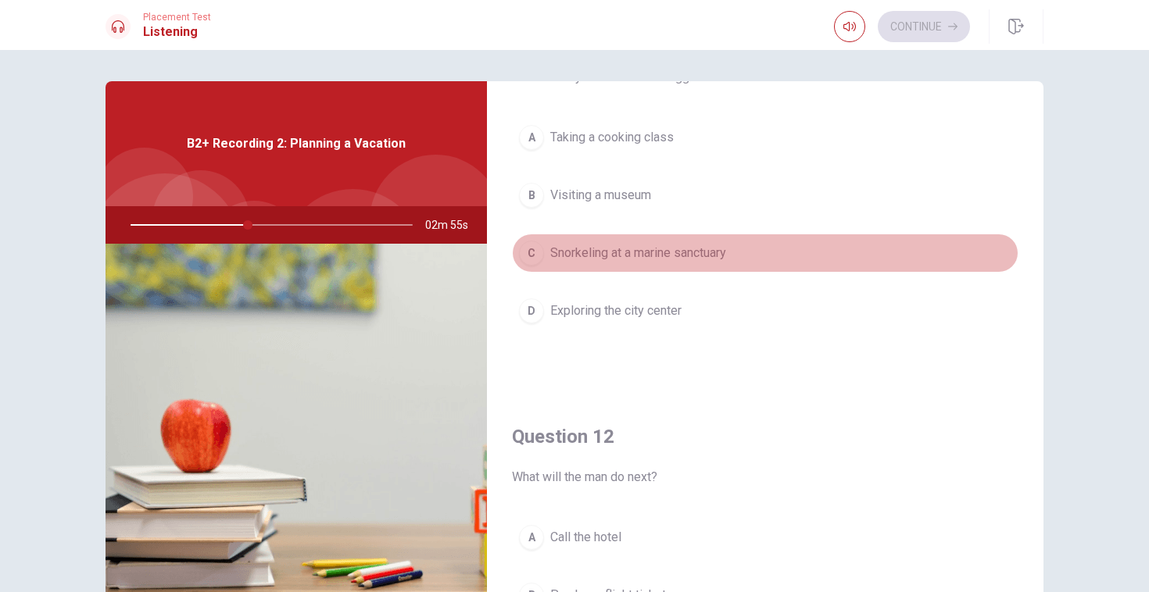
click at [527, 260] on div "C" at bounding box center [531, 253] width 25 height 25
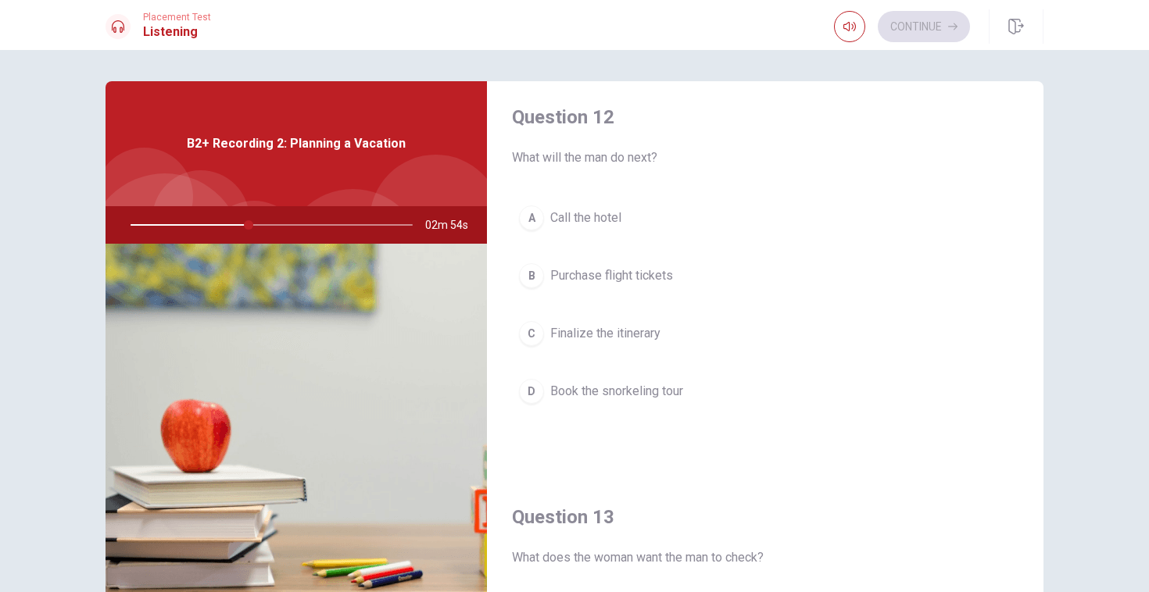
scroll to position [407, 0]
click at [540, 226] on div "A" at bounding box center [531, 218] width 25 height 25
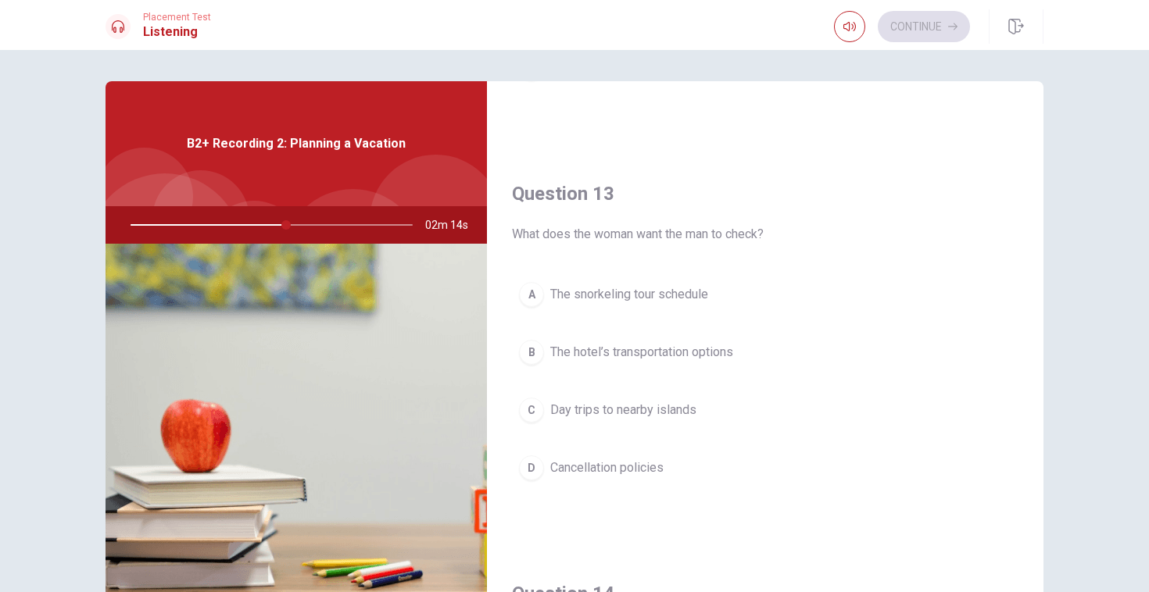
scroll to position [726, 0]
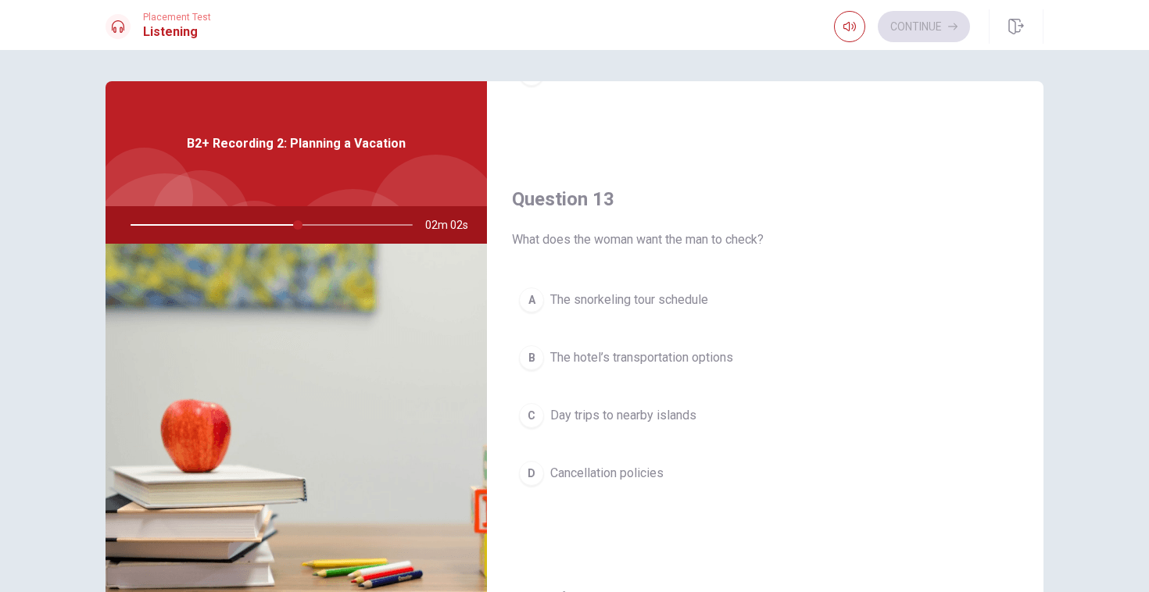
click at [535, 352] on div "B" at bounding box center [531, 357] width 25 height 25
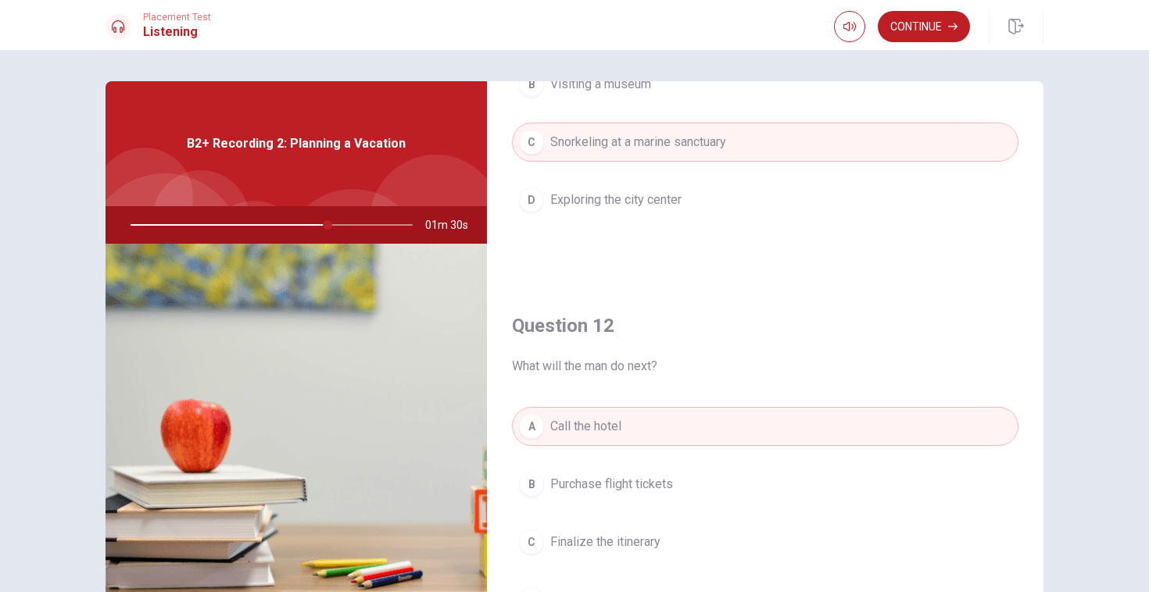
scroll to position [0, 0]
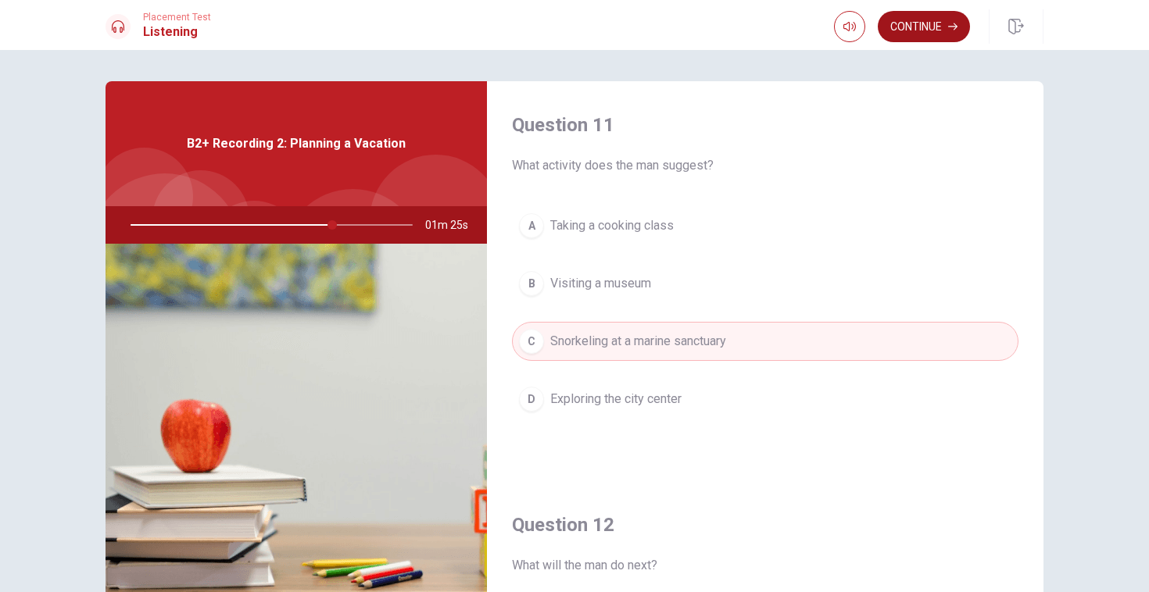
click at [925, 27] on button "Continue" at bounding box center [924, 26] width 92 height 31
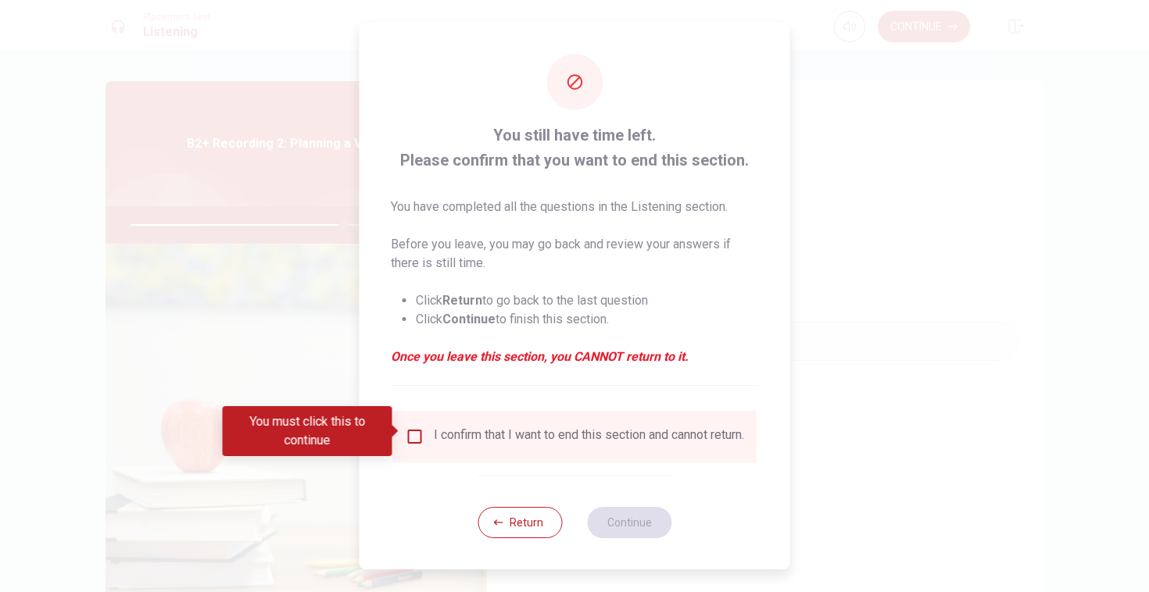
click at [416, 431] on input "You must click this to continue" at bounding box center [415, 436] width 19 height 19
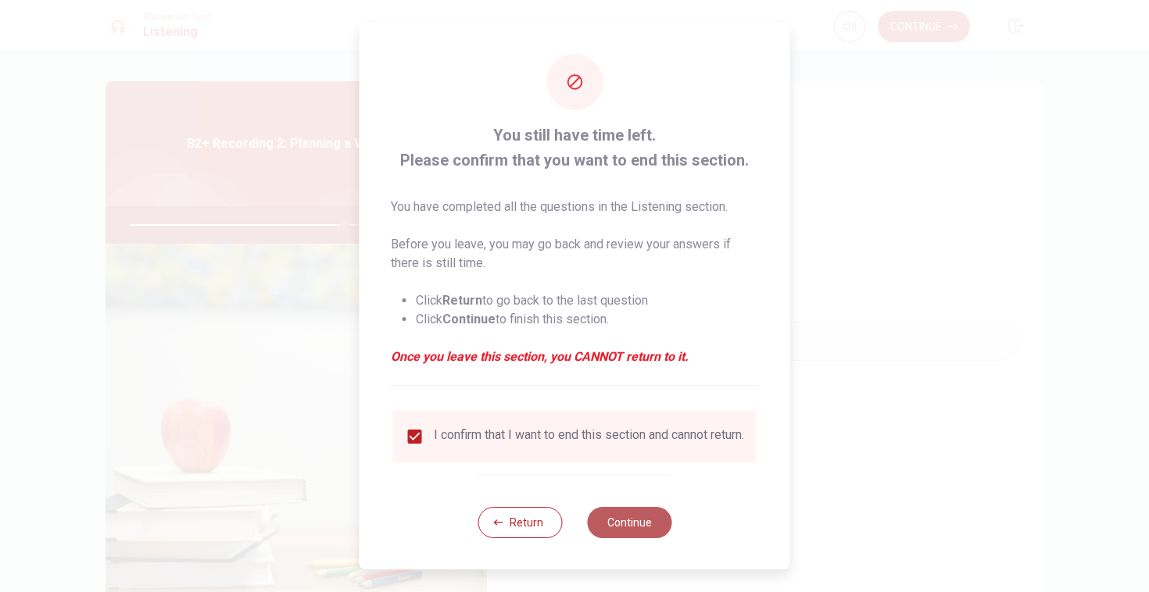
click at [607, 530] on button "Continue" at bounding box center [629, 522] width 84 height 31
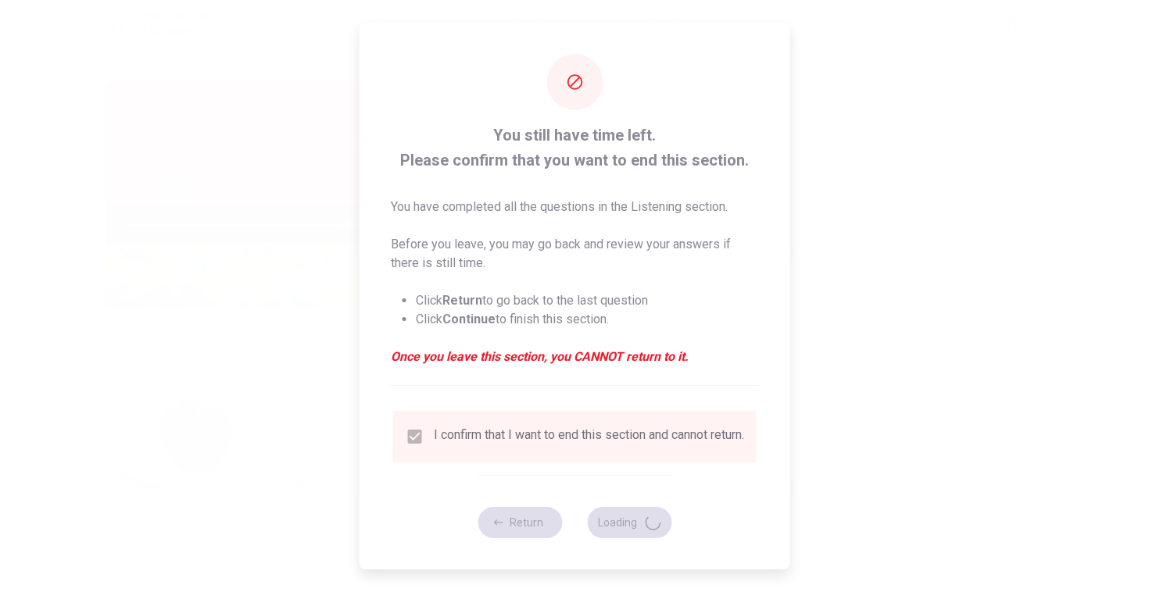
type input "77"
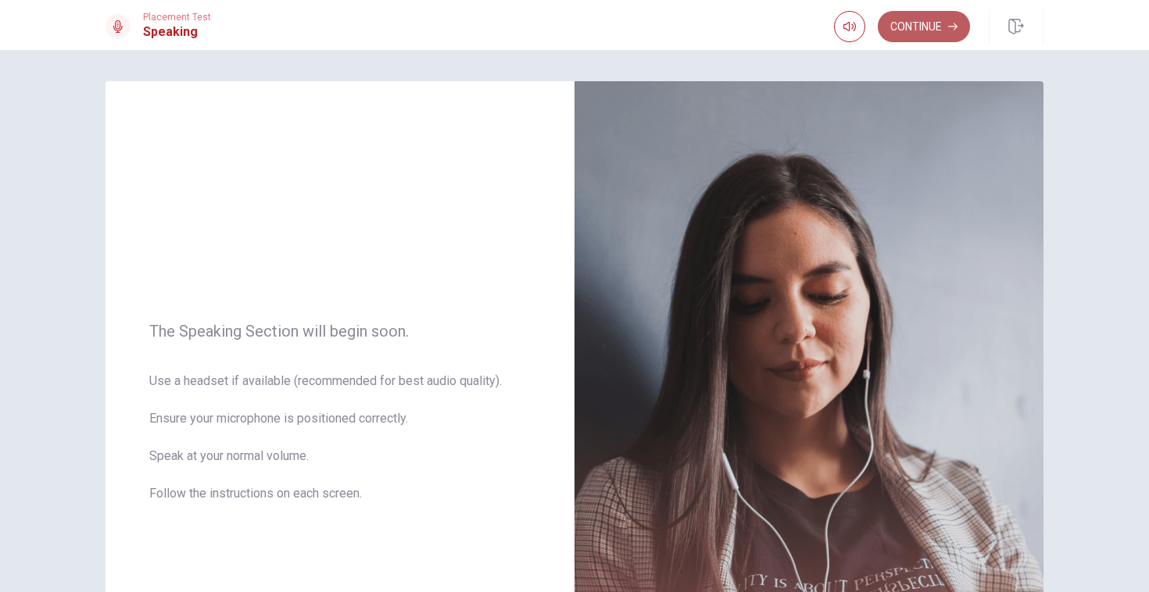
click at [935, 21] on button "Continue" at bounding box center [924, 26] width 92 height 31
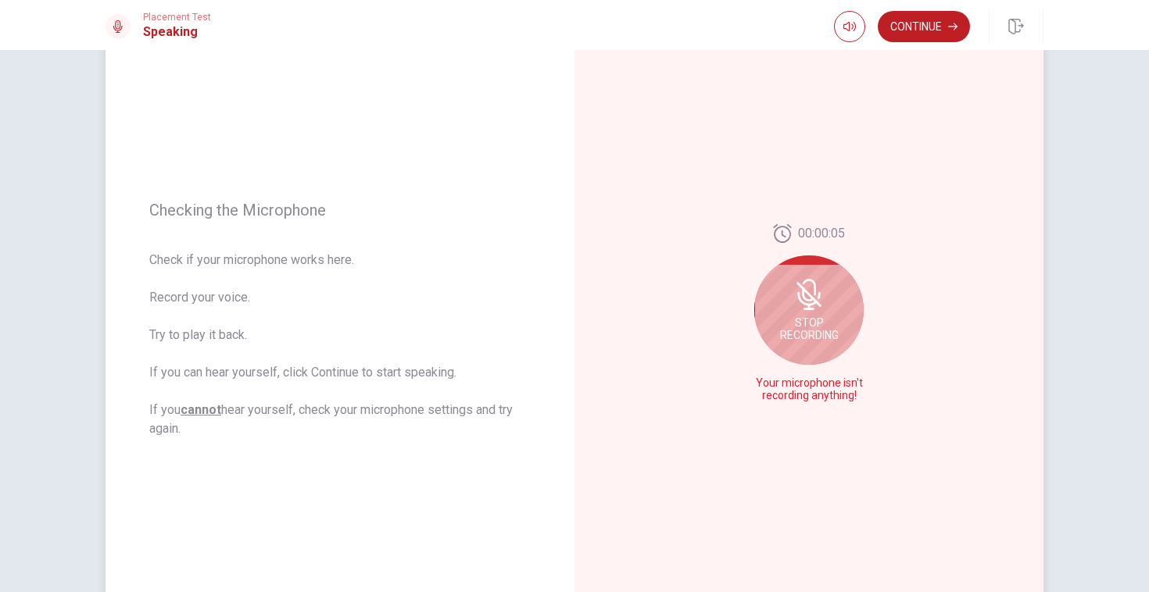
scroll to position [102, 0]
click at [824, 328] on span "Stop Recording" at bounding box center [809, 329] width 59 height 25
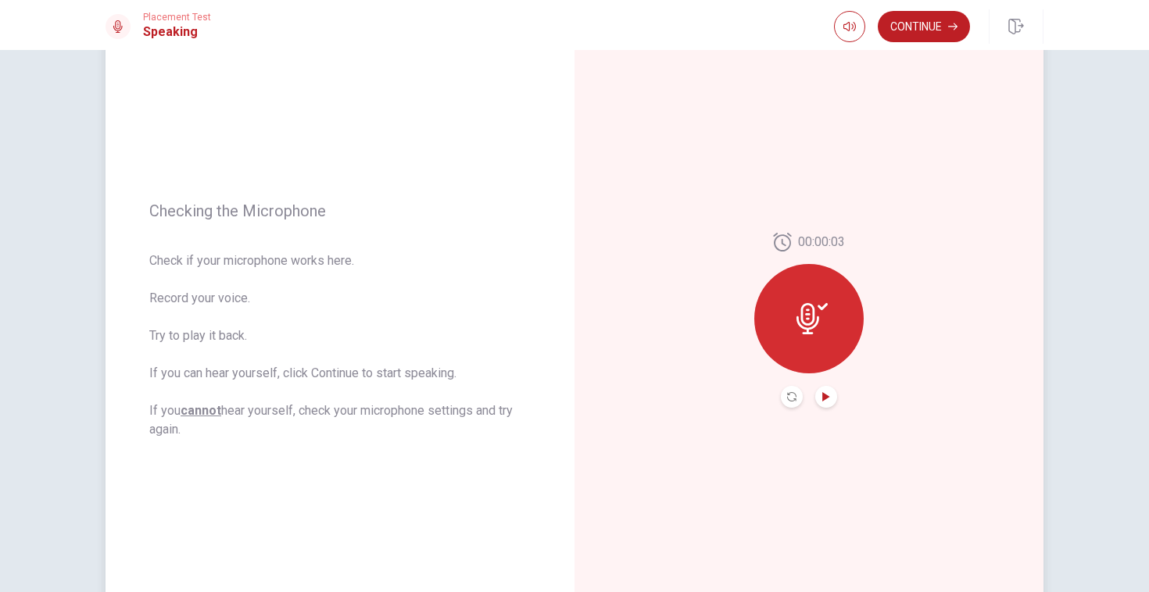
click at [829, 400] on icon "Play Audio" at bounding box center [825, 396] width 9 height 9
click at [821, 316] on icon at bounding box center [811, 318] width 31 height 31
click at [790, 404] on button "Record Again" at bounding box center [792, 397] width 22 height 22
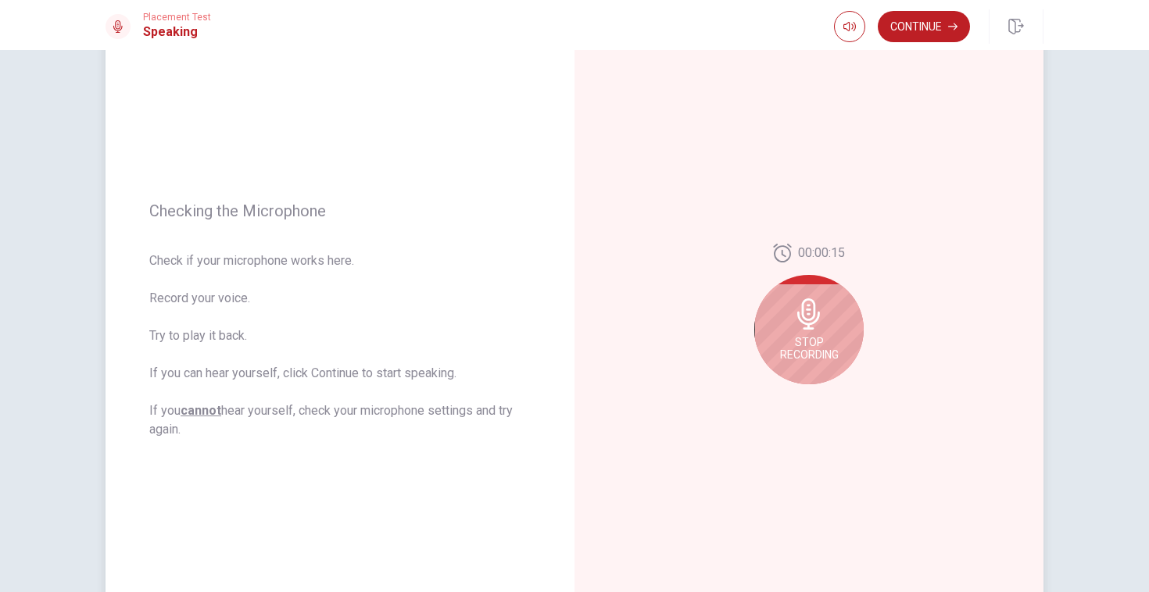
click at [809, 330] on div "Stop Recording" at bounding box center [808, 329] width 109 height 109
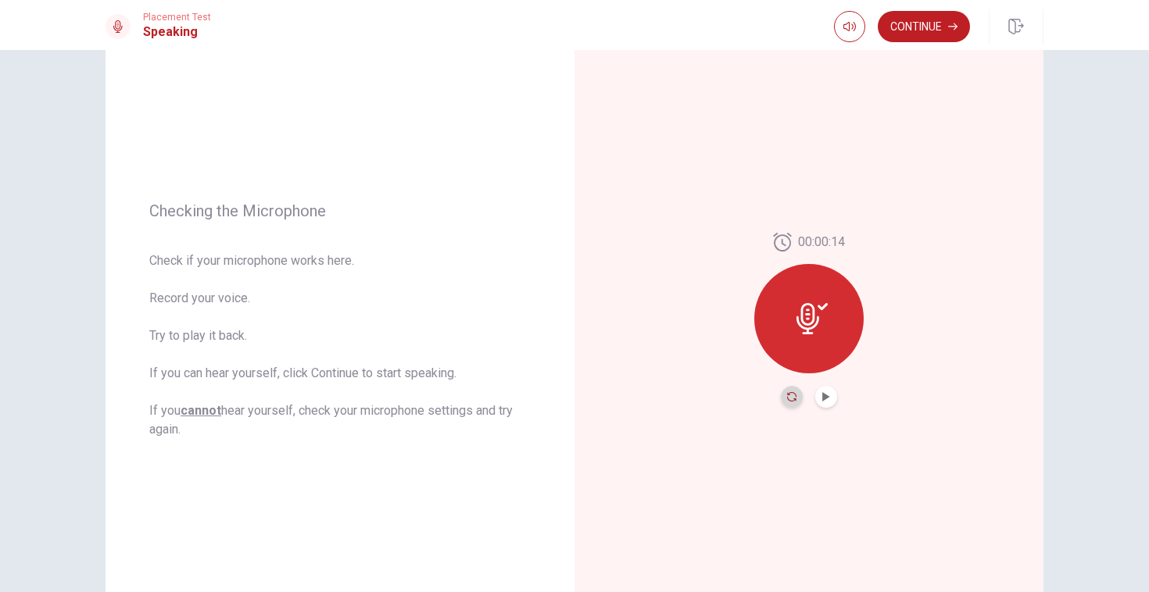
click at [794, 399] on icon "Record Again" at bounding box center [791, 396] width 9 height 9
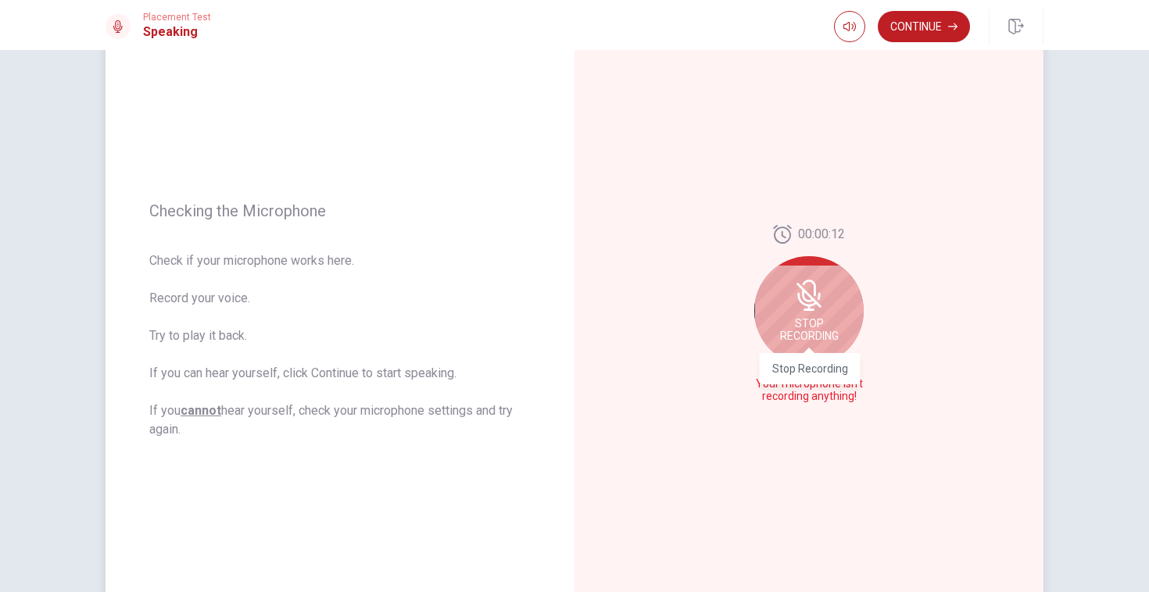
click at [824, 327] on span "Stop Recording" at bounding box center [809, 329] width 59 height 25
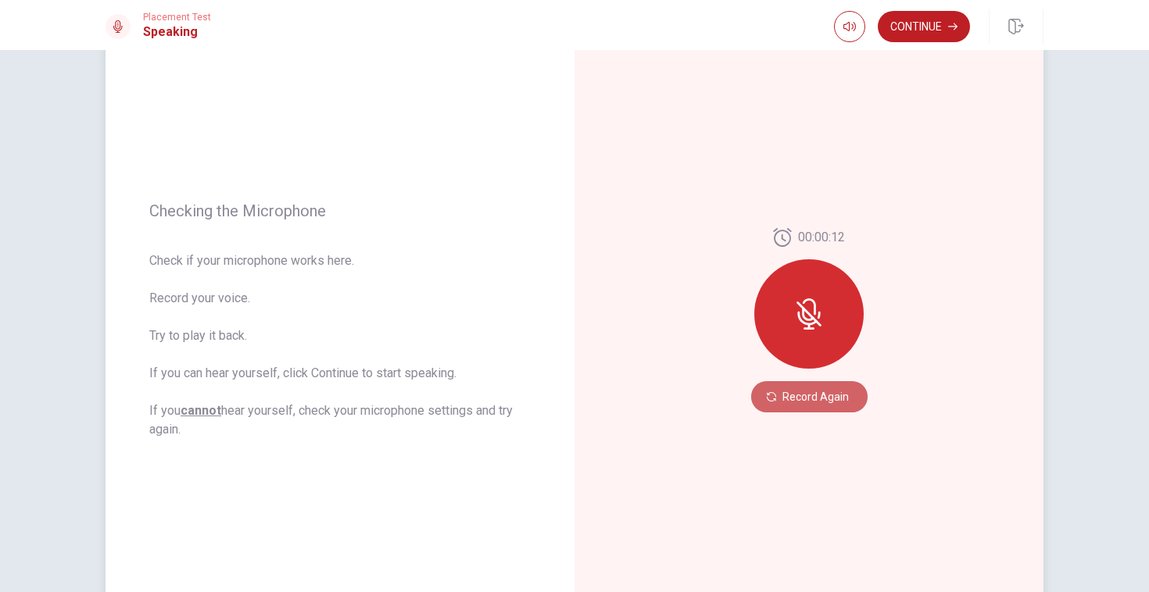
click at [819, 401] on button "Record Again" at bounding box center [809, 396] width 116 height 31
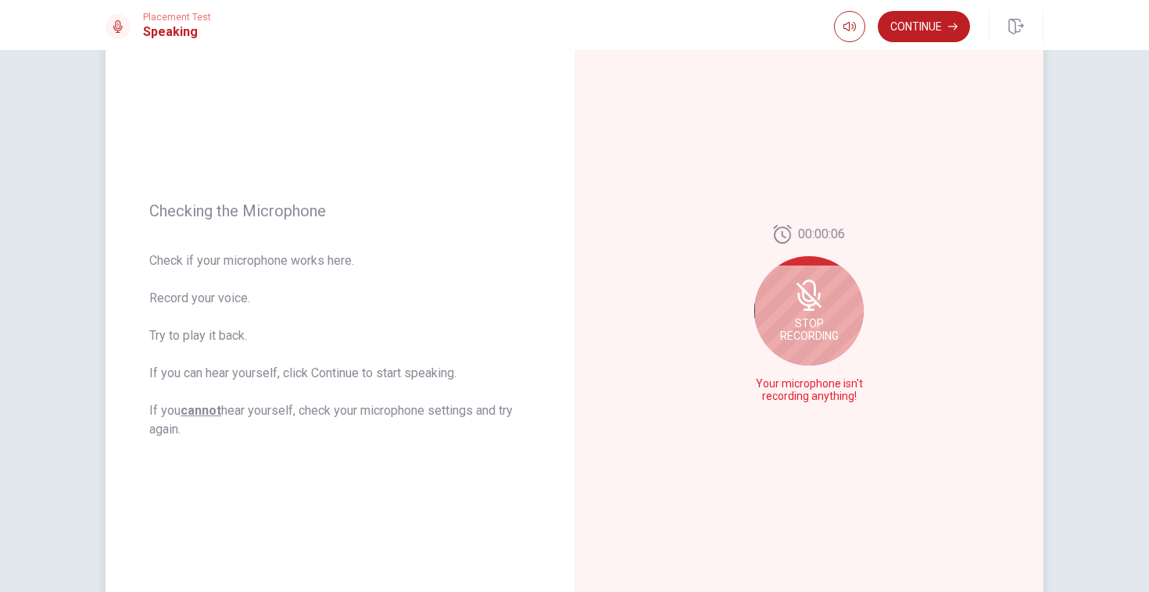
click at [818, 324] on span "Stop Recording" at bounding box center [809, 329] width 59 height 25
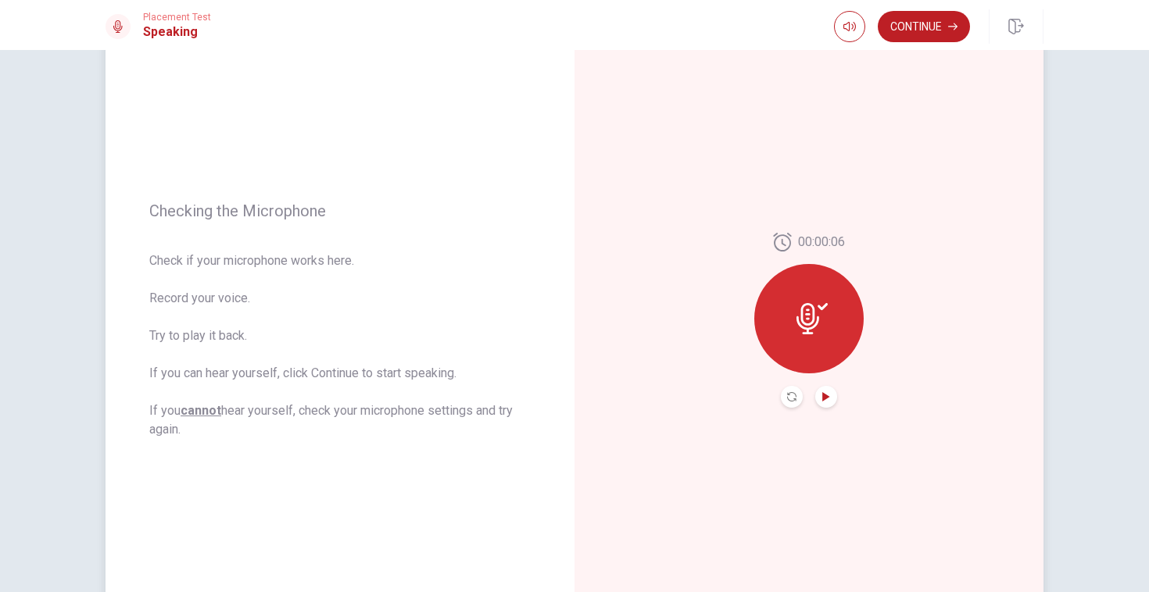
click at [829, 398] on icon "Play Audio" at bounding box center [825, 396] width 9 height 9
click at [794, 400] on icon "Record Again" at bounding box center [791, 396] width 9 height 9
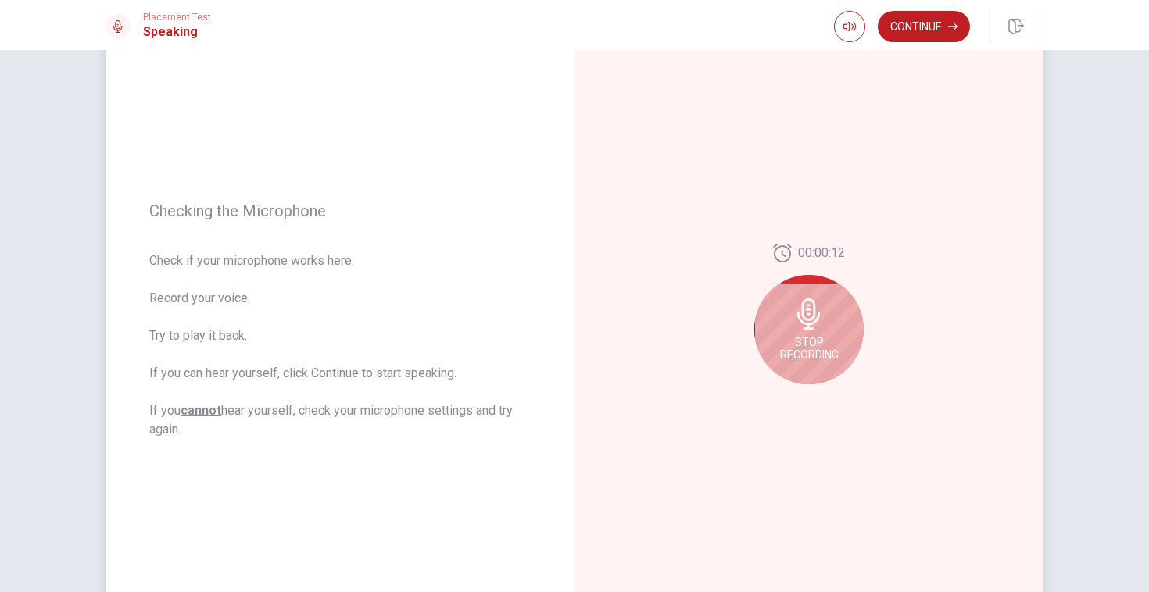
click at [810, 318] on icon at bounding box center [808, 314] width 23 height 31
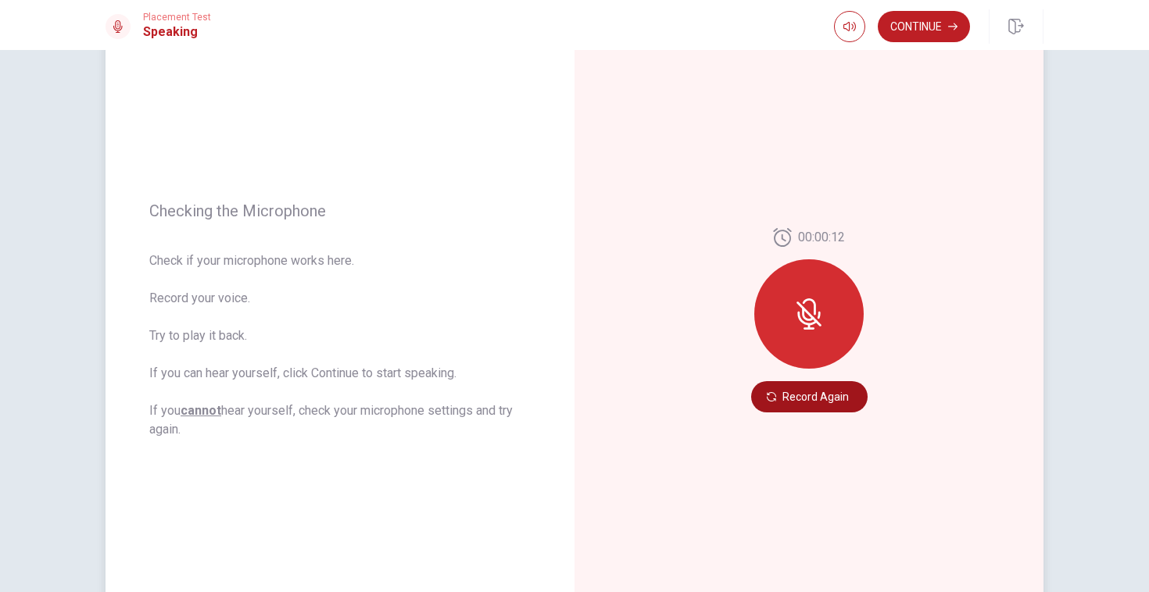
click at [795, 408] on button "Record Again" at bounding box center [809, 396] width 116 height 31
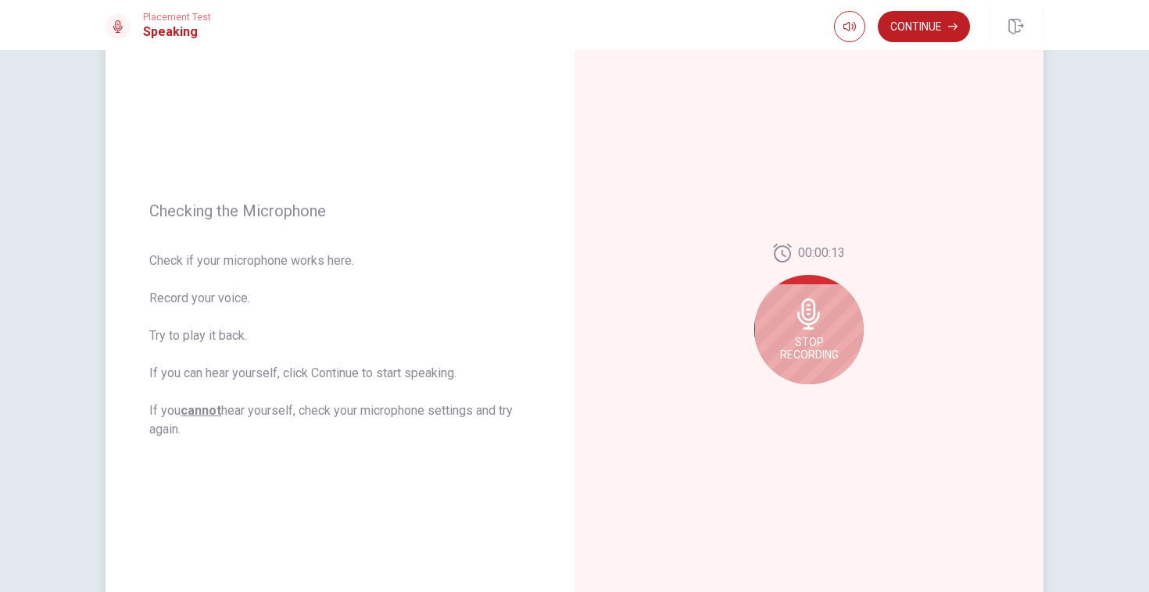
click at [817, 325] on icon at bounding box center [808, 314] width 31 height 31
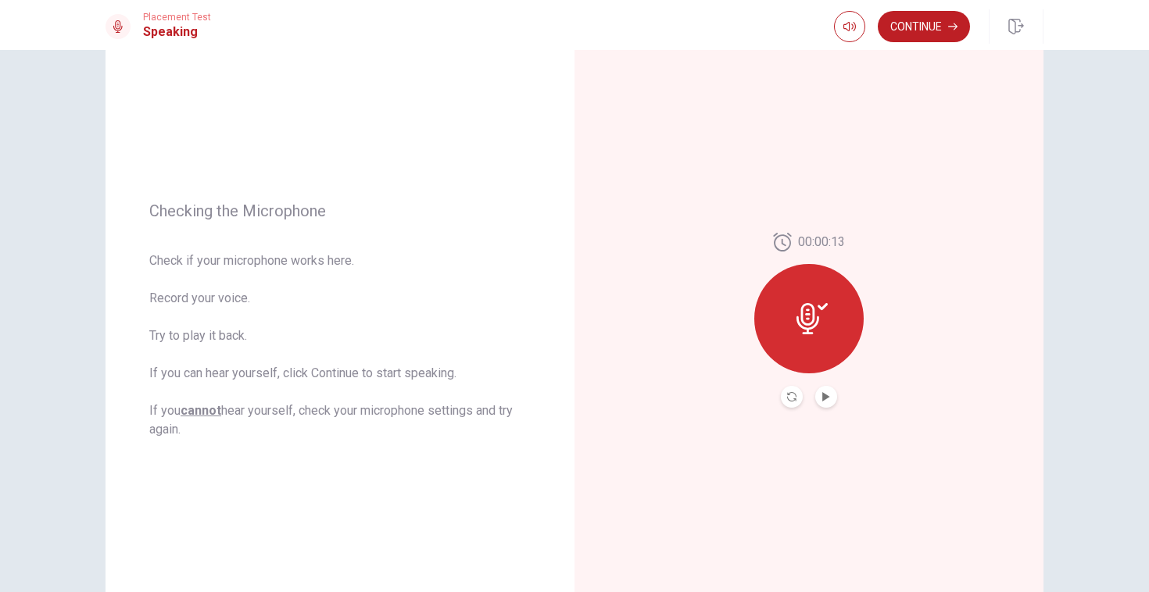
click at [830, 406] on button "Play Audio" at bounding box center [826, 397] width 22 height 22
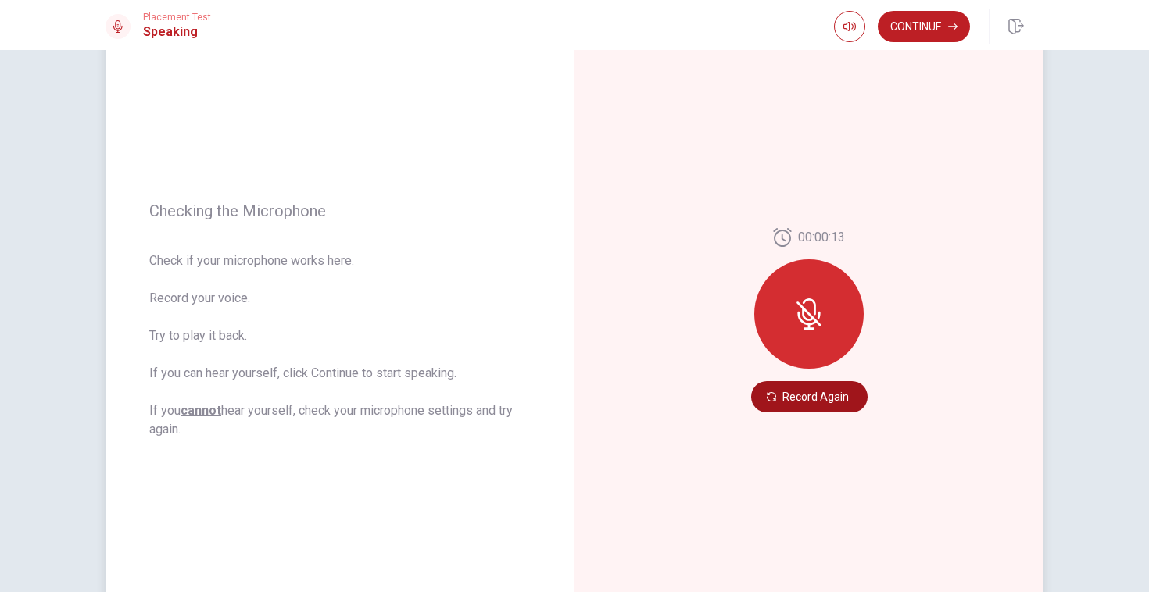
click at [809, 407] on button "Record Again" at bounding box center [809, 396] width 116 height 31
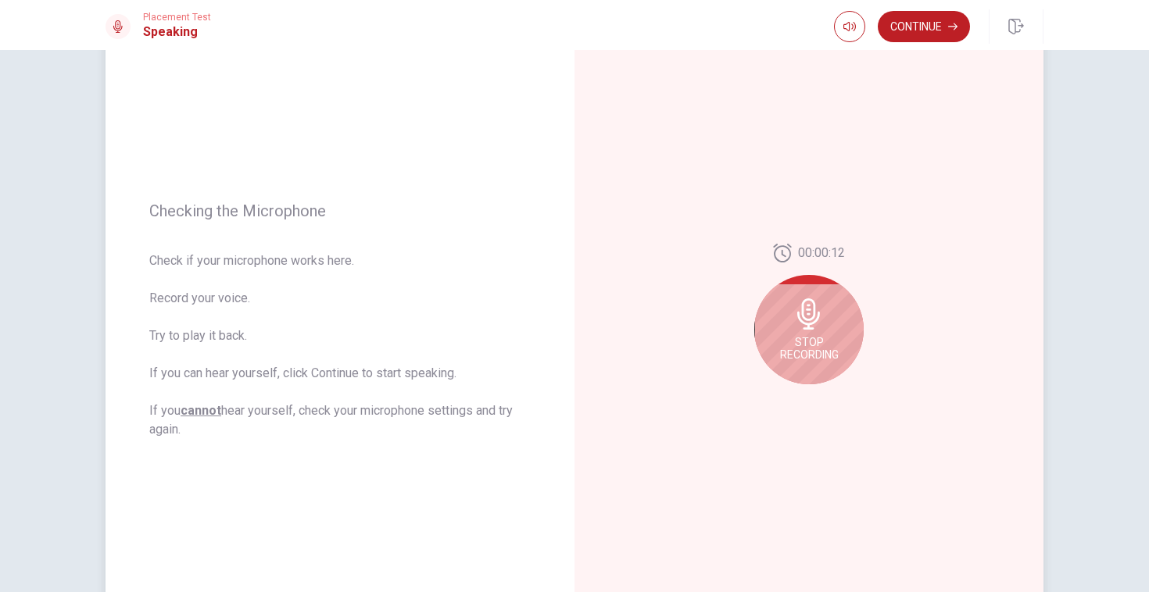
click at [817, 330] on div "Stop Recording" at bounding box center [808, 329] width 109 height 109
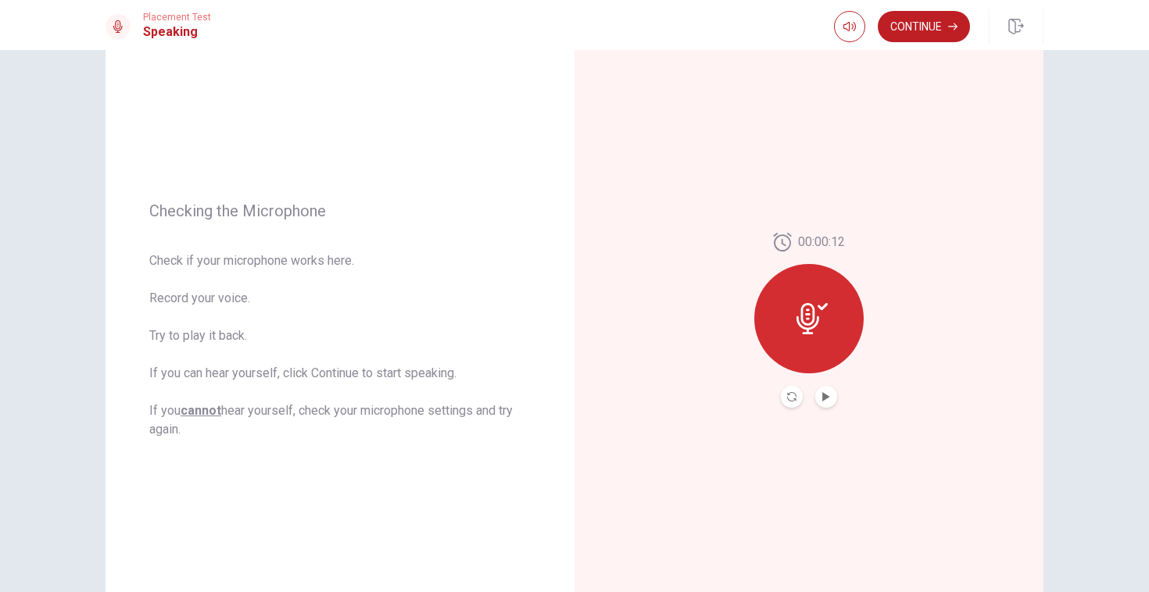
click at [828, 403] on button "Play Audio" at bounding box center [826, 397] width 22 height 22
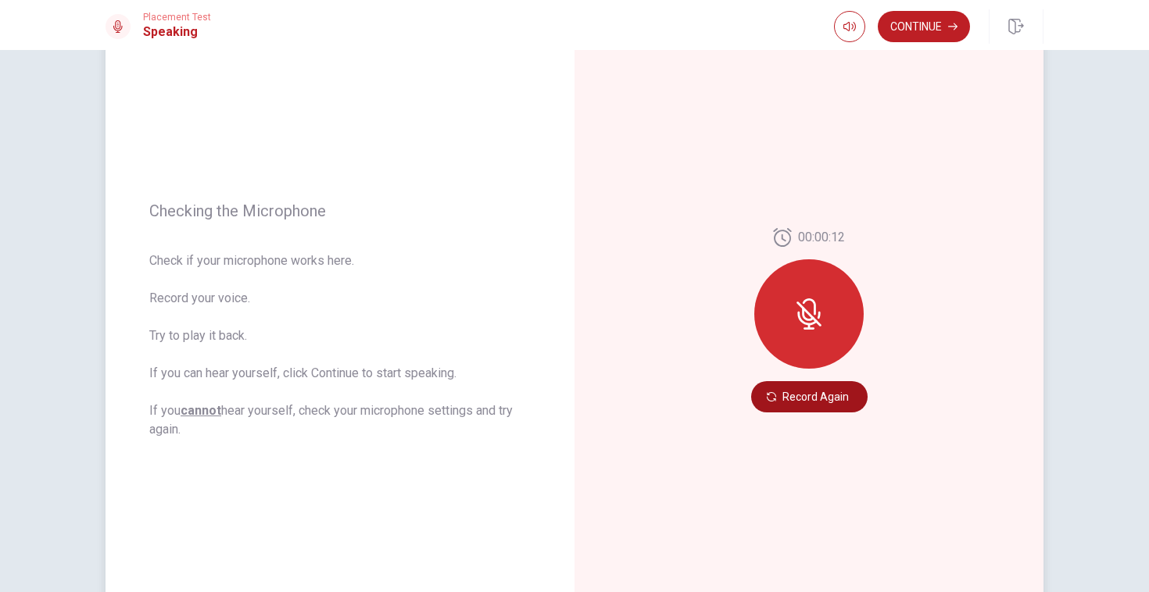
click at [780, 406] on button "Record Again" at bounding box center [809, 396] width 116 height 31
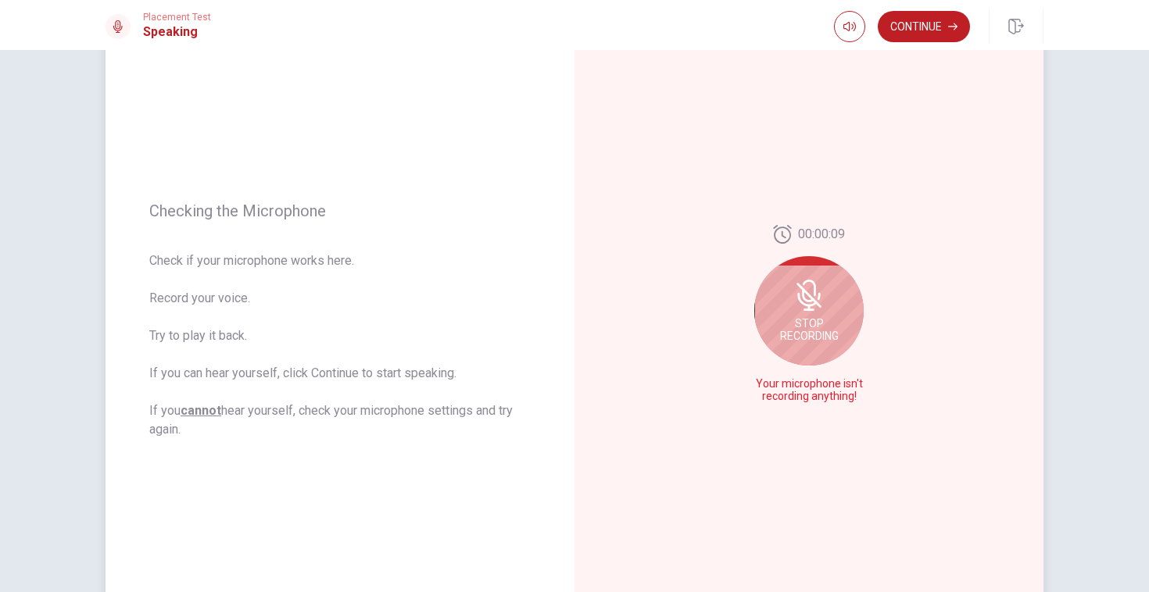
click at [831, 327] on span "Stop Recording" at bounding box center [809, 329] width 59 height 25
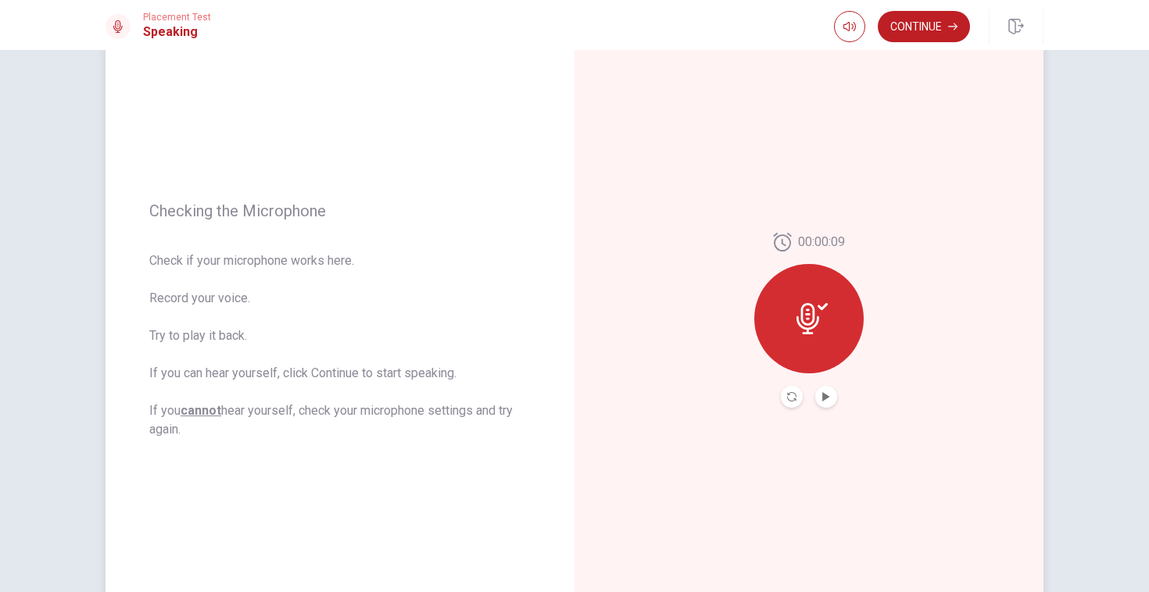
click at [825, 341] on div at bounding box center [808, 318] width 109 height 109
click at [797, 387] on div at bounding box center [809, 397] width 56 height 22
click at [796, 394] on icon "Record Again" at bounding box center [791, 396] width 9 height 9
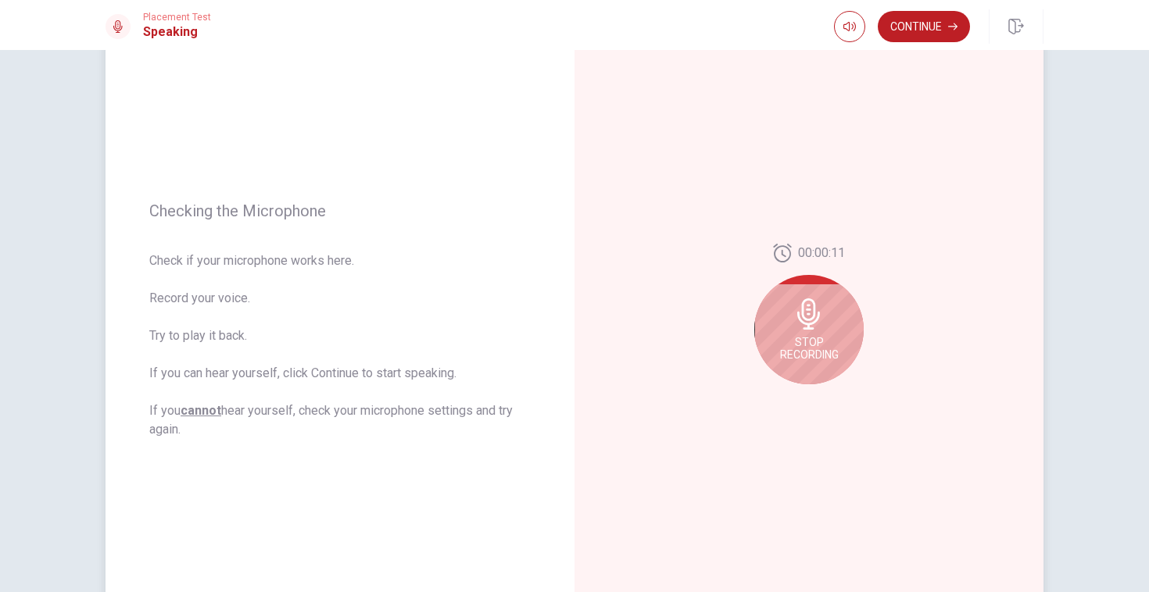
click at [807, 349] on span "Stop Recording" at bounding box center [809, 348] width 59 height 25
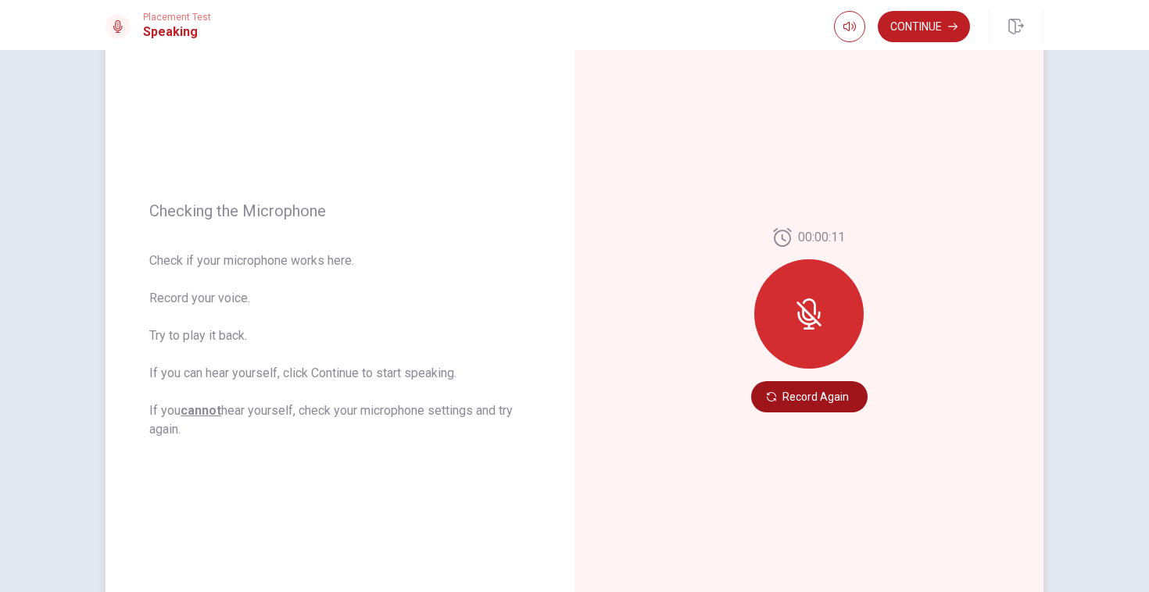
click at [827, 406] on button "Record Again" at bounding box center [809, 396] width 116 height 31
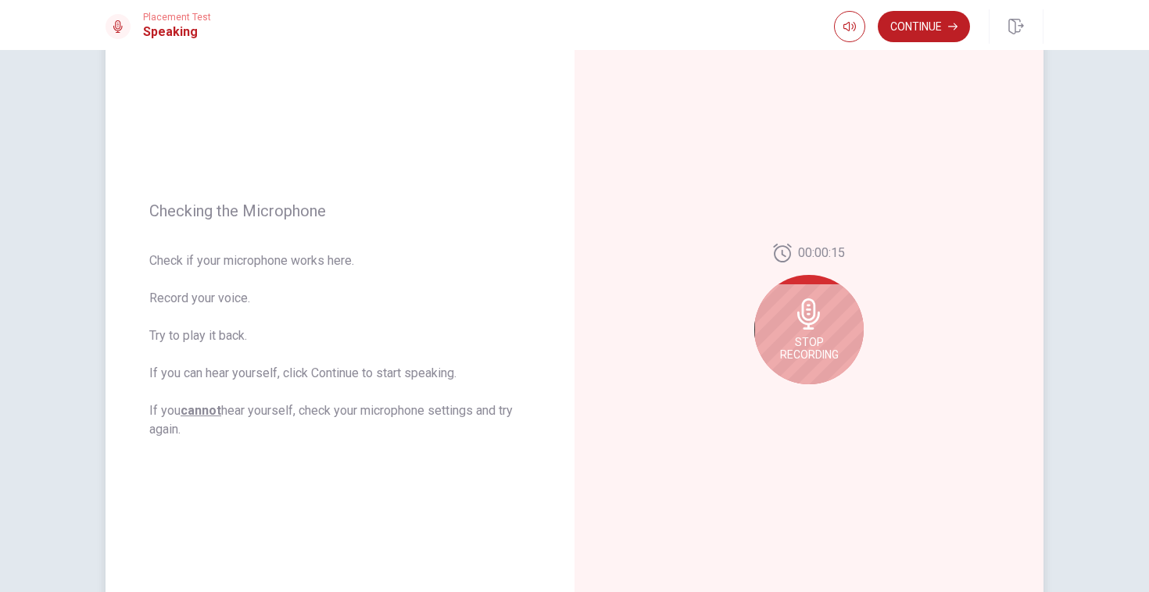
click at [810, 336] on span "Stop Recording" at bounding box center [809, 348] width 59 height 25
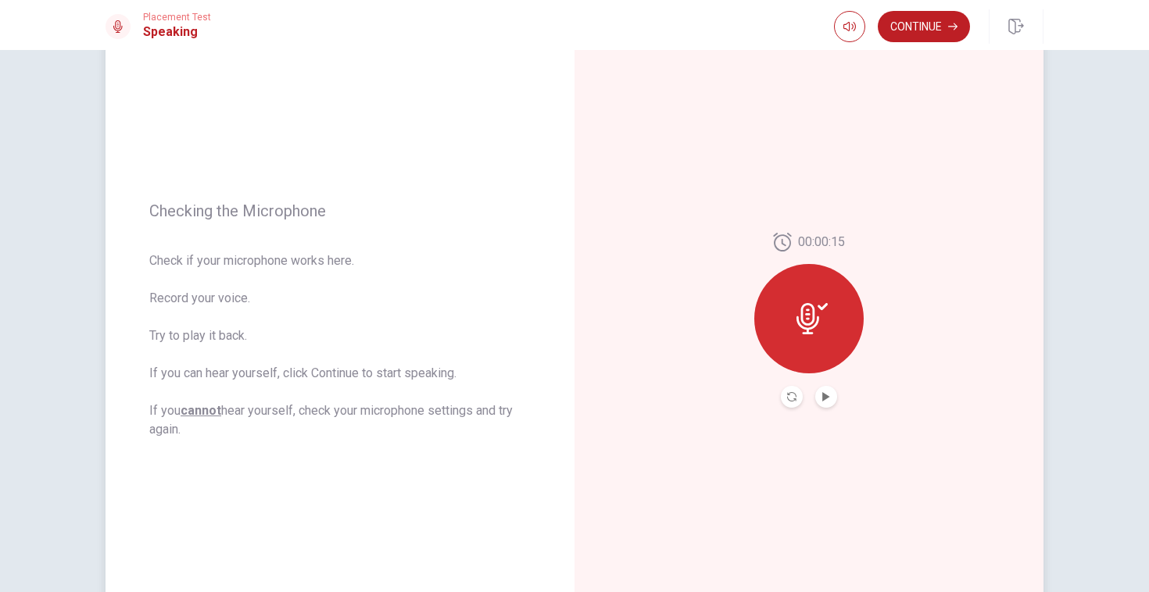
click at [815, 344] on div at bounding box center [808, 318] width 109 height 109
click at [825, 399] on icon "Play Audio" at bounding box center [825, 396] width 7 height 9
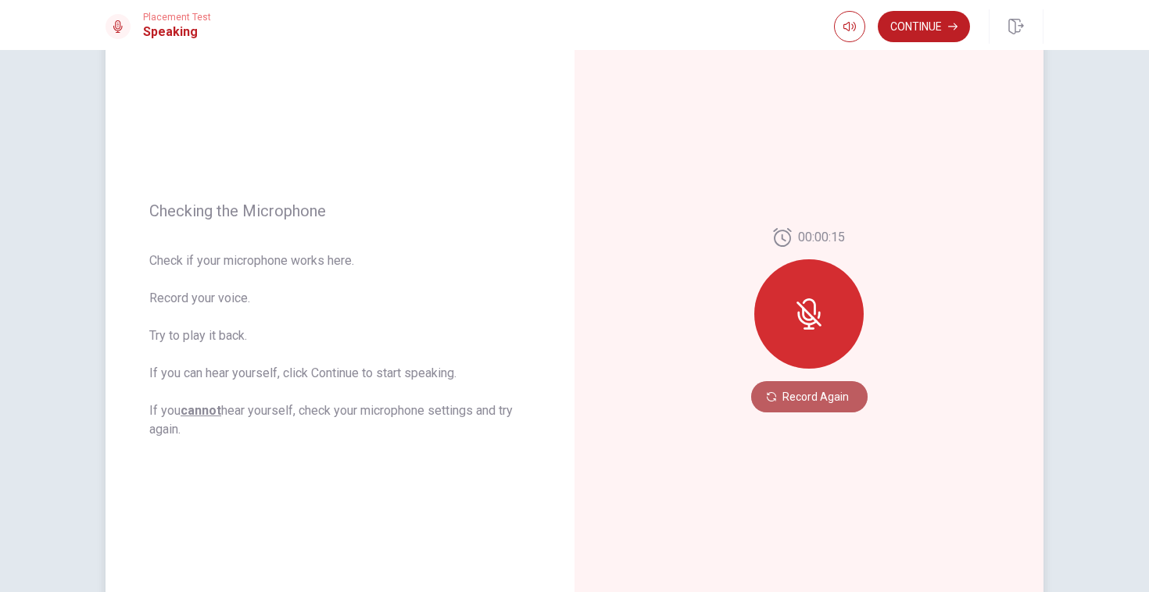
click at [825, 401] on button "Record Again" at bounding box center [809, 396] width 116 height 31
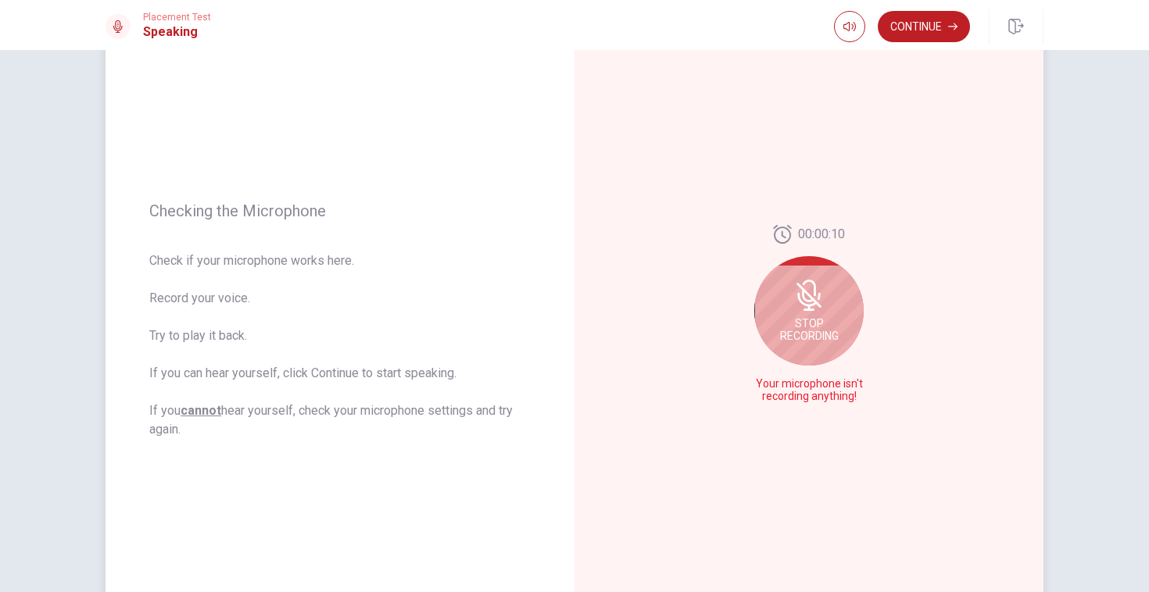
click at [821, 352] on div "Stop Recording" at bounding box center [808, 310] width 109 height 109
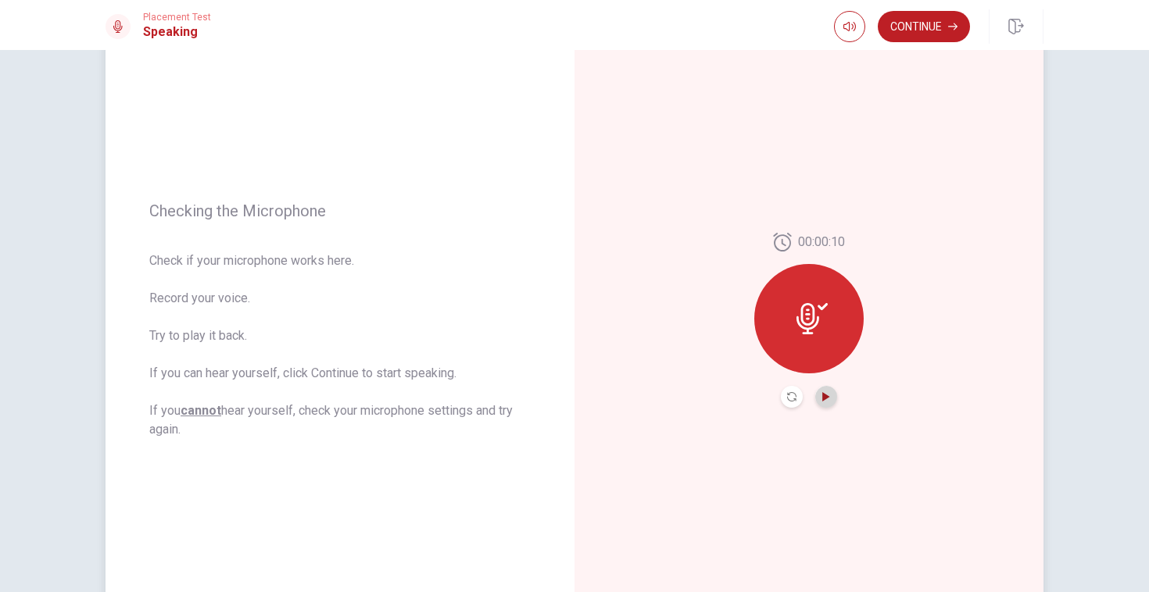
click at [826, 397] on icon "Play Audio" at bounding box center [825, 396] width 7 height 9
click at [913, 21] on button "Continue" at bounding box center [924, 26] width 92 height 31
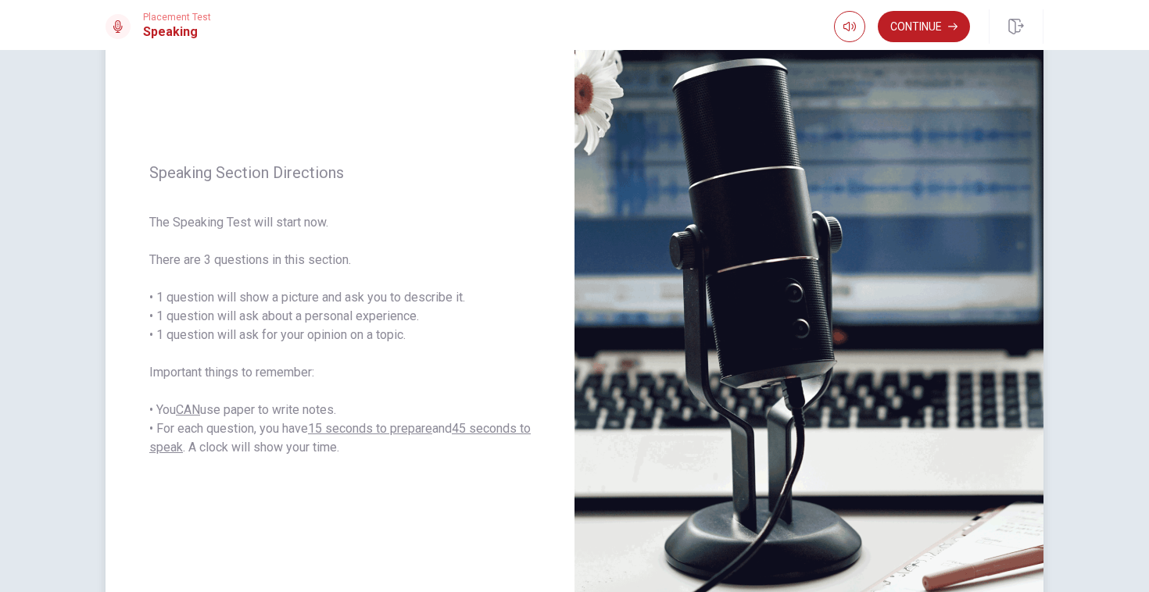
scroll to position [114, 0]
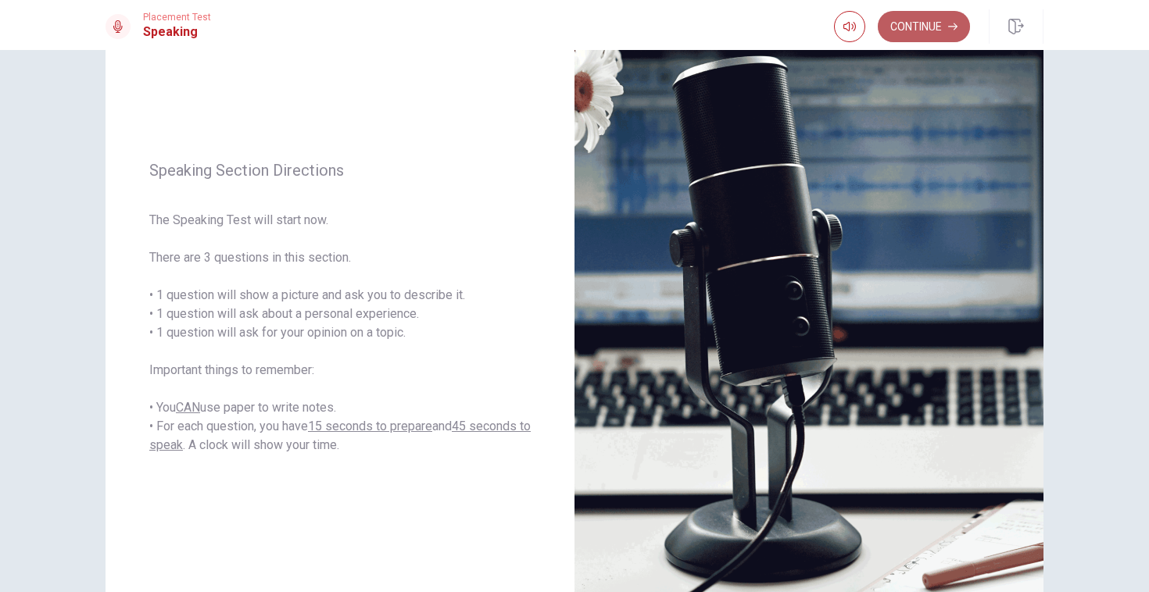
click at [939, 31] on button "Continue" at bounding box center [924, 26] width 92 height 31
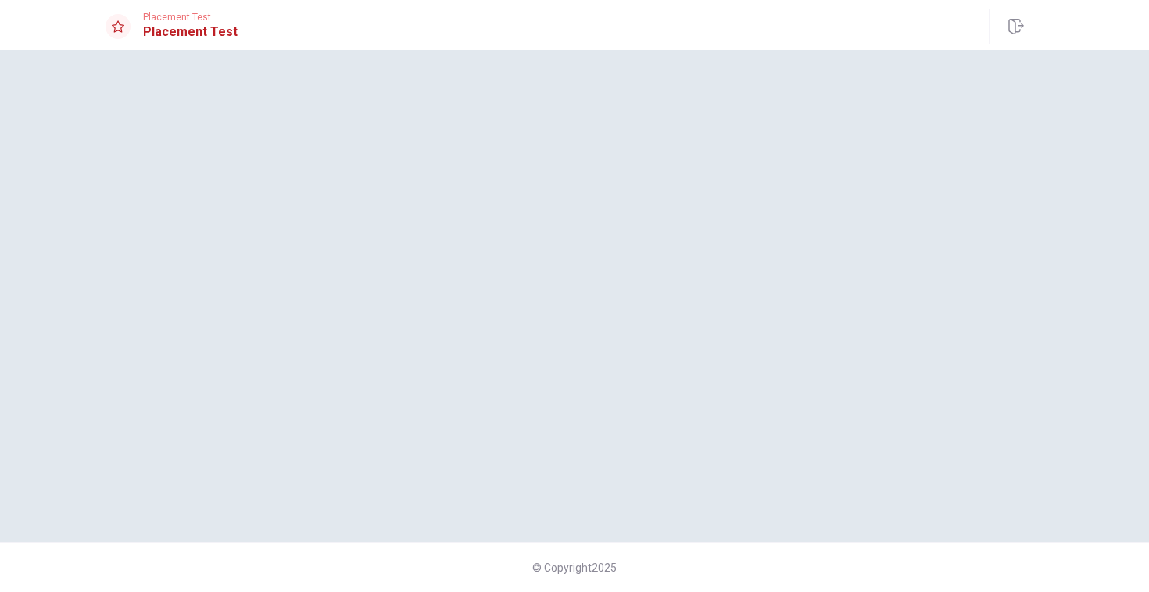
scroll to position [0, 0]
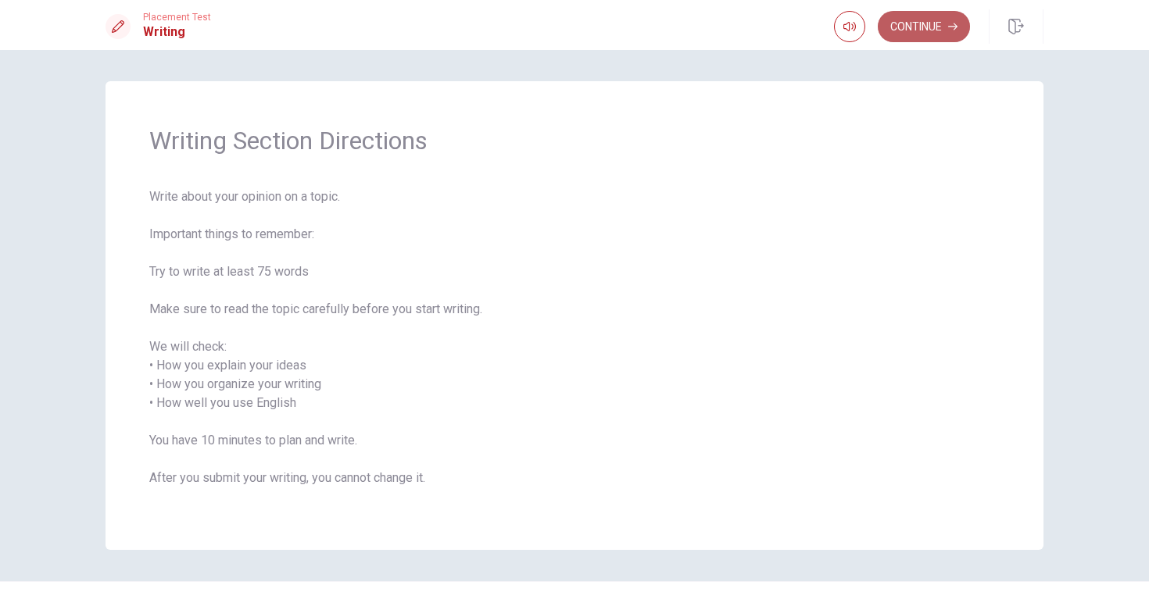
click at [913, 34] on button "Continue" at bounding box center [924, 26] width 92 height 31
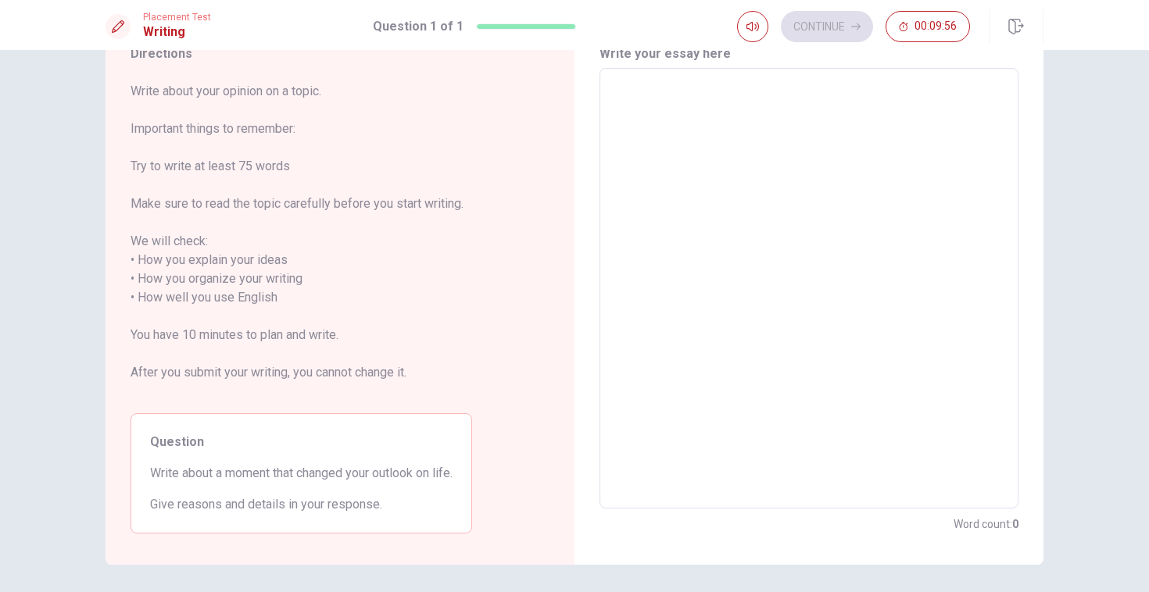
scroll to position [66, 0]
click at [642, 123] on textarea at bounding box center [808, 291] width 397 height 415
type textarea "O"
type textarea "x"
type textarea "On"
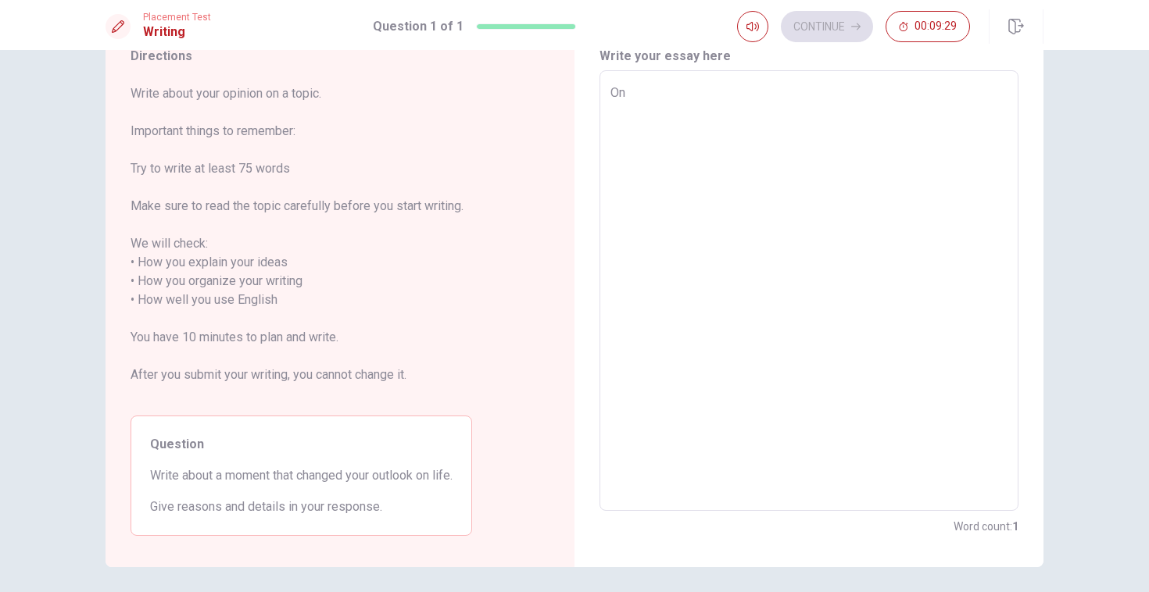
type textarea "x"
type textarea "One"
type textarea "x"
type textarea "One"
type textarea "x"
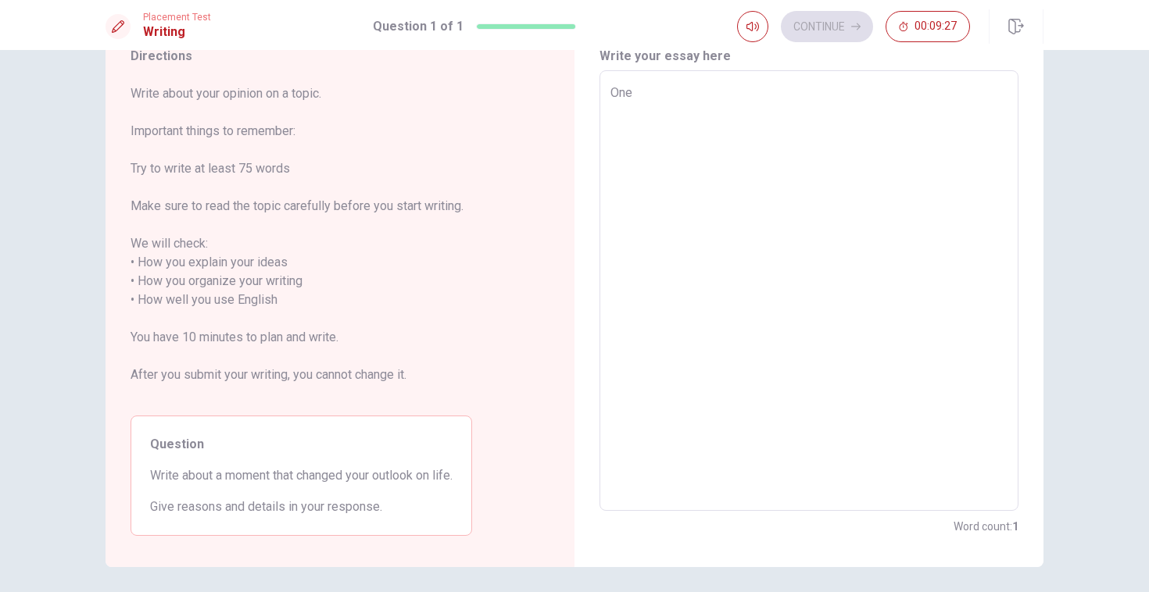
type textarea "One m"
type textarea "x"
type textarea "One mo"
type textarea "x"
type textarea "One mom"
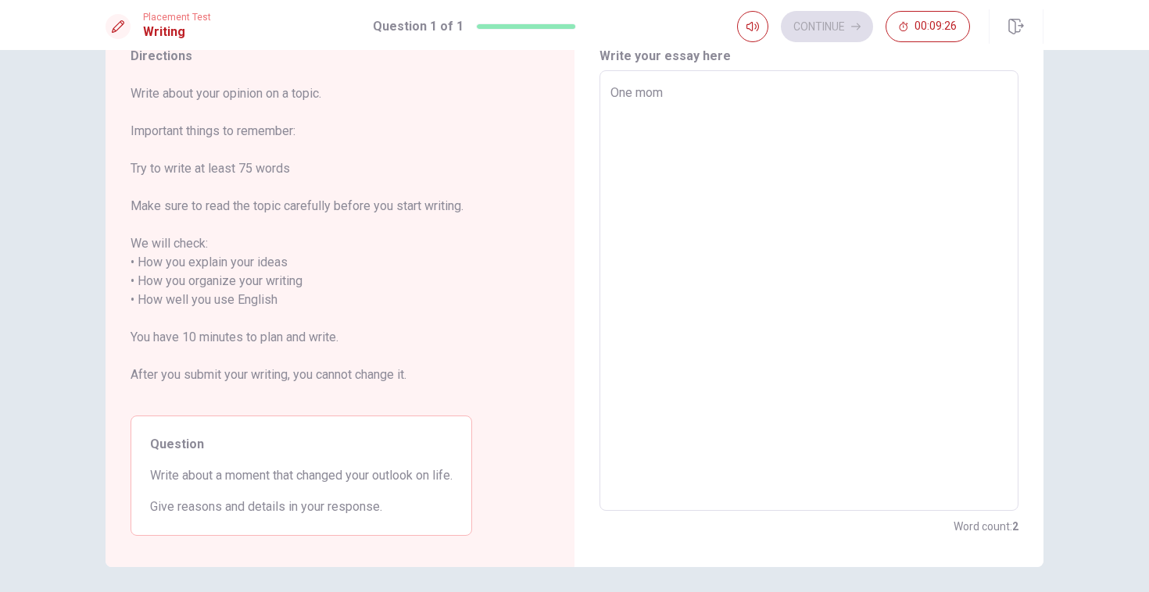
type textarea "x"
type textarea "One mome"
type textarea "x"
type textarea "One momen"
type textarea "x"
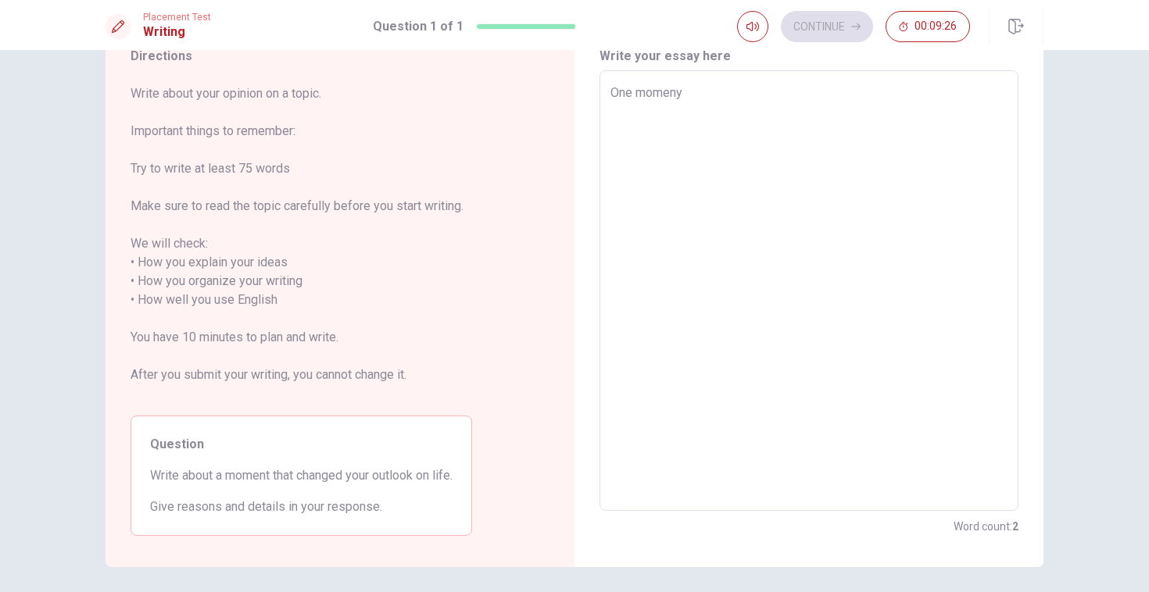
type textarea "One momenyt"
type textarea "x"
type textarea "One momeny"
type textarea "x"
type textarea "One momen"
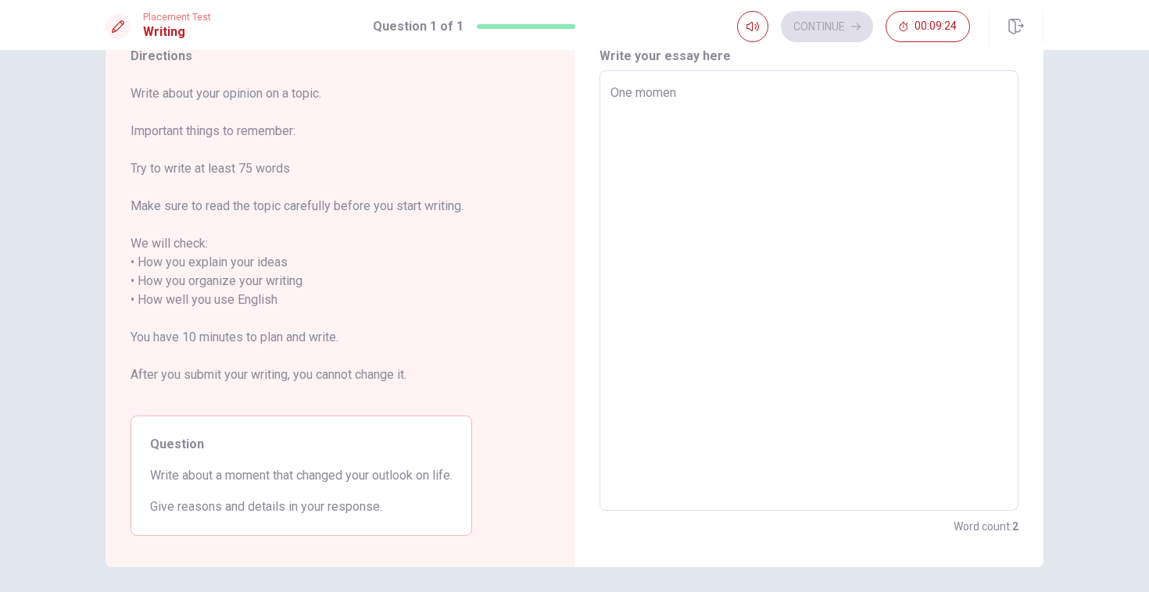
type textarea "x"
type textarea "One moment"
type textarea "x"
type textarea "One moment"
type textarea "x"
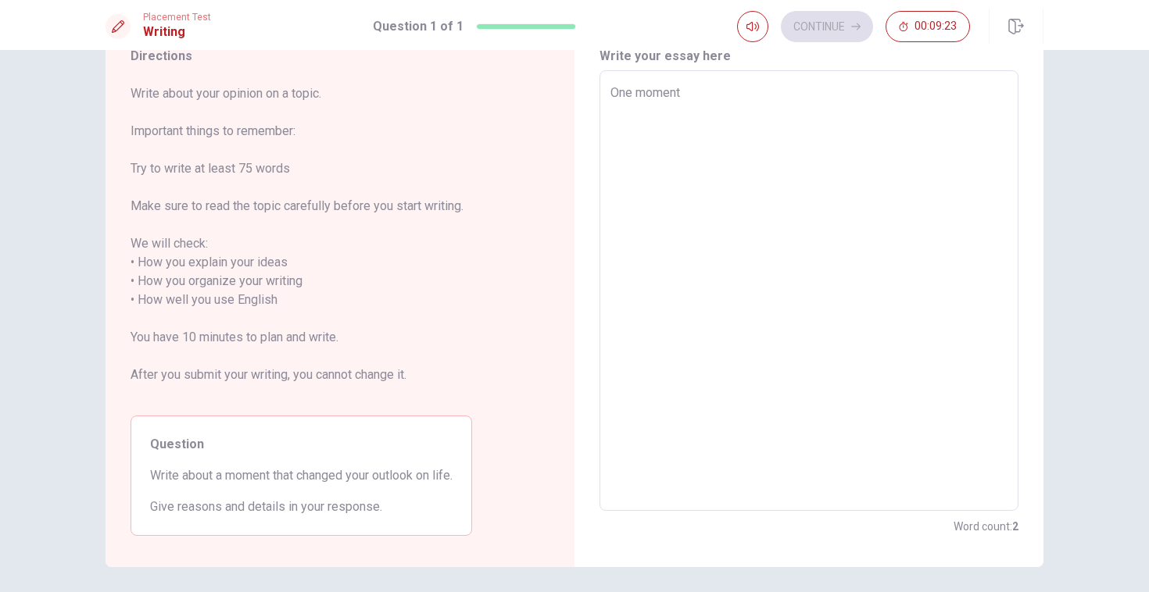
type textarea "One moment t"
type textarea "x"
type textarea "One moment th"
type textarea "x"
type textarea "One moment tha"
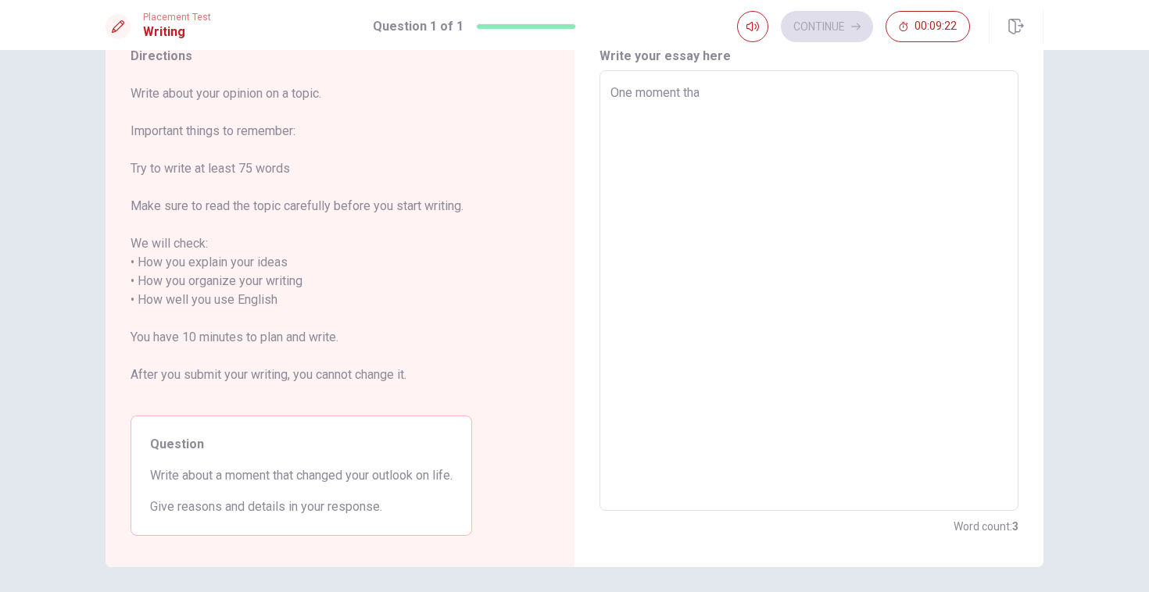
type textarea "x"
type textarea "One moment that"
type textarea "x"
type textarea "One moment that"
type textarea "x"
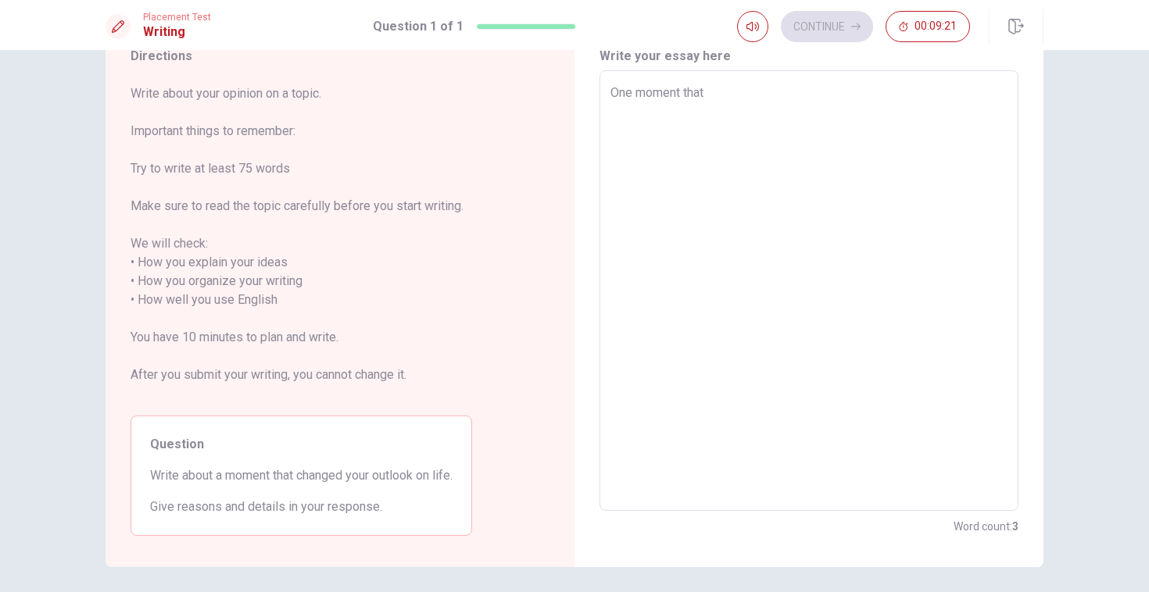
type textarea "One moment that t"
type textarea "x"
type textarea "One moment that tr"
type textarea "x"
type textarea "One moment that tru"
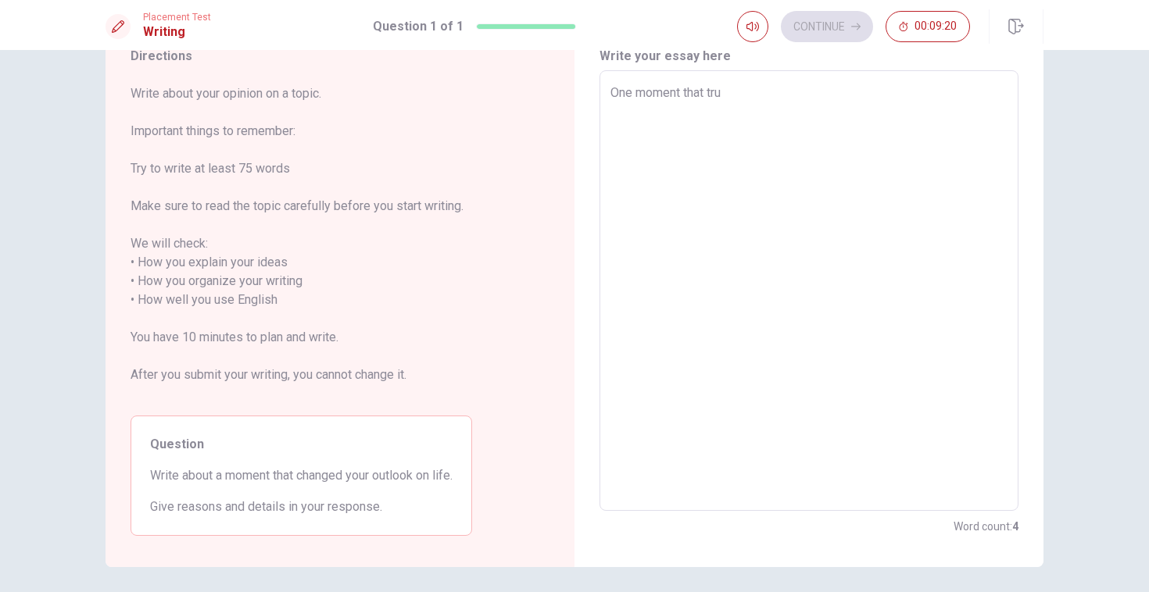
type textarea "x"
type textarea "One moment that trul"
type textarea "x"
type textarea "One moment that truly"
type textarea "x"
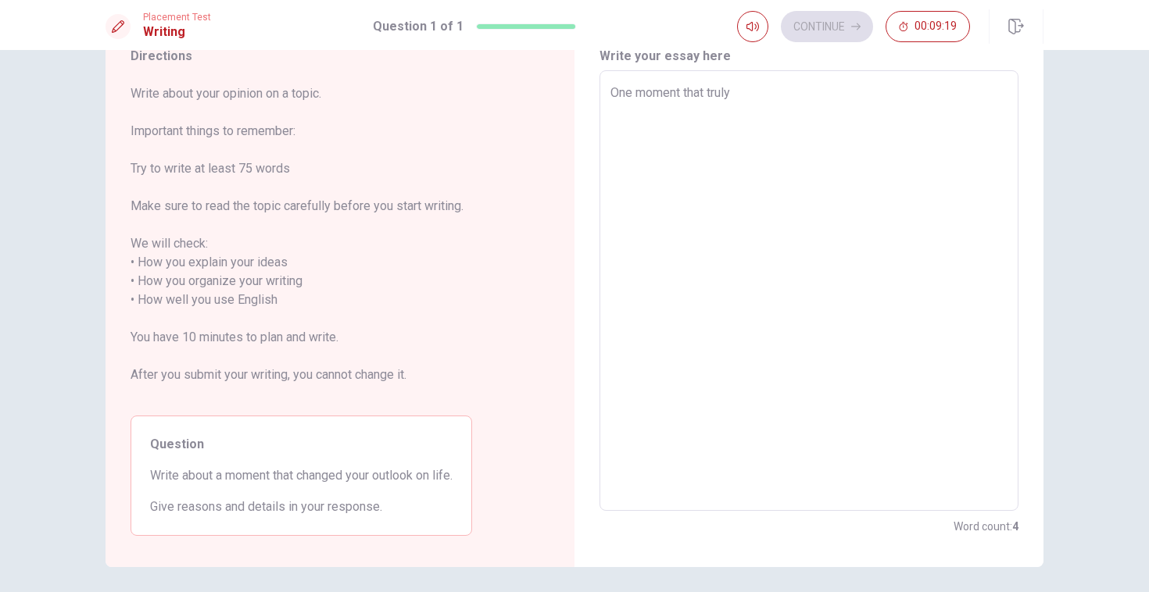
type textarea "One moment that truly"
type textarea "x"
type textarea "One moment that truly c"
type textarea "x"
type textarea "One moment that truly ch"
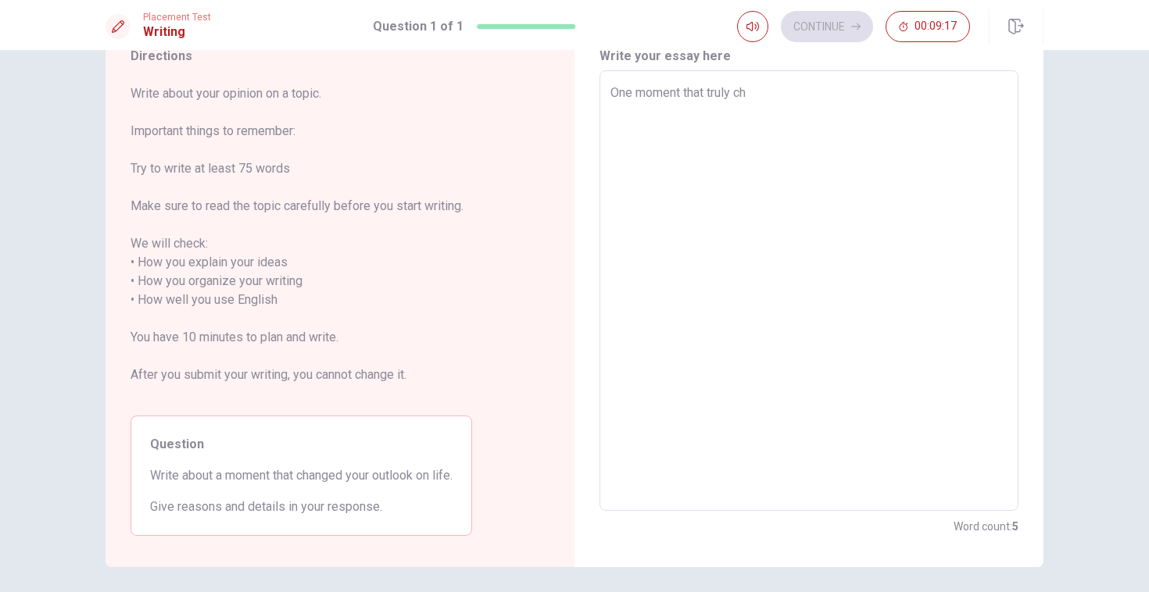
type textarea "x"
type textarea "One moment that truly cha"
type textarea "x"
type textarea "One moment that truly [PERSON_NAME]"
type textarea "x"
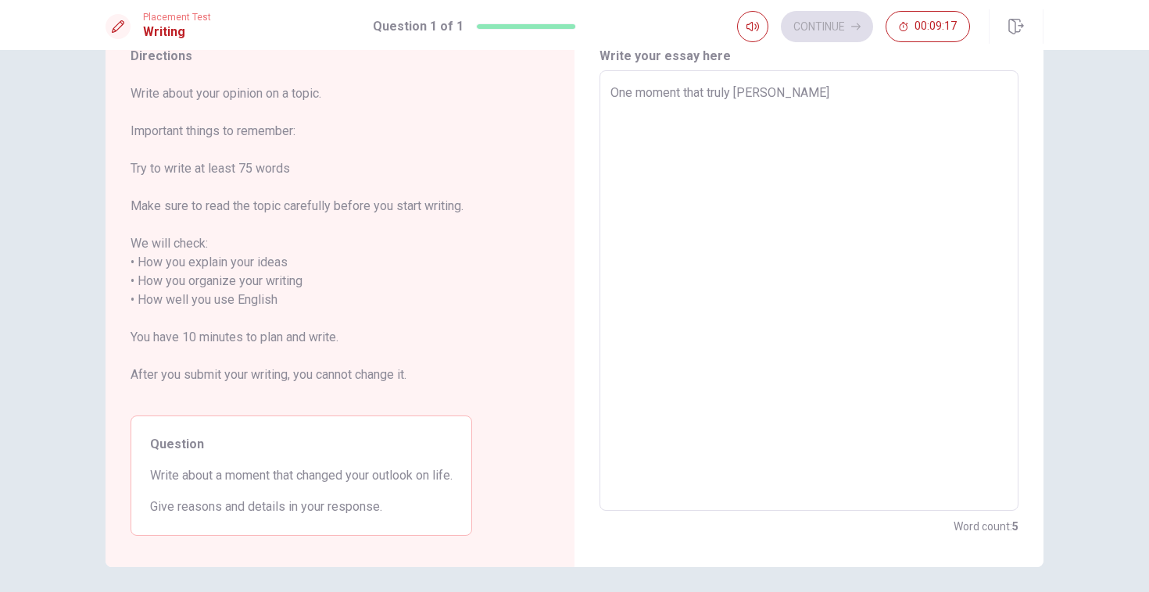
type textarea "One moment that truly [PERSON_NAME]"
type textarea "x"
type textarea "One moment that truly change"
type textarea "x"
type textarea "One moment that truly changed"
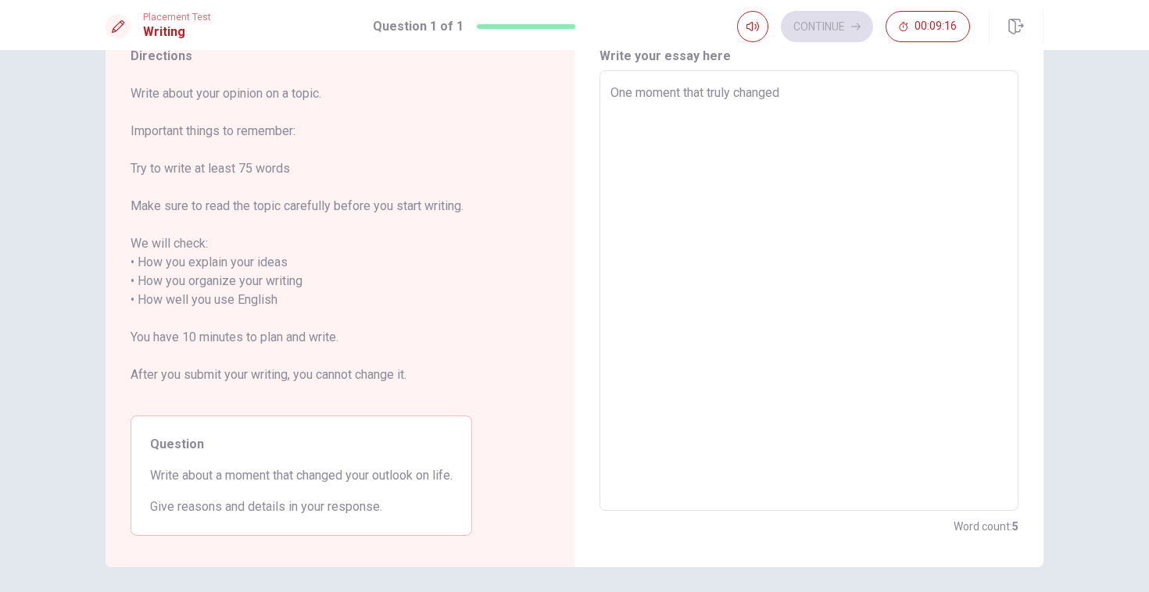
type textarea "x"
type textarea "One moment that truly changed"
type textarea "x"
type textarea "One moment that truly changed m"
type textarea "x"
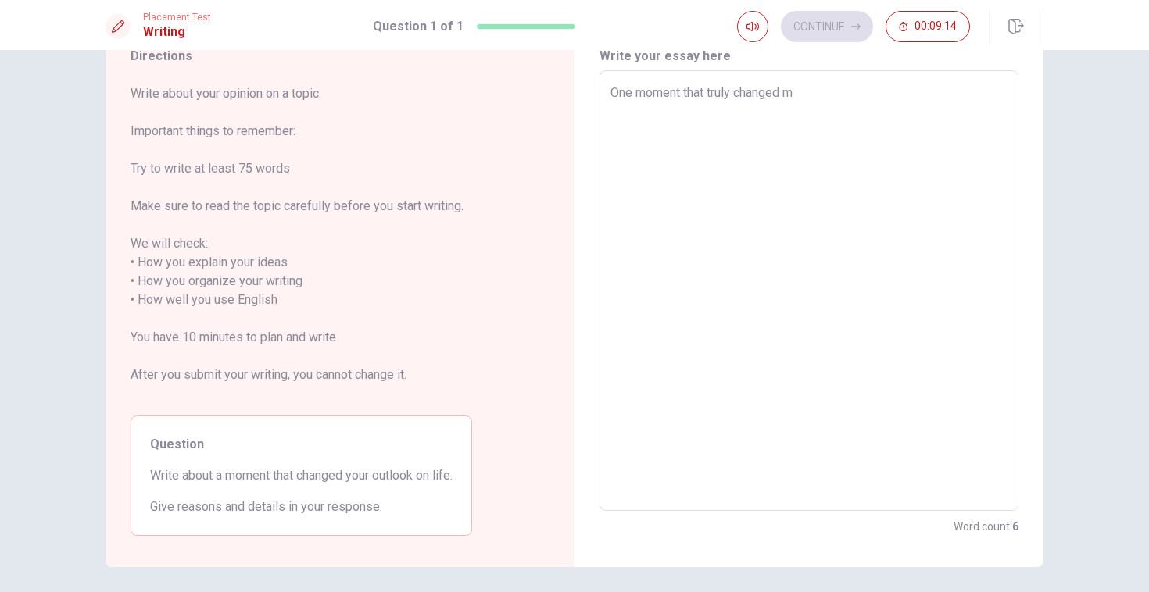
type textarea "One moment that truly changed my"
type textarea "x"
type textarea "One moment that truly changed my"
type textarea "x"
type textarea "One moment that truly changed my o"
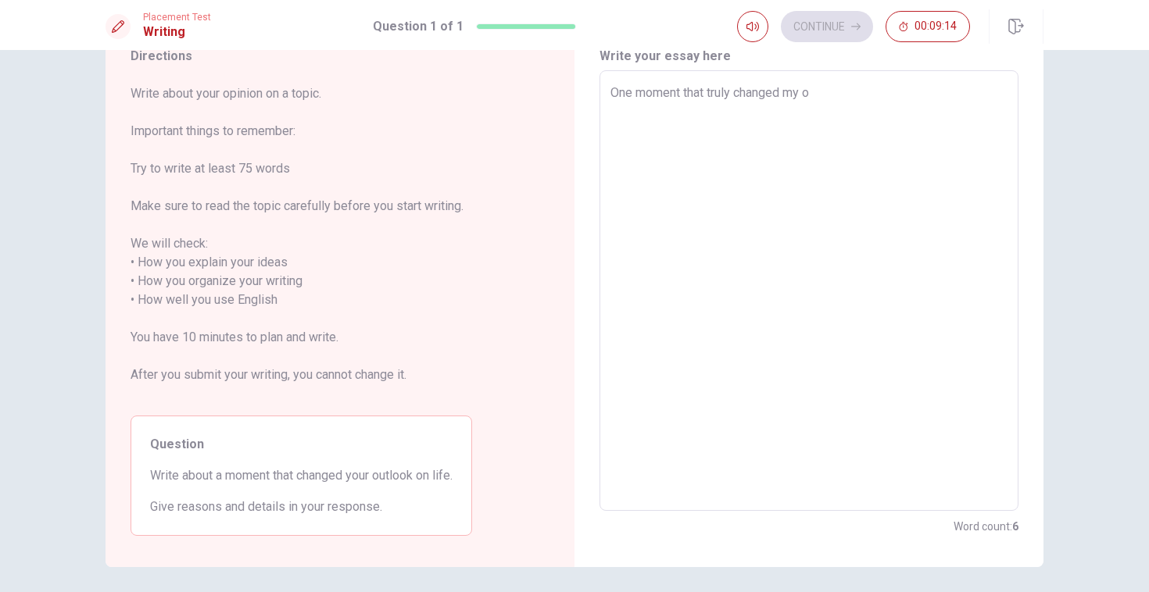
type textarea "x"
type textarea "One moment that truly changed my ou"
type textarea "x"
type textarea "One moment that truly changed my out"
type textarea "x"
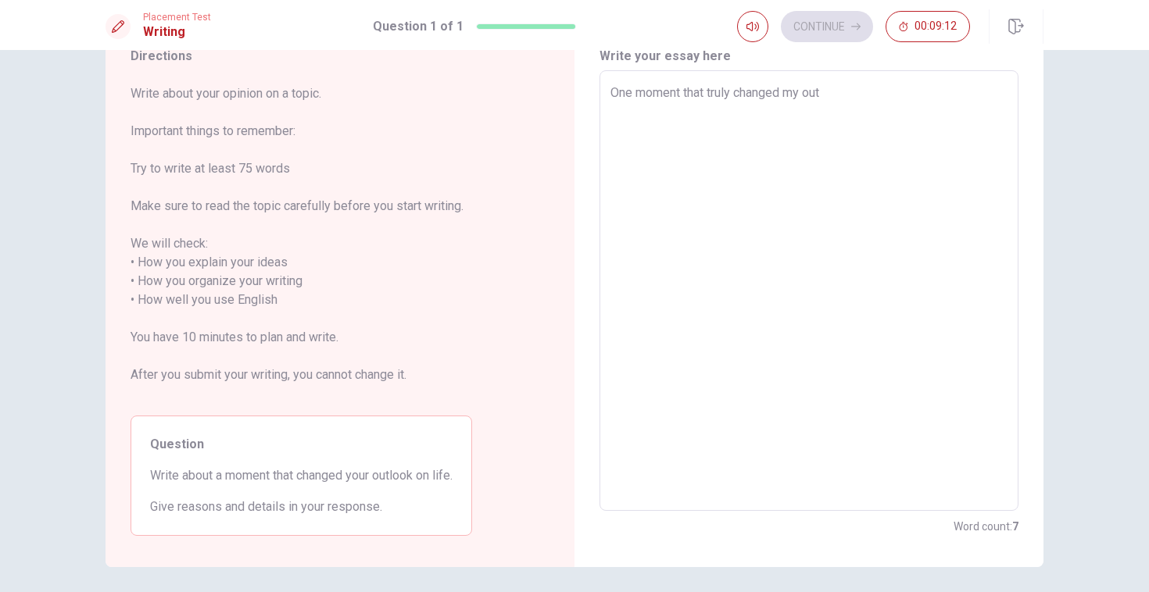
type textarea "One moment that truly changed my outl"
type textarea "x"
type textarea "One moment that truly changed my outlo"
type textarea "x"
type textarea "One moment that truly changed my outloo"
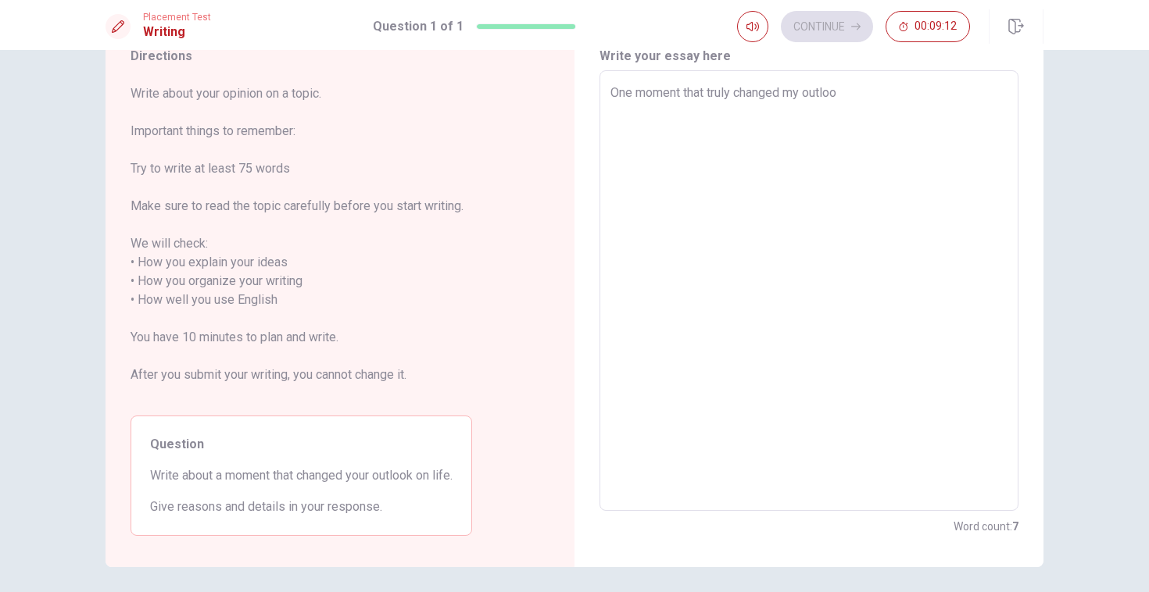
type textarea "x"
type textarea "One moment that truly changed my outlook"
type textarea "x"
type textarea "One moment that truly changed my outlook"
type textarea "x"
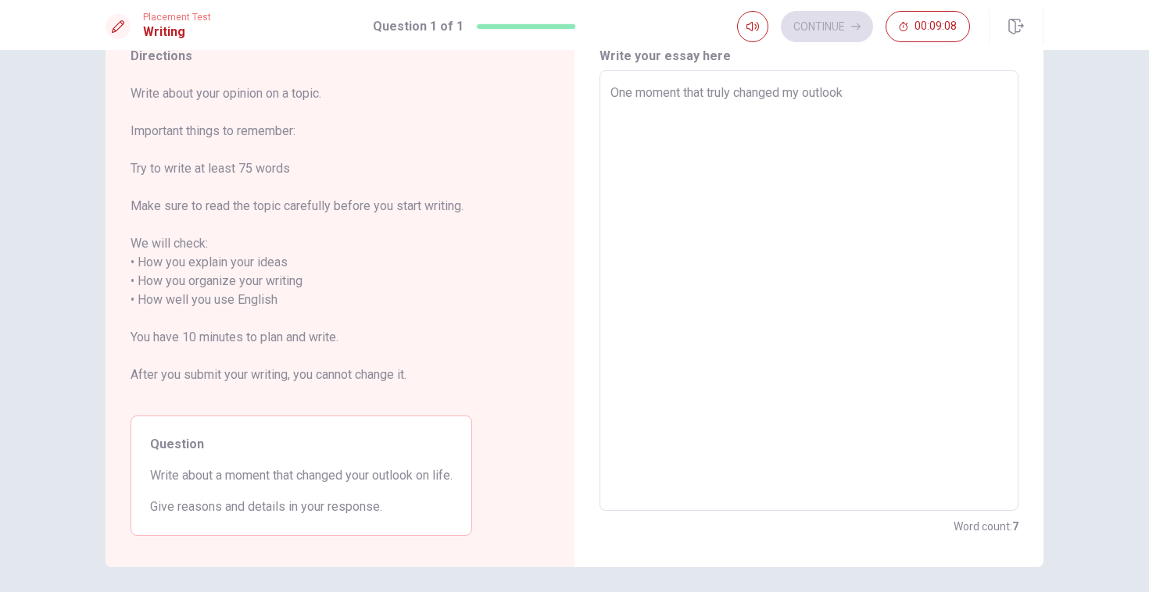
type textarea "One moment that truly changed my outlook o"
type textarea "x"
type textarea "One moment that truly changed my outlook on"
type textarea "x"
type textarea "One moment that truly changed my outlook onl"
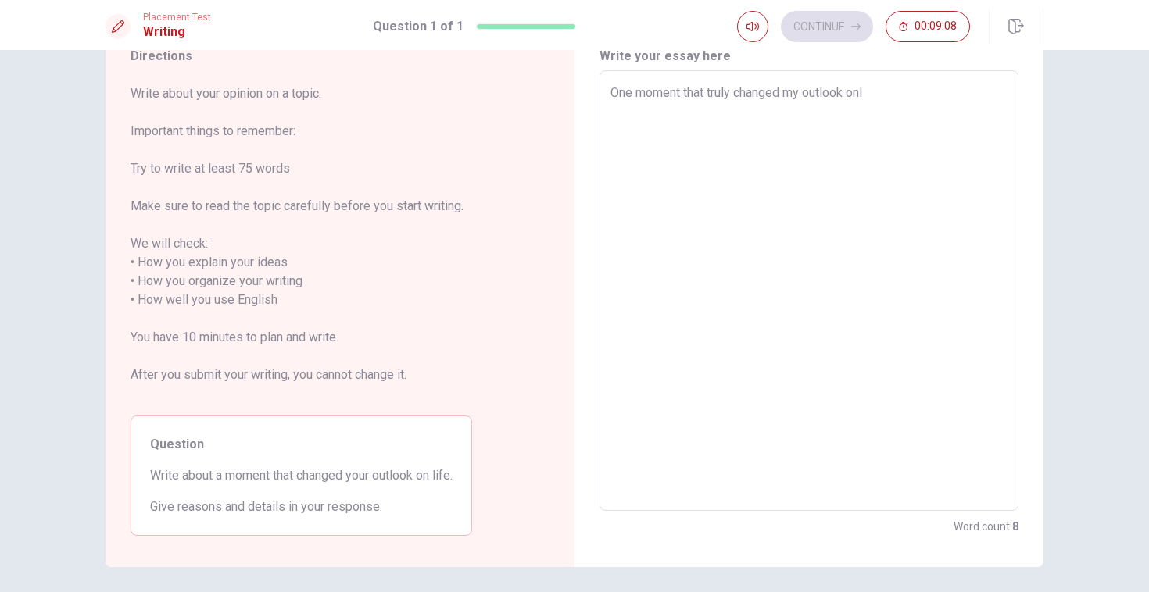
type textarea "x"
type textarea "One moment that truly changed my outlook onli"
type textarea "x"
type textarea "One moment that truly changed my outlook onlin"
type textarea "x"
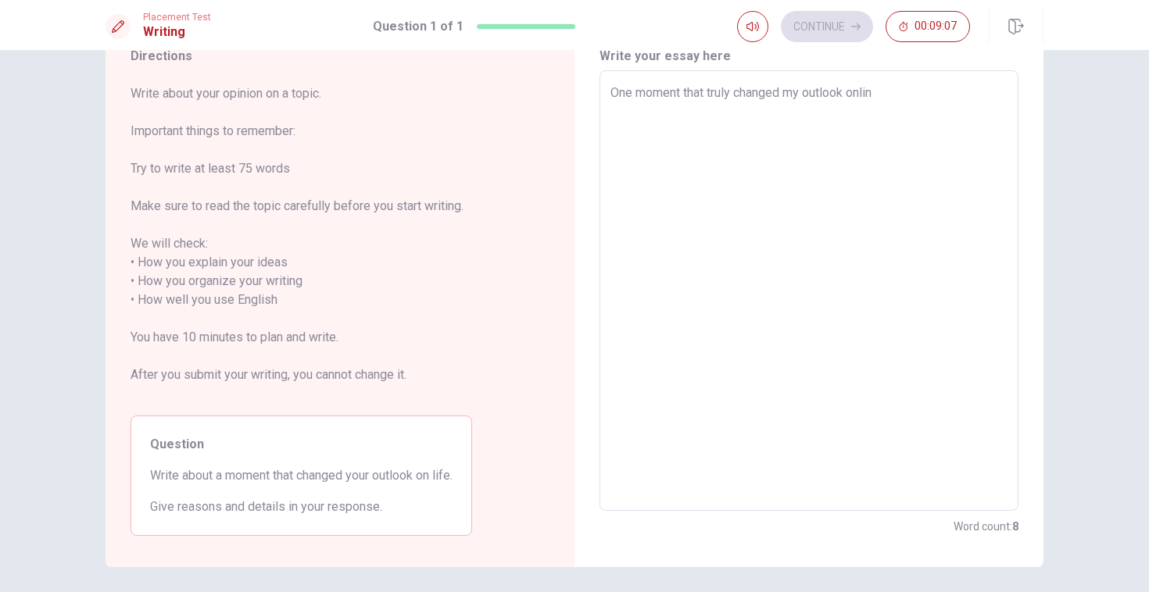
type textarea "One moment that truly changed my outlook onlinm"
type textarea "x"
type textarea "One moment that truly changed my outlook onlinme"
type textarea "x"
type textarea "One moment that truly changed my outlook onlinm"
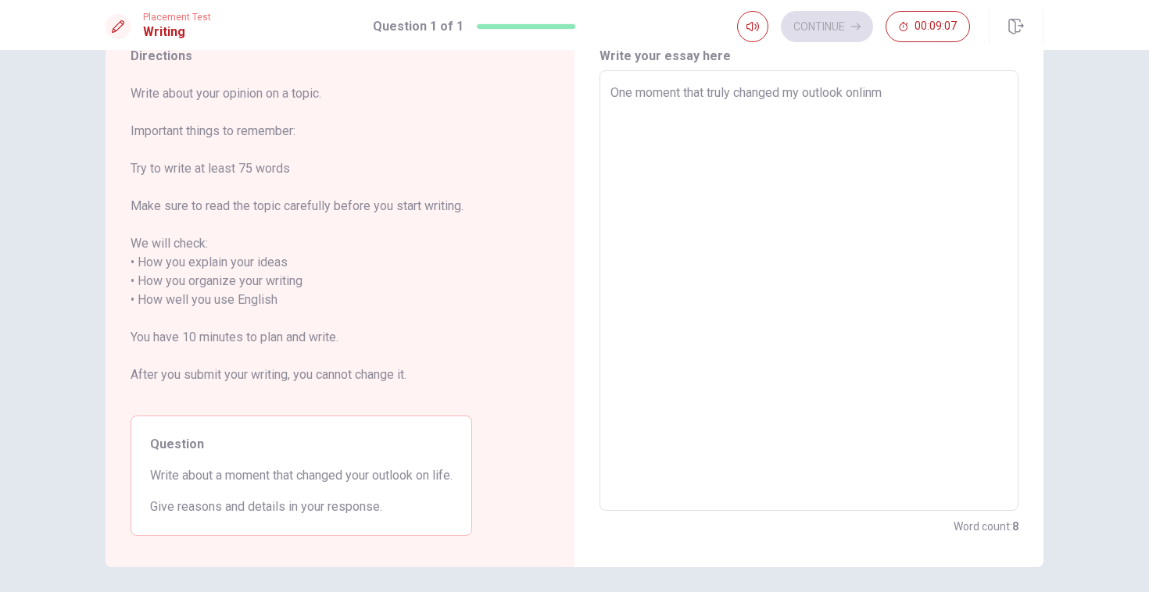
type textarea "x"
type textarea "One moment that truly changed my outlook onlin"
type textarea "x"
type textarea "One moment that truly changed my outlook online"
type textarea "x"
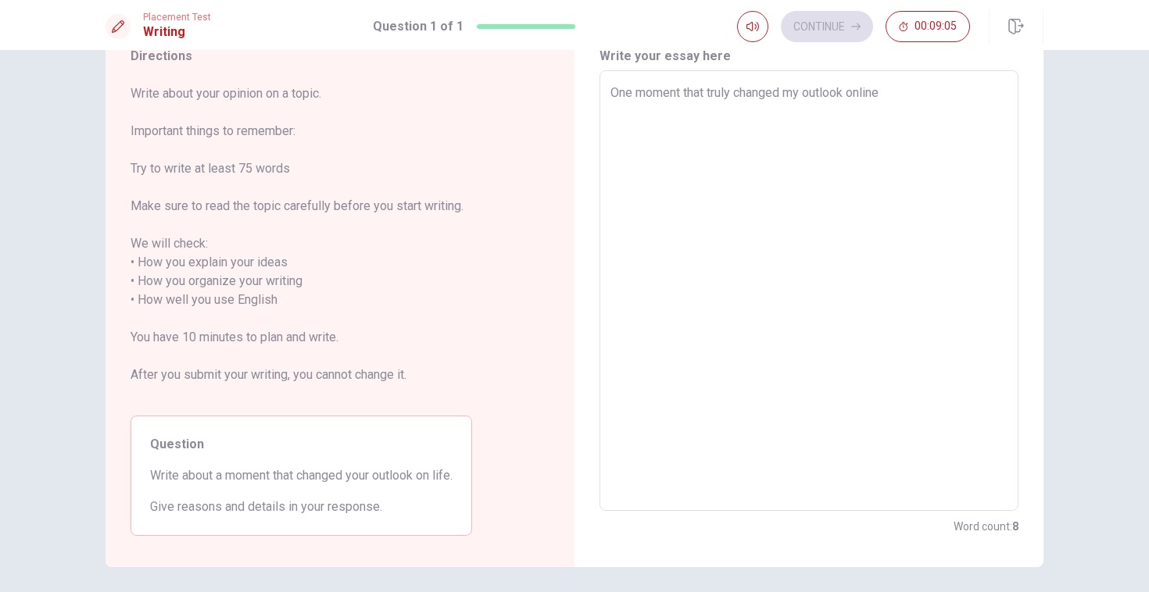
type textarea "One moment that truly changed my outlook online"
type textarea "x"
type textarea "One moment that truly changed my outlook online ư"
type textarea "x"
type textarea "One moment that truly changed my outlook online ưa"
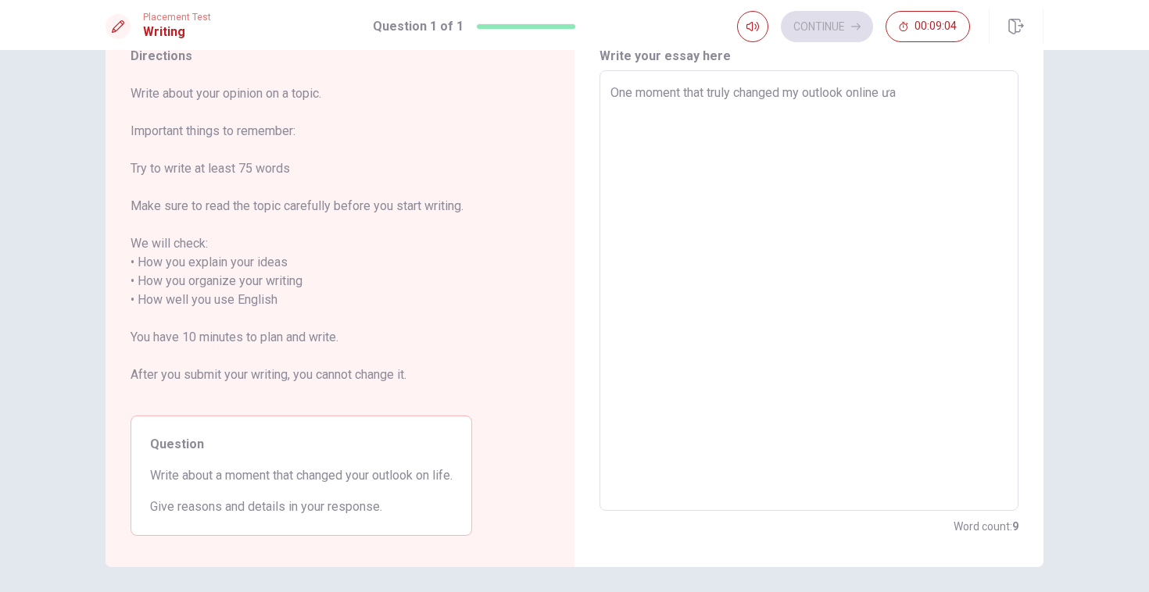
type textarea "x"
type textarea "One moment that truly changed my outlook online ư"
type textarea "x"
type textarea "One moment that truly changed my outlook online"
type textarea "x"
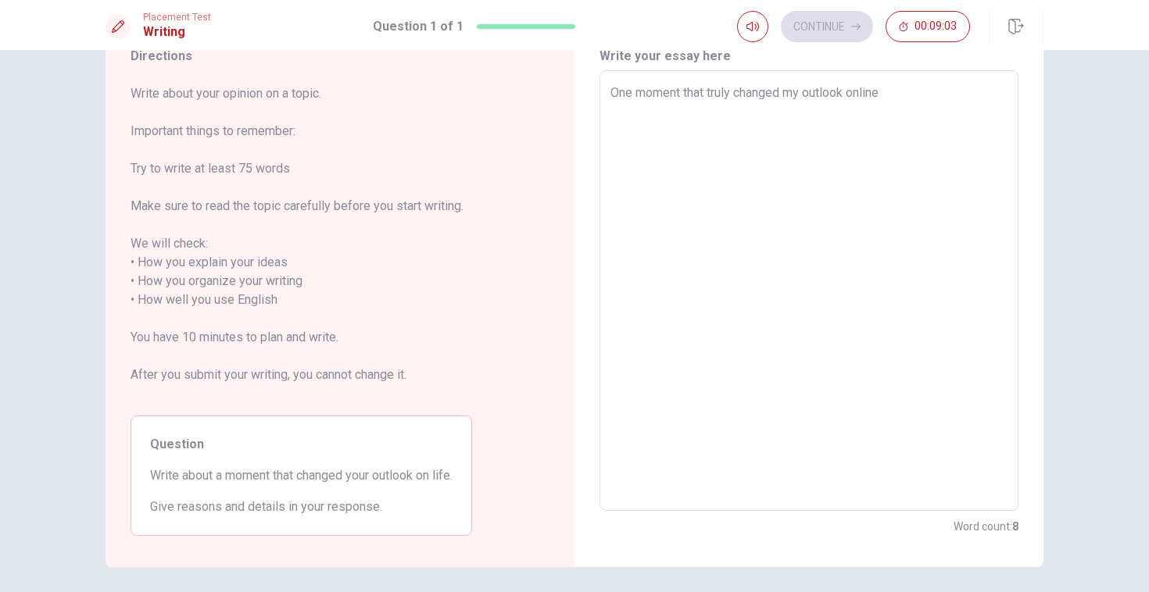
type textarea "One moment that truly changed my outlook online ư"
type textarea "x"
type textarea "One moment that truly changed my outlook online w"
type textarea "x"
type textarea "One moment that truly changed my outlook online wa"
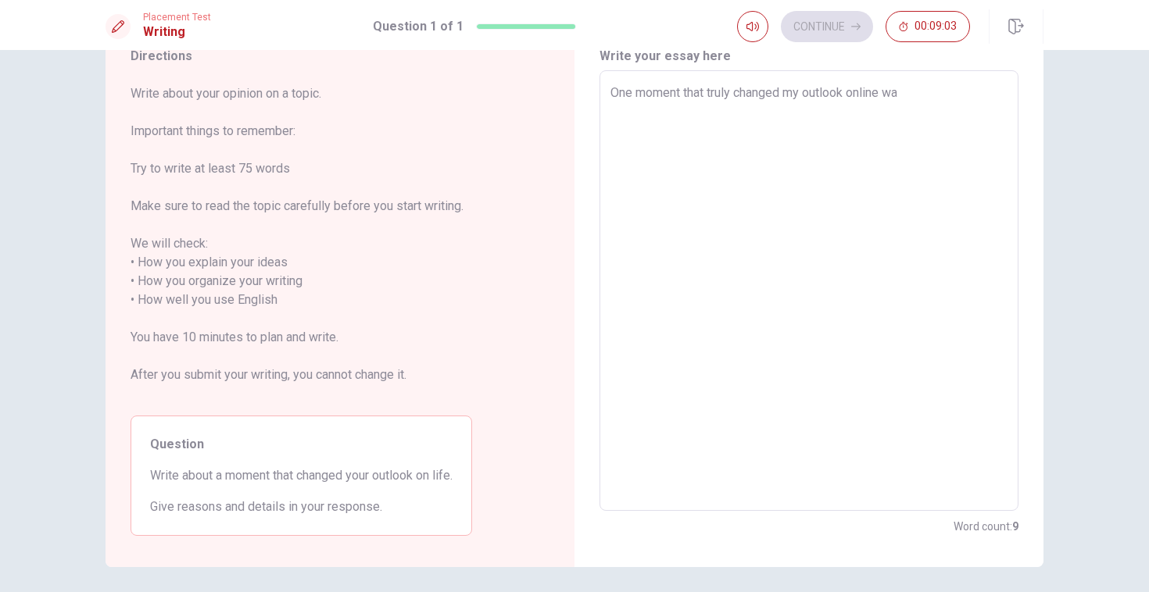
type textarea "x"
type textarea "One moment that truly changed my outlook online was"
type textarea "x"
type textarea "One moment that truly changed my outlook online was"
type textarea "x"
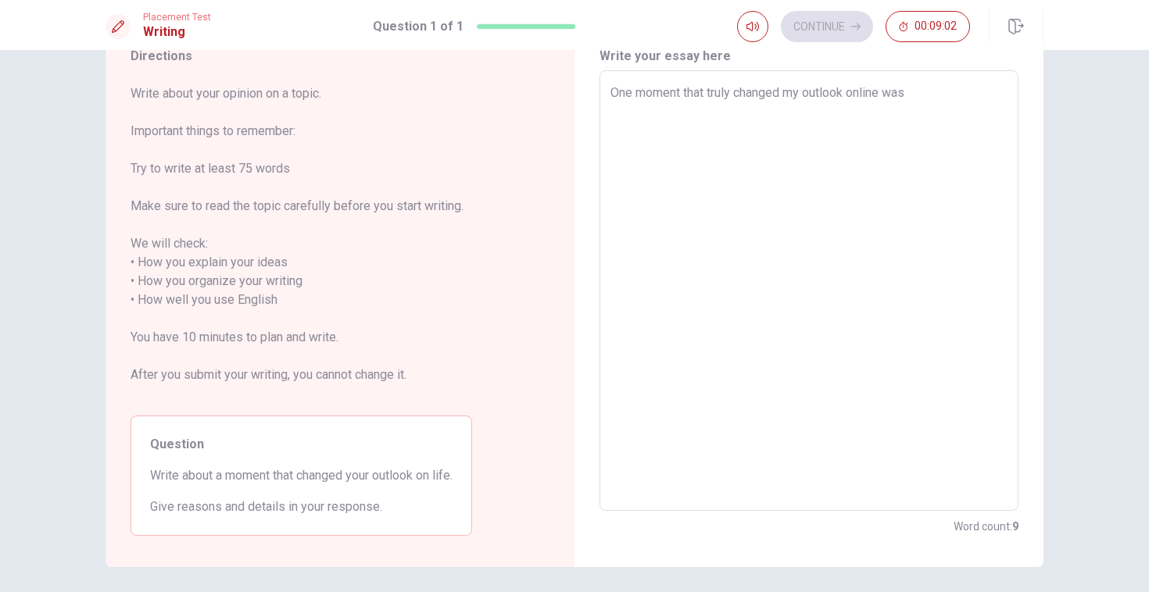
type textarea "One moment that truly changed my outlook online was t"
type textarea "x"
type textarea "One moment that truly changed my outlook online was th"
type textarea "x"
type textarea "One moment that truly changed my outlook online was the"
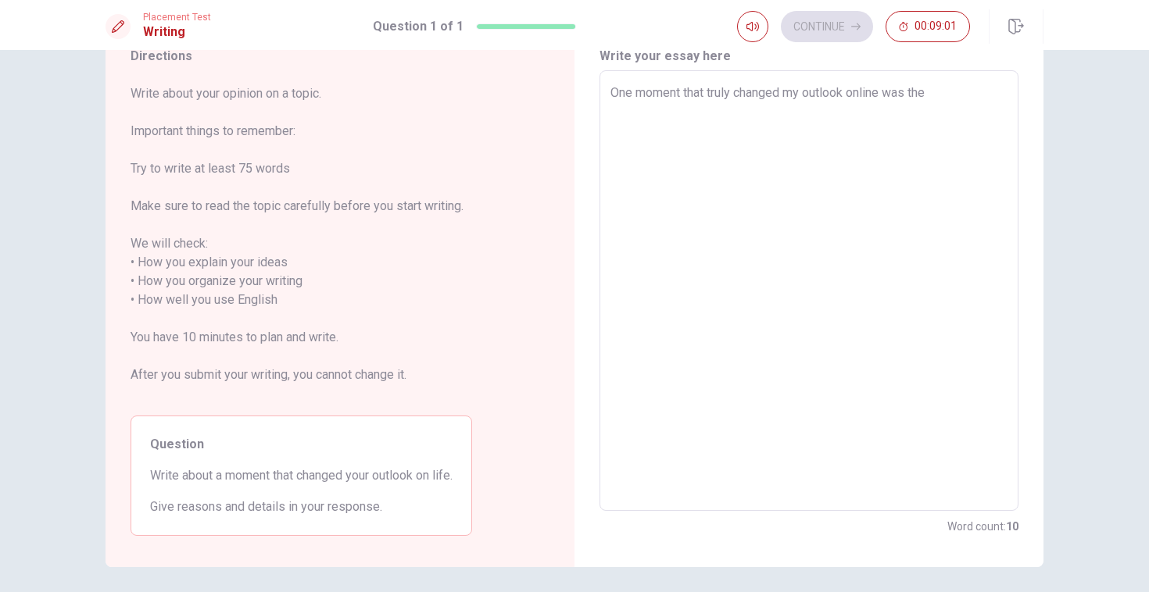
type textarea "x"
type textarea "One moment that truly changed my outlook online was the"
type textarea "x"
type textarea "One moment that truly changed my outlook online was the f"
type textarea "x"
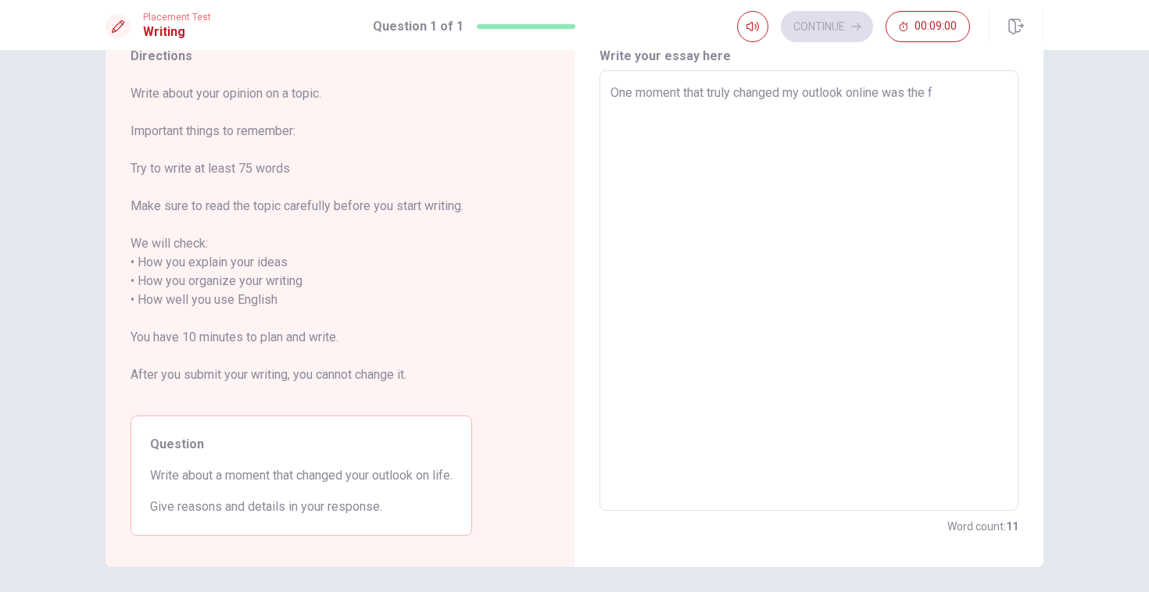
type textarea "One moment that truly changed my outlook online was the fi"
type textarea "x"
type textarea "One moment that truly changed my outlook online was the fir"
type textarea "x"
type textarea "One moment that truly changed my outlook online was the firs"
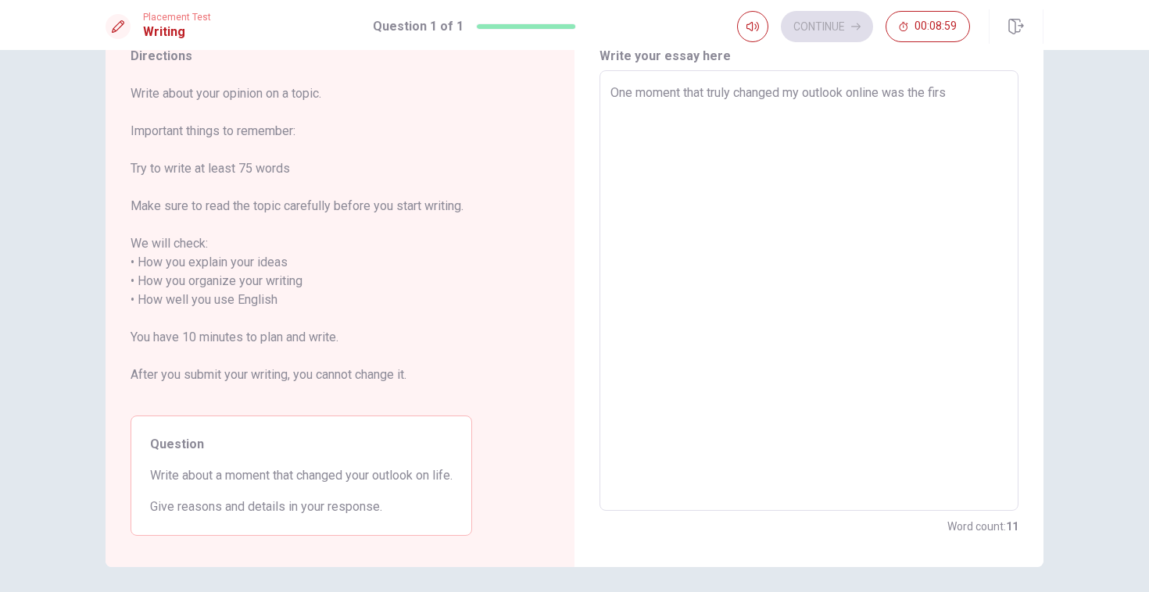
type textarea "x"
type textarea "One moment that truly changed my outlook online was the first"
type textarea "x"
type textarea "One moment that truly changed my outlook online was the first"
type textarea "x"
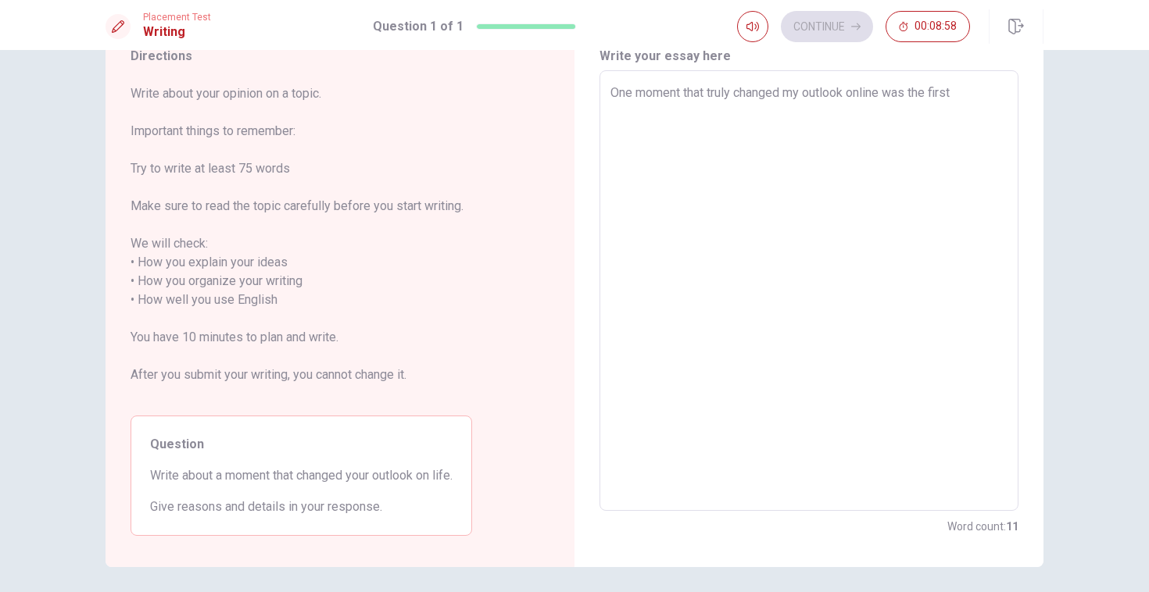
type textarea "One moment that truly changed my outlook online was the first t"
type textarea "x"
type textarea "One moment that truly changed my outlook online was the first ti"
type textarea "x"
type textarea "One moment that truly changed my outlook online was the first [PERSON_NAME]"
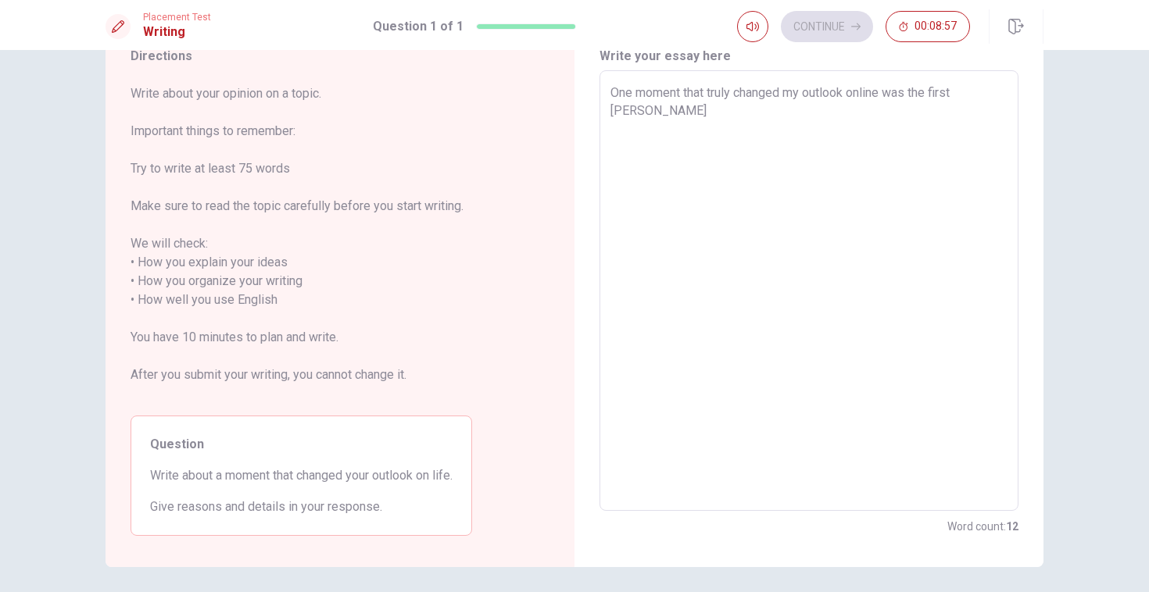
type textarea "x"
type textarea "One moment that truly changed my outlook online was the first time"
type textarea "x"
type textarea "One moment that truly changed my outlook online was the first time"
type textarea "x"
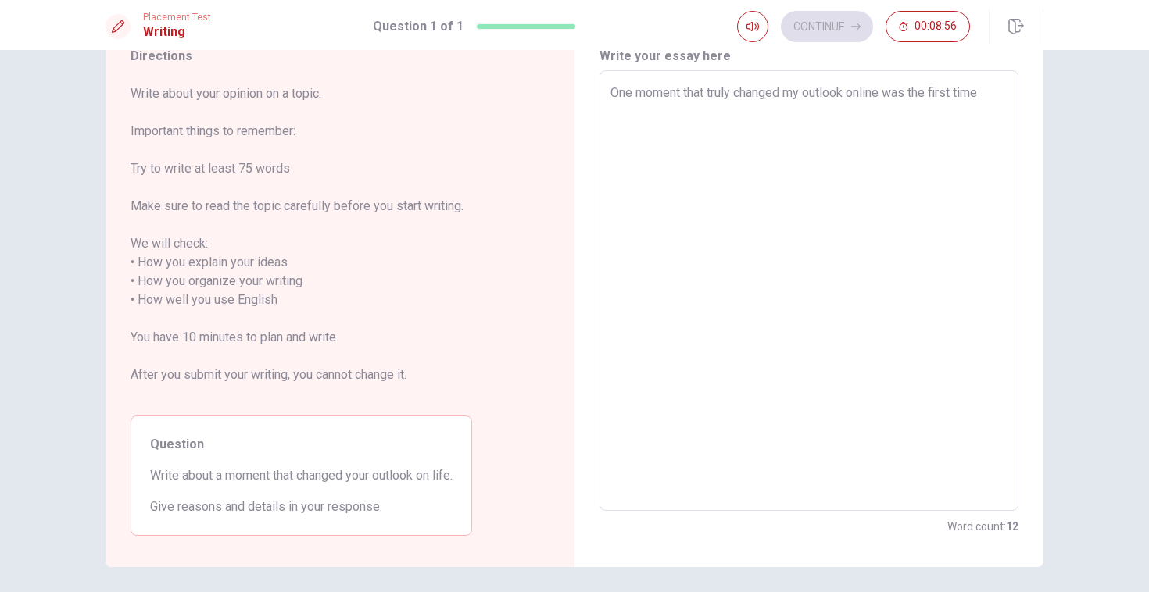
type textarea "One moment that truly changed my outlook online was the first time f"
type textarea "x"
type textarea "One moment that truly changed my outlook online was the first time fa"
type textarea "x"
type textarea "One moment that truly changed my outlook online was the first time fai"
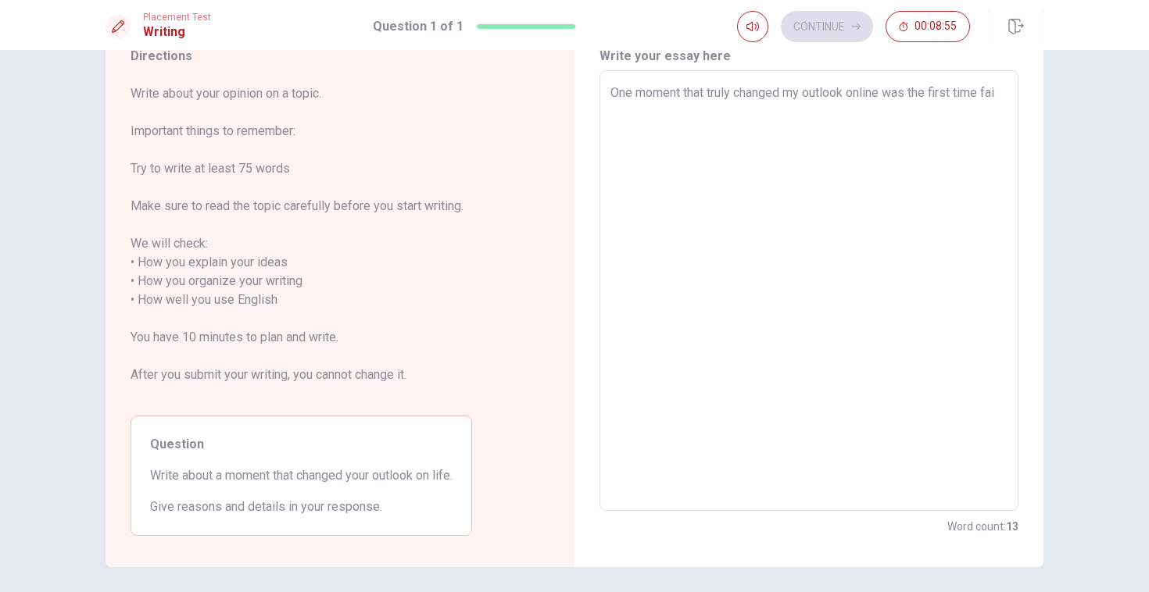
type textarea "x"
type textarea "One moment that truly changed my outlook online was the first time fail"
type textarea "x"
type textarea "One moment that truly changed my outlook online was the first time [PERSON_NAME]"
type textarea "x"
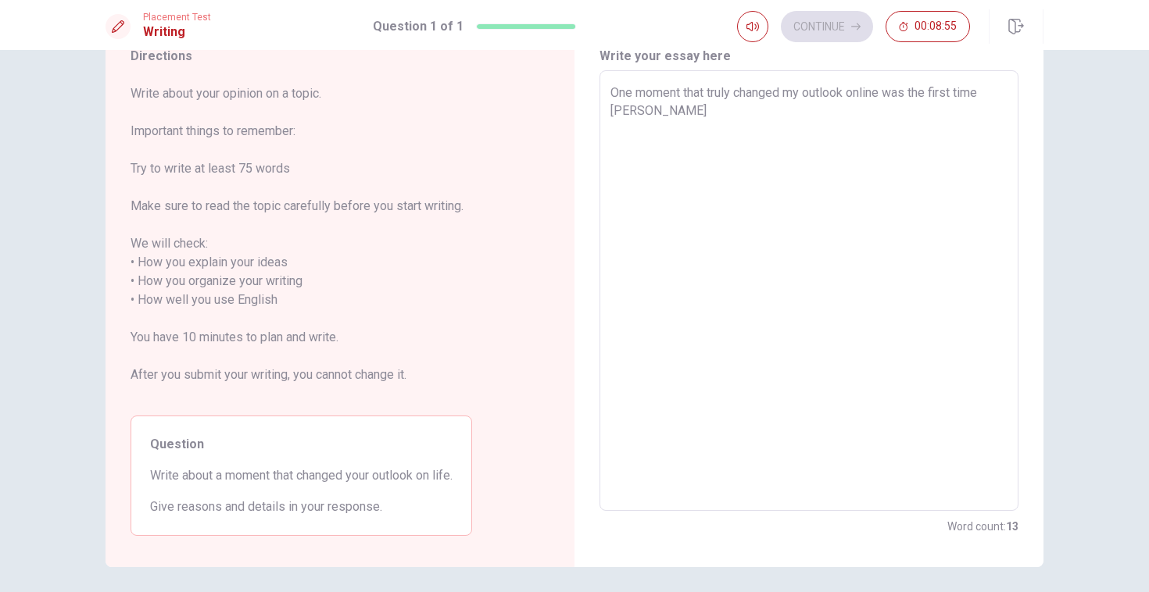
type textarea "One moment that truly changed my outlook online was the first time failed"
type textarea "x"
click at [987, 93] on textarea "One moment that truly changed my outlook online was the first time failed" at bounding box center [808, 291] width 397 height 415
type textarea "One moment that truly changed my outlook online was the first time failed"
type textarea "x"
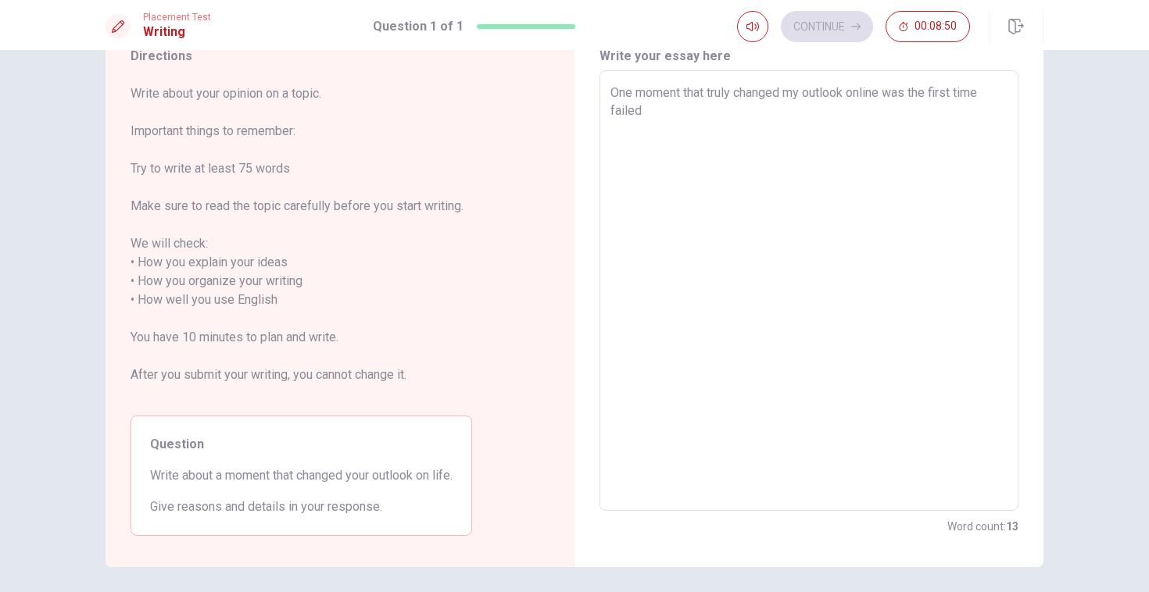
type textarea "One moment that truly changed my outlook online was the first time I failed"
type textarea "x"
type textarea "One moment that truly changed my outlook online was the first time I failed"
click at [666, 115] on textarea "One moment that truly changed my outlook online was the first time I failed" at bounding box center [808, 291] width 397 height 415
type textarea "x"
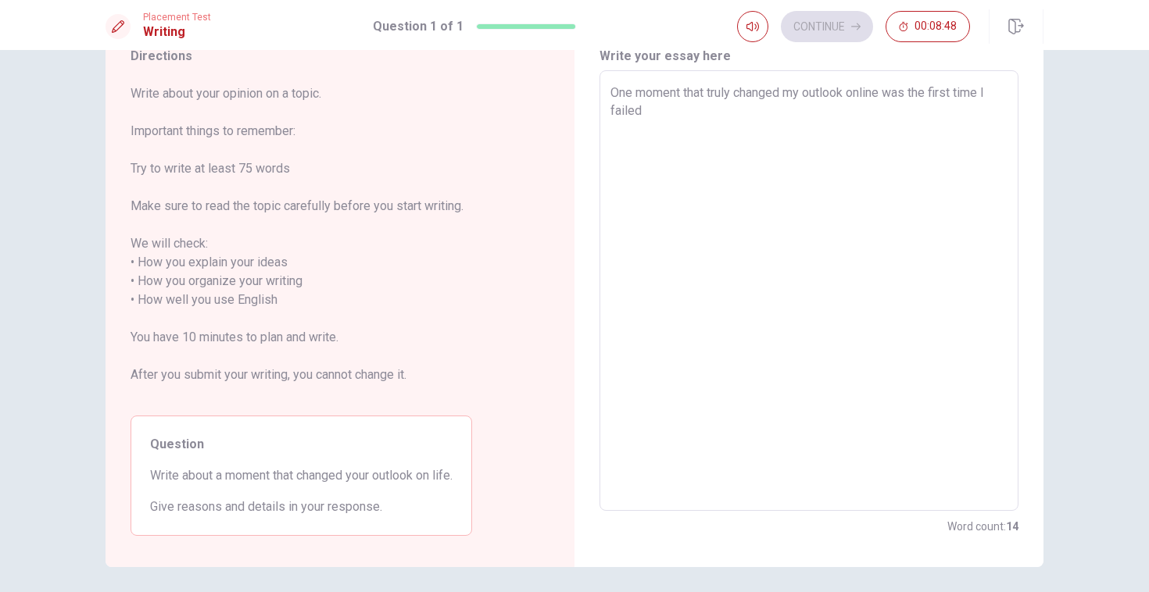
type textarea "One moment that truly changed my outlook online was the first time I failed"
type textarea "x"
type textarea "One moment that truly changed my outlook online was the first time I failed I"
type textarea "x"
type textarea "One moment that truly changed my outlook online was the first time I failed IM"
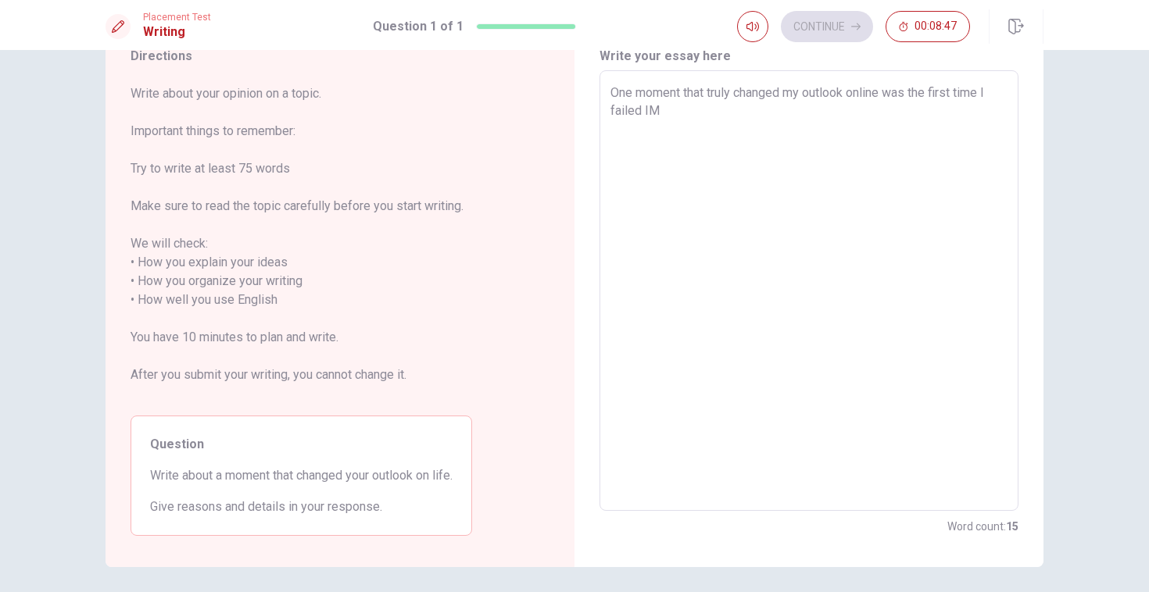
type textarea "x"
type textarea "One moment that truly changed my outlook online was the first time I failed IMP"
type textarea "x"
type textarea "One moment that truly changed my outlook online was the first time I failed IM"
type textarea "x"
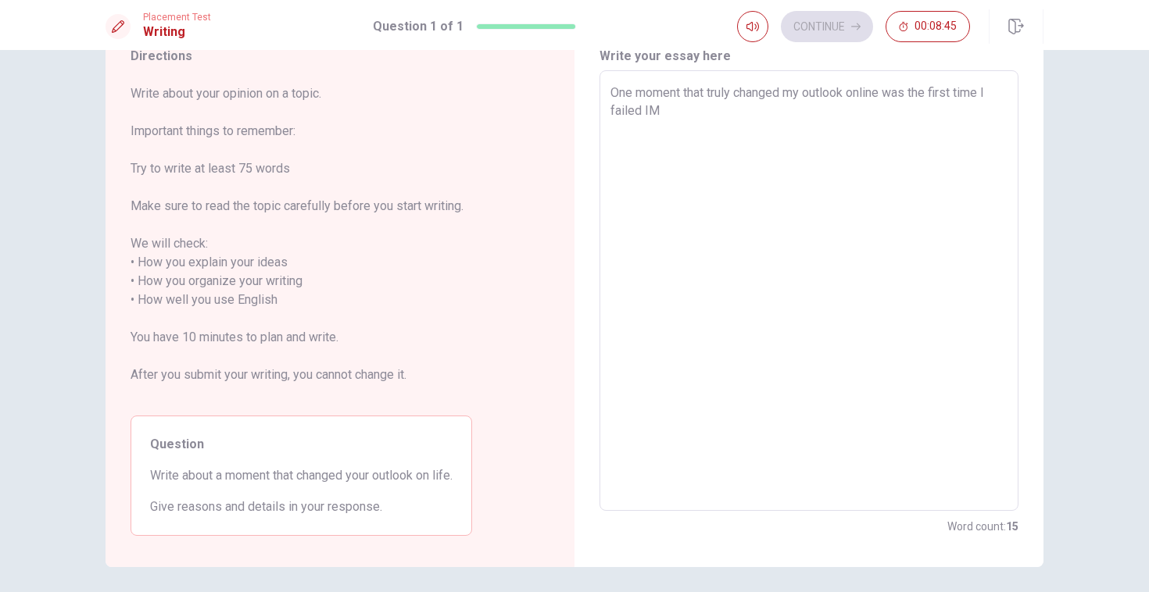
type textarea "One moment that truly changed my outlook online was the first time I failed I"
type textarea "x"
type textarea "One moment that truly changed my outlook online was the first time I failed"
type textarea "x"
type textarea "One moment that truly changed my outlook online was the first time I failed A"
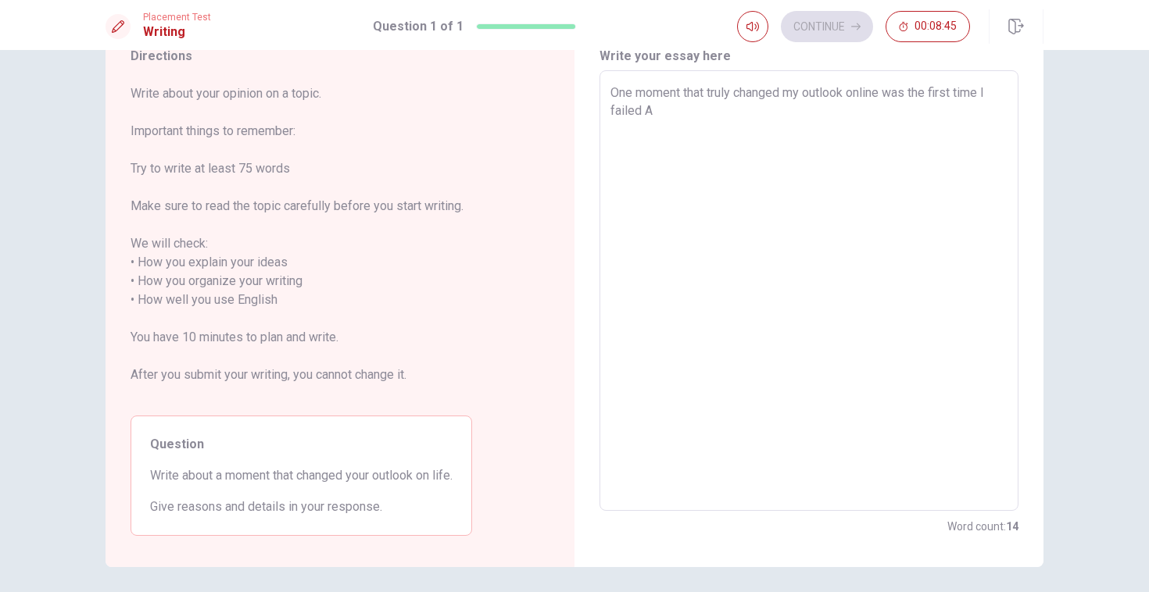
type textarea "x"
type textarea "One moment that truly changed my outlook online was the first time I failed AN"
type textarea "x"
type textarea "One moment that truly changed my outlook online was the first time I failed AN"
type textarea "x"
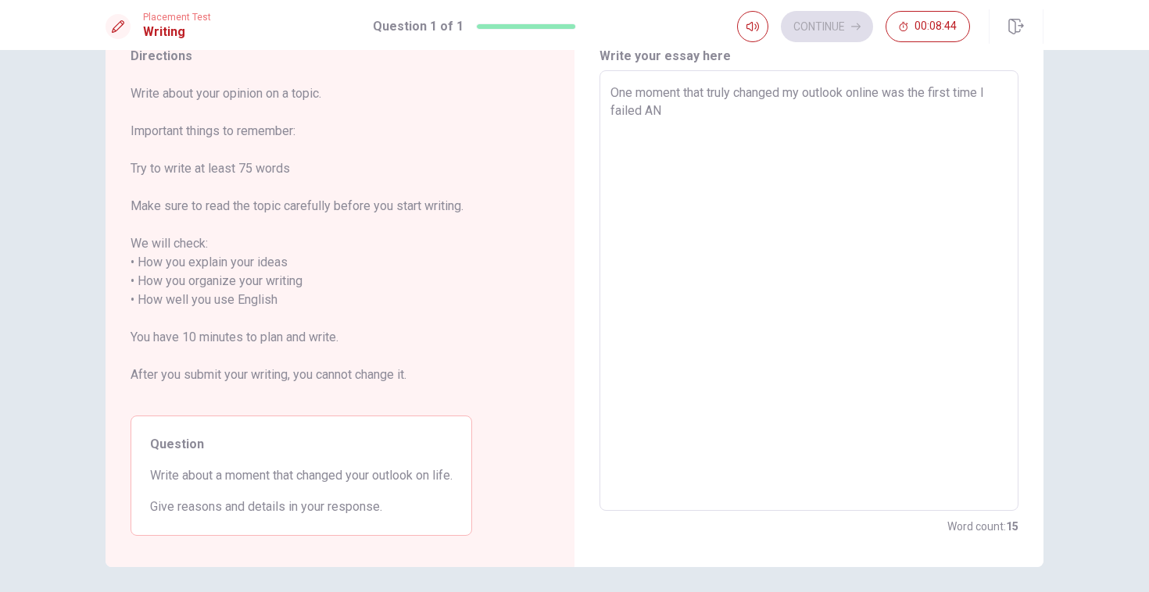
type textarea "One moment that truly changed my outlook online was the first time I failed AN I"
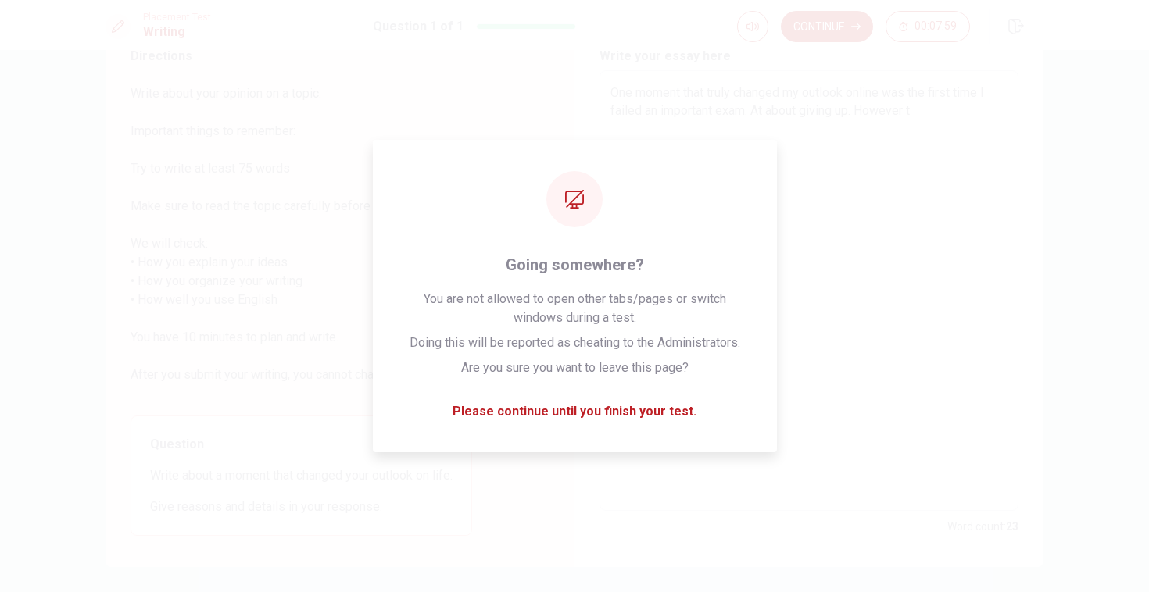
click at [831, 180] on textarea "One moment that truly changed my outlook online was the first time I failed an …" at bounding box center [808, 291] width 397 height 415
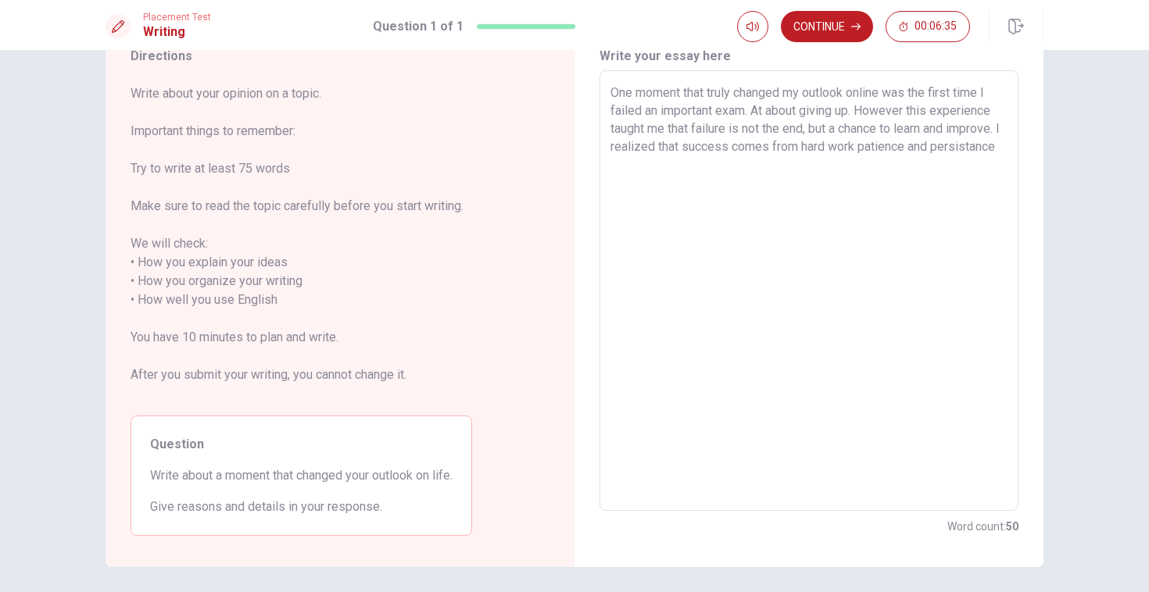
click at [914, 155] on textarea "One moment that truly changed my outlook online was the first time I failed an …" at bounding box center [808, 291] width 397 height 415
click at [678, 166] on textarea "One moment that truly changed my outlook online was the first time I failed an …" at bounding box center [808, 291] width 397 height 415
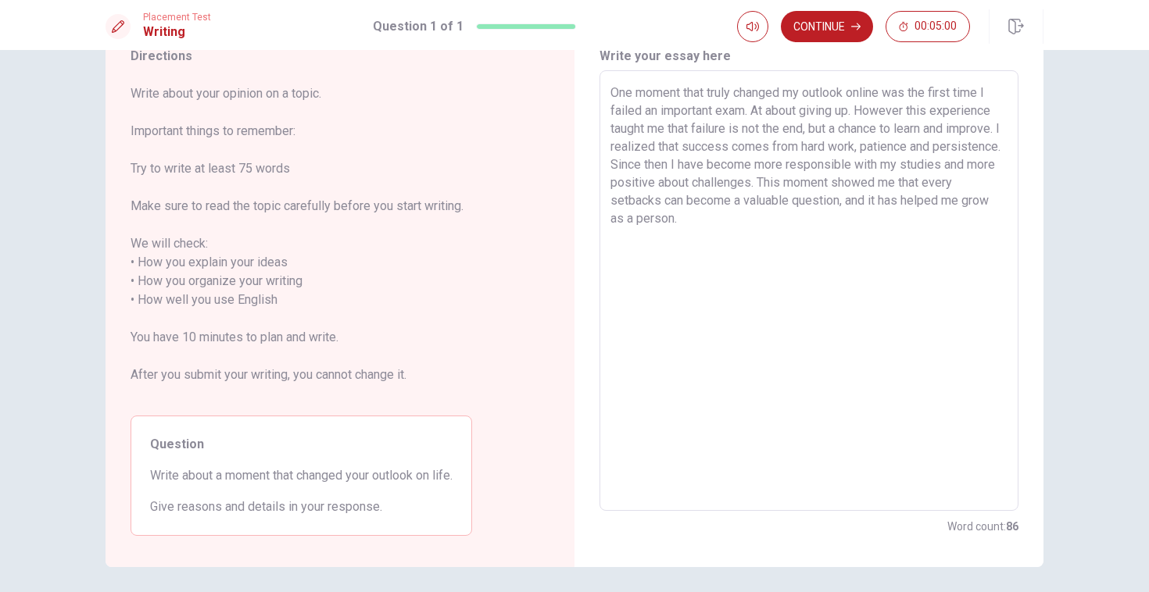
scroll to position [0, 0]
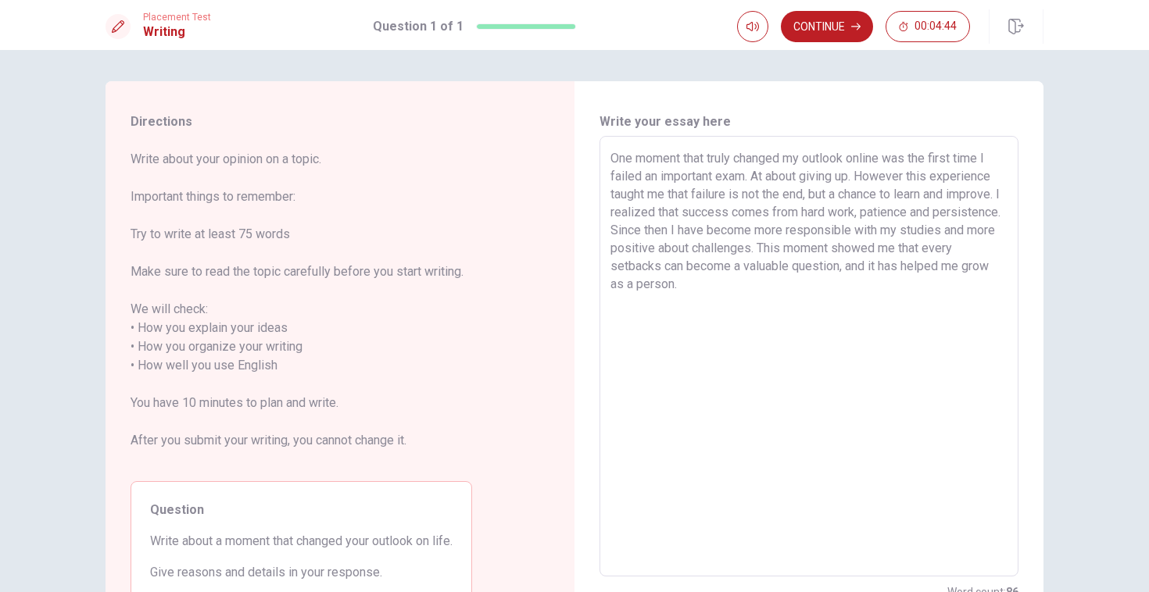
click at [765, 174] on textarea "One moment that truly changed my outlook online was the first time I failed an …" at bounding box center [808, 356] width 397 height 415
click at [774, 178] on textarea "One moment that truly changed my outlook online was the first time I failed an …" at bounding box center [808, 356] width 397 height 415
click at [773, 178] on textarea "One moment that truly changed my outlook online was the first time I failed an …" at bounding box center [808, 356] width 397 height 415
click at [934, 181] on textarea "One moment that truly changed my outlook online was the first time I failed an …" at bounding box center [808, 356] width 397 height 415
click at [792, 178] on textarea "One moment that truly changed my outlook online was the first time I failed an …" at bounding box center [808, 356] width 397 height 415
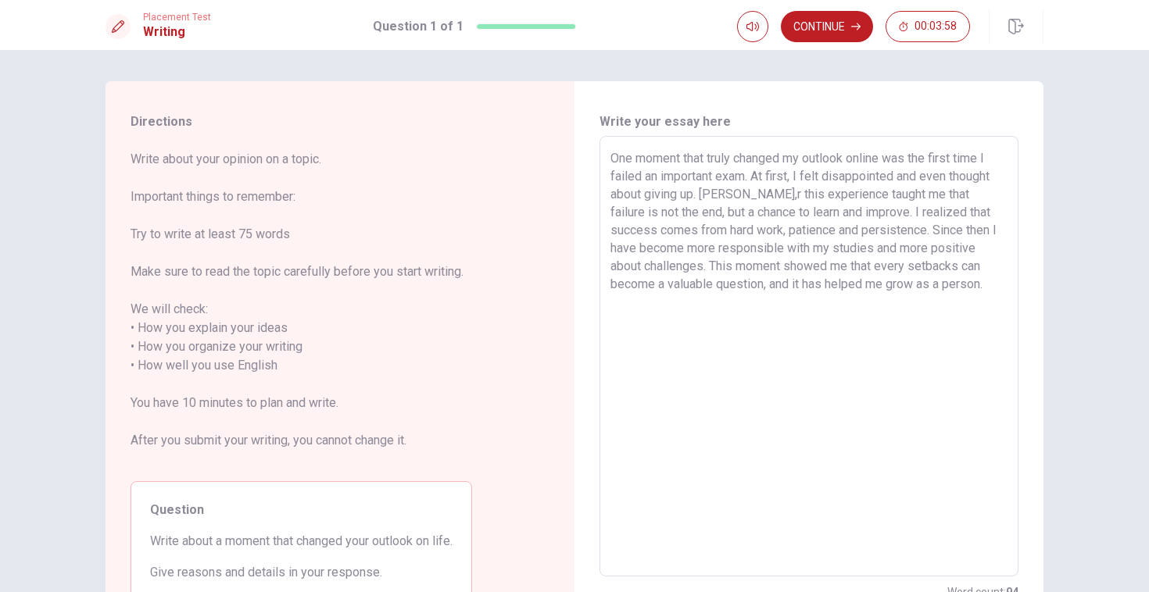
click at [749, 200] on textarea "One moment that truly changed my outlook online was the first time I failed an …" at bounding box center [808, 356] width 397 height 415
click at [750, 197] on textarea "One moment that truly changed my outlook online was the first time I failed an …" at bounding box center [808, 356] width 397 height 415
click at [927, 270] on textarea "One moment that truly changed my outlook online was the first time I failed an …" at bounding box center [808, 356] width 397 height 415
click at [716, 287] on textarea "One moment that truly changed my outlook online was the first time I failed an …" at bounding box center [808, 356] width 397 height 415
click at [829, 30] on button "Continue" at bounding box center [827, 26] width 92 height 31
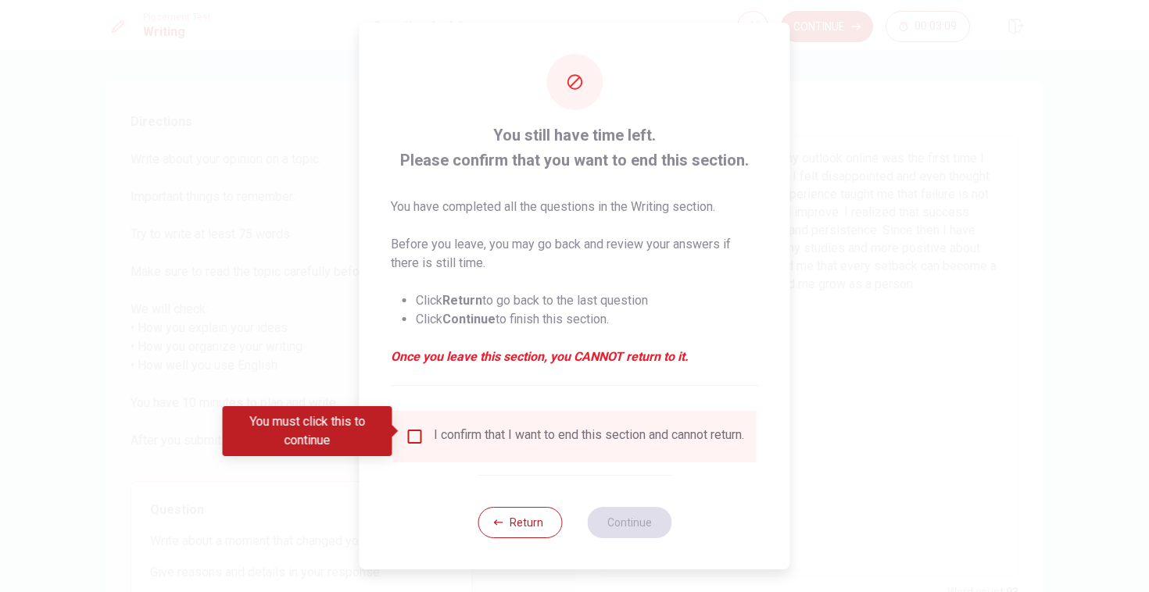
click at [406, 433] on input "You must click this to continue" at bounding box center [415, 436] width 19 height 19
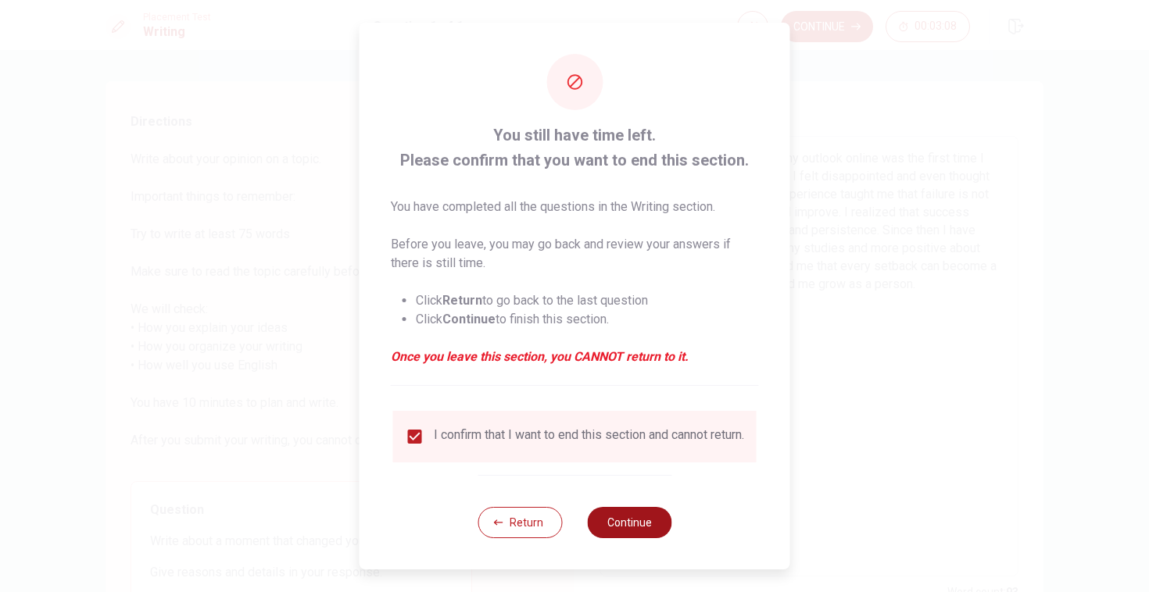
click at [618, 529] on button "Continue" at bounding box center [629, 522] width 84 height 31
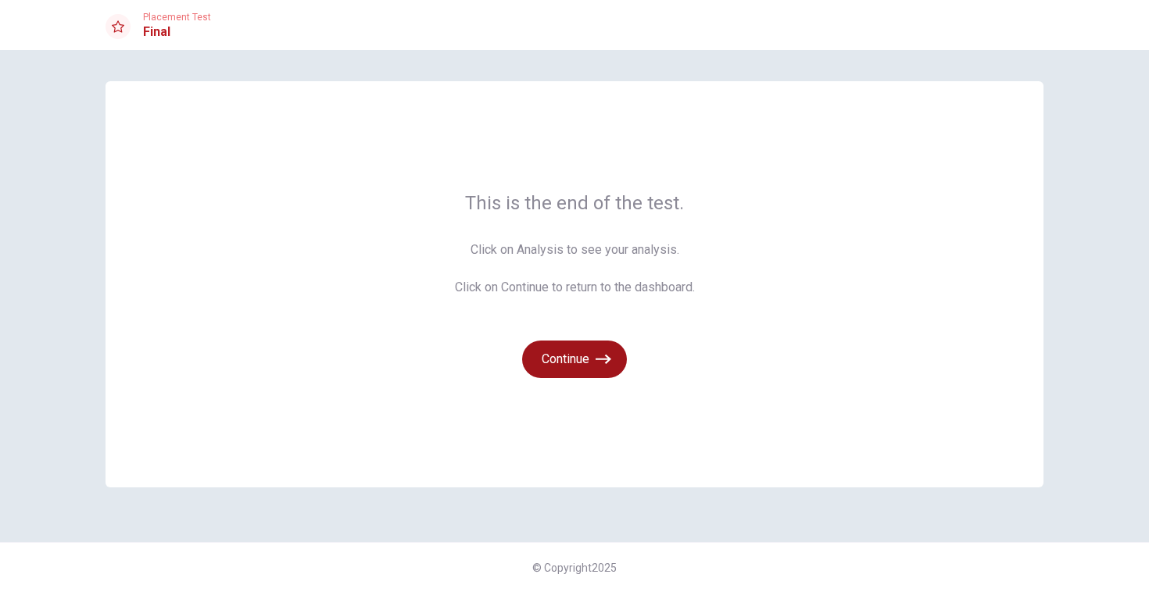
click at [579, 363] on button "Continue" at bounding box center [574, 360] width 105 height 38
